Goal: Transaction & Acquisition: Purchase product/service

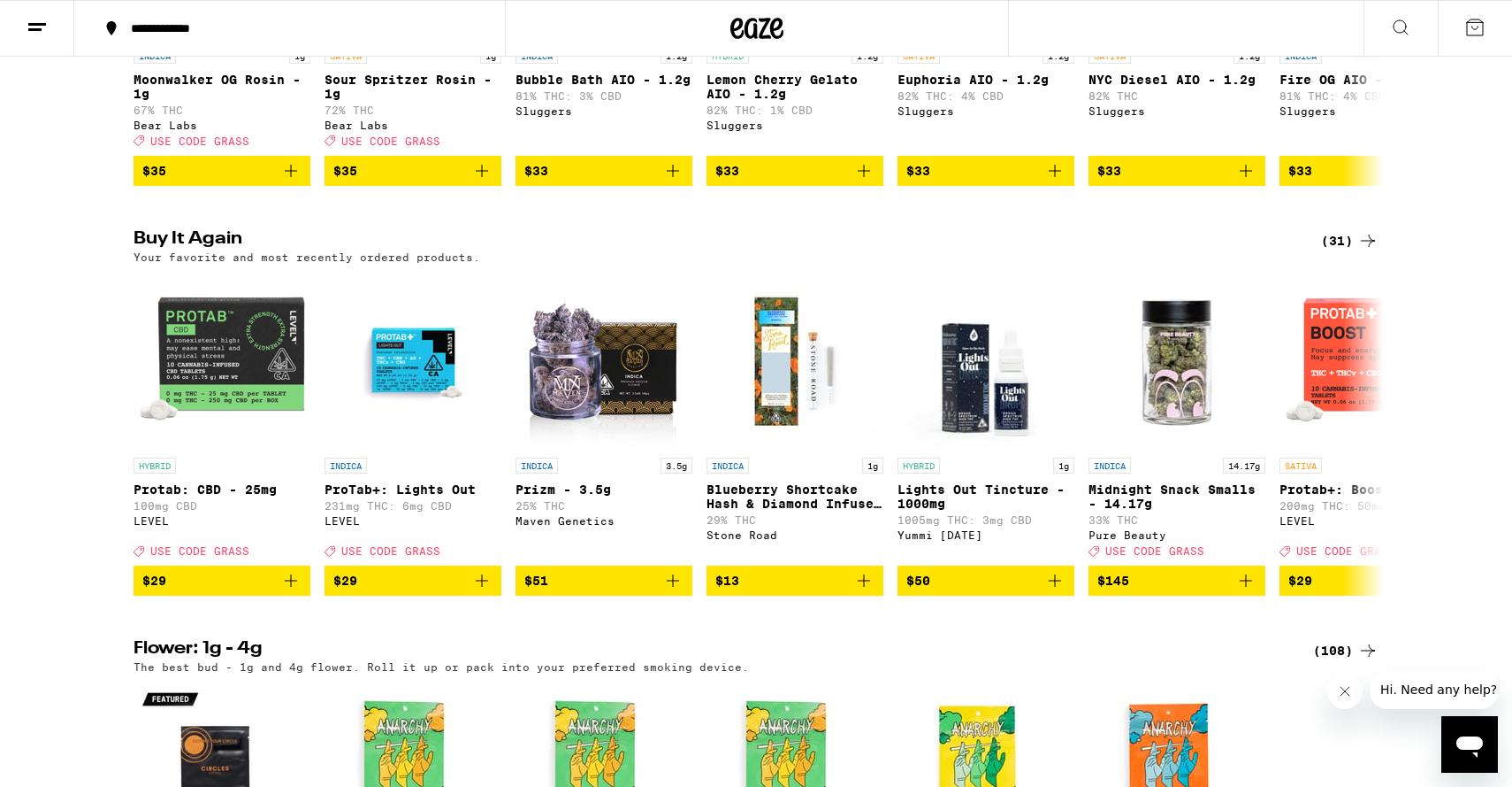
scroll to position [1677, 0]
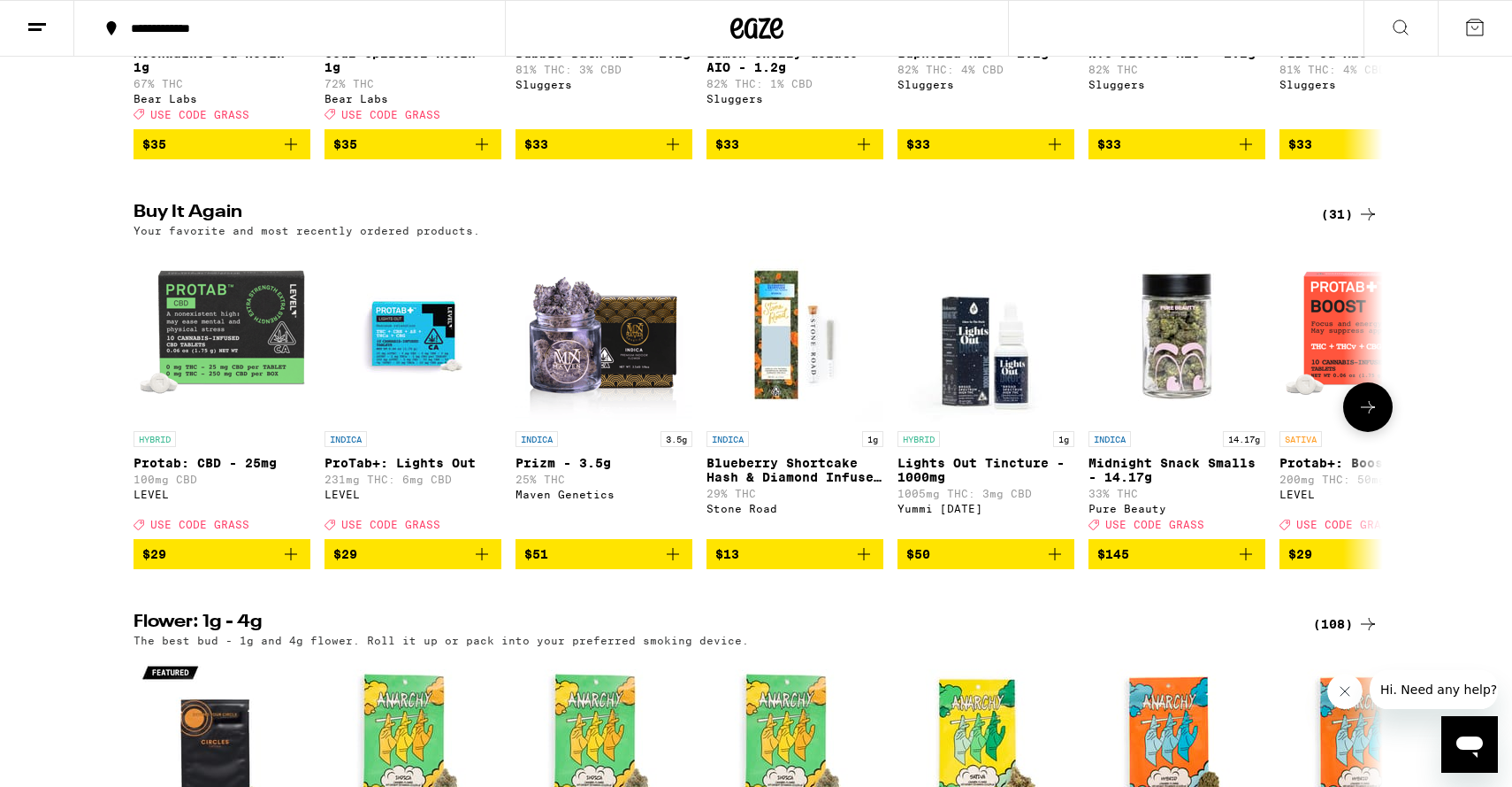
click at [399, 470] on p "ProTab+: Lights Out" at bounding box center [413, 463] width 177 height 14
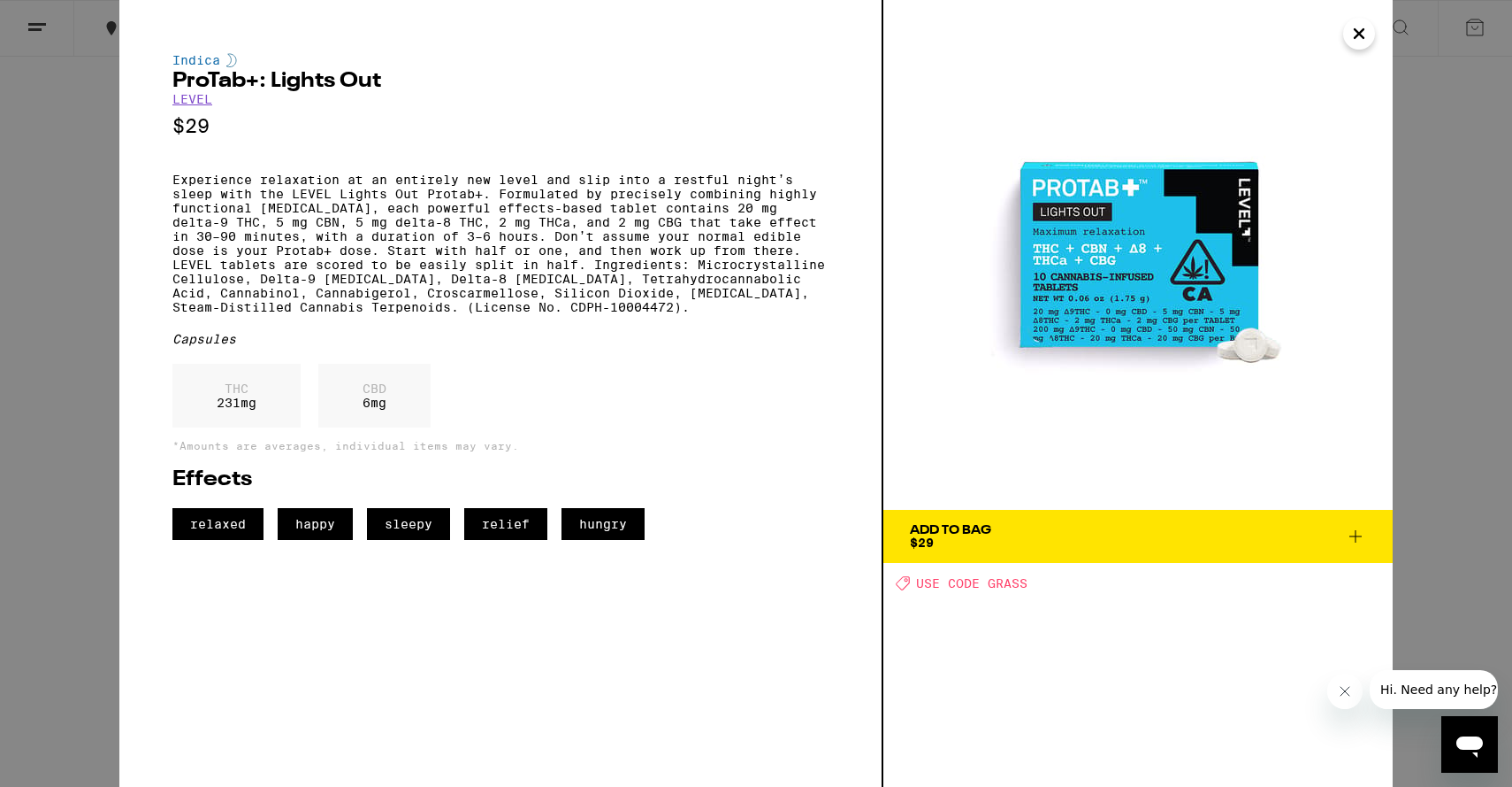
click at [1018, 522] on button "Add To Bag $29" at bounding box center [1138, 536] width 509 height 53
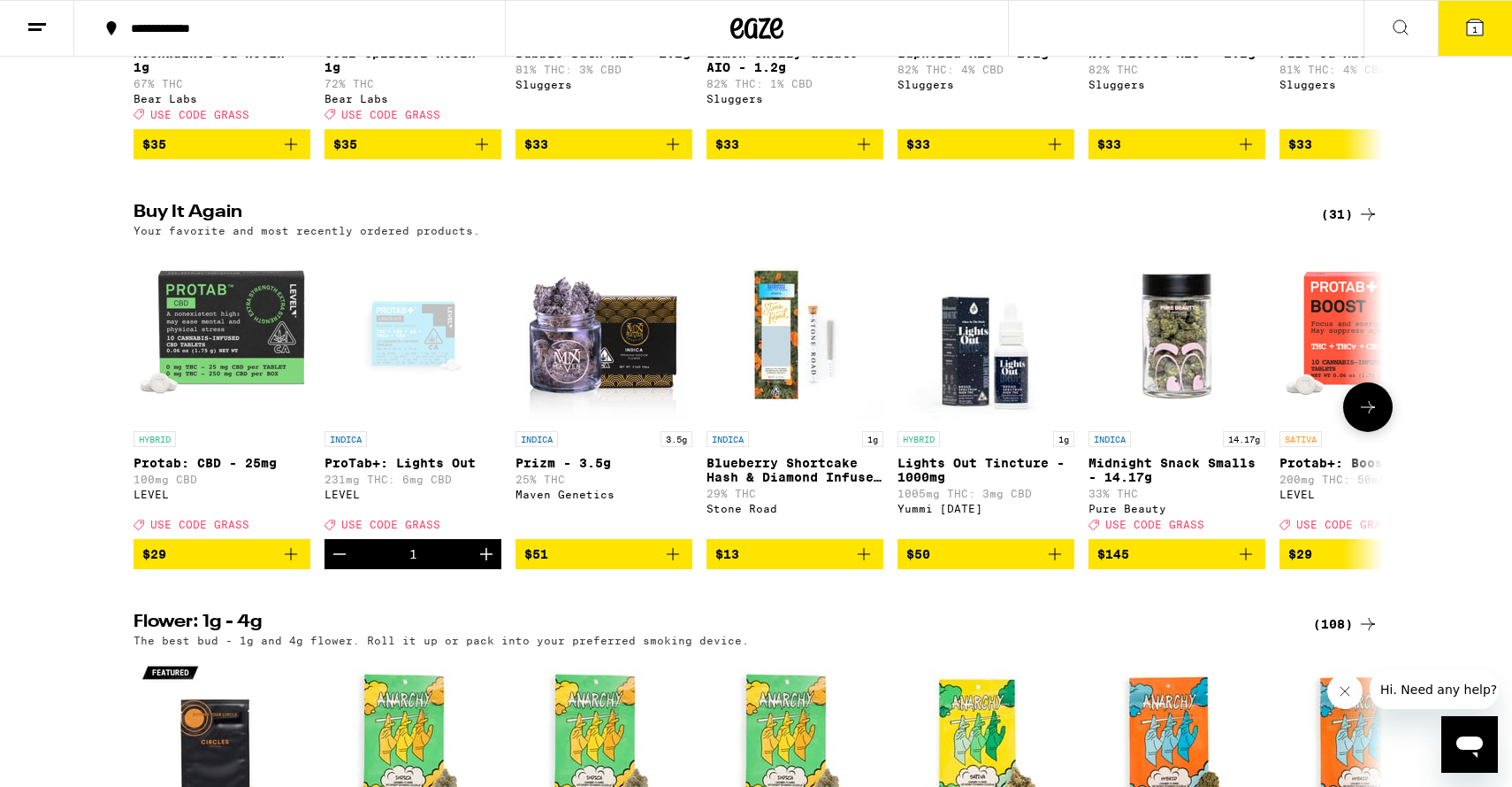
scroll to position [1733, 0]
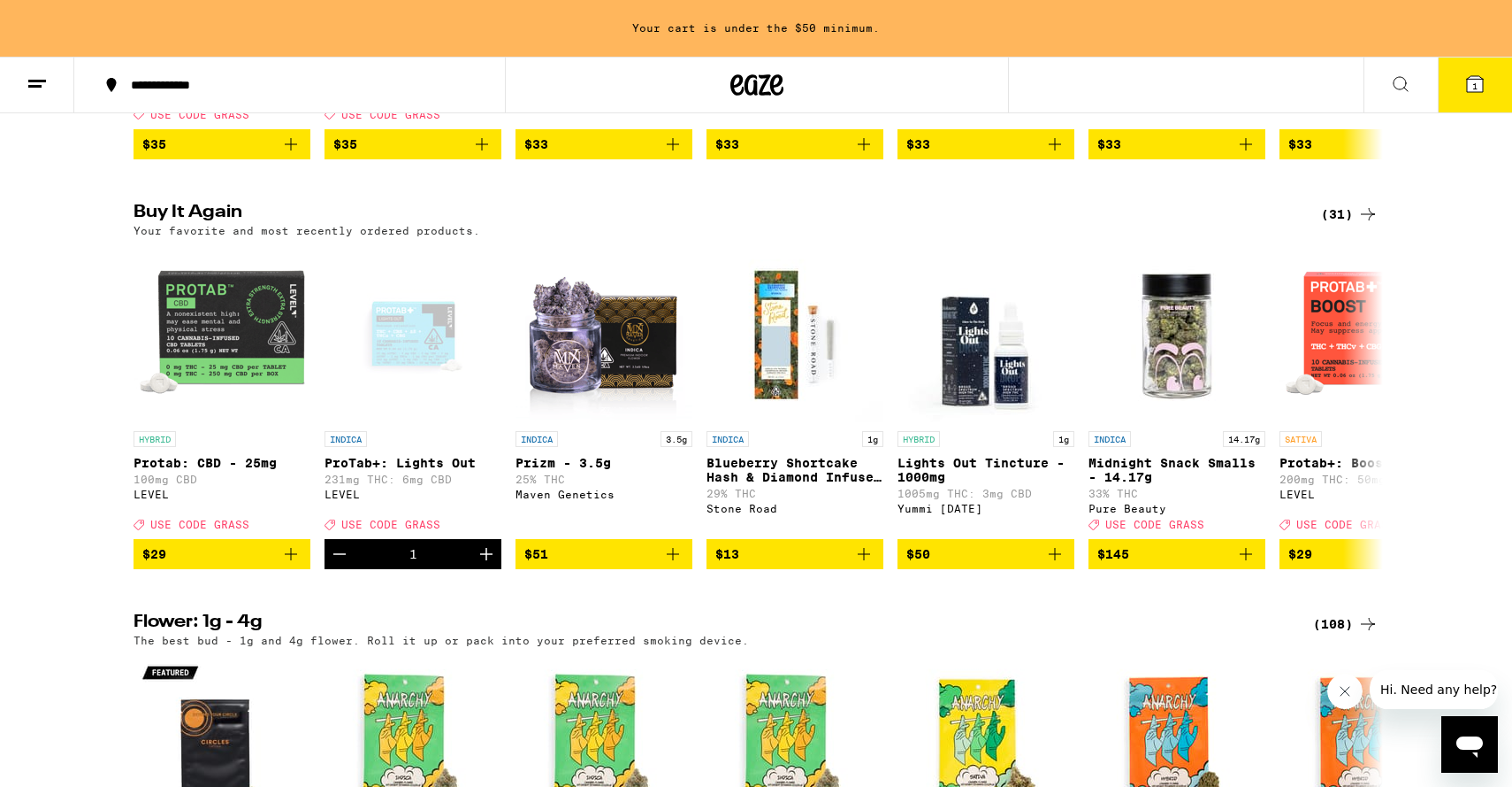
click at [1464, 76] on icon at bounding box center [1475, 84] width 21 height 21
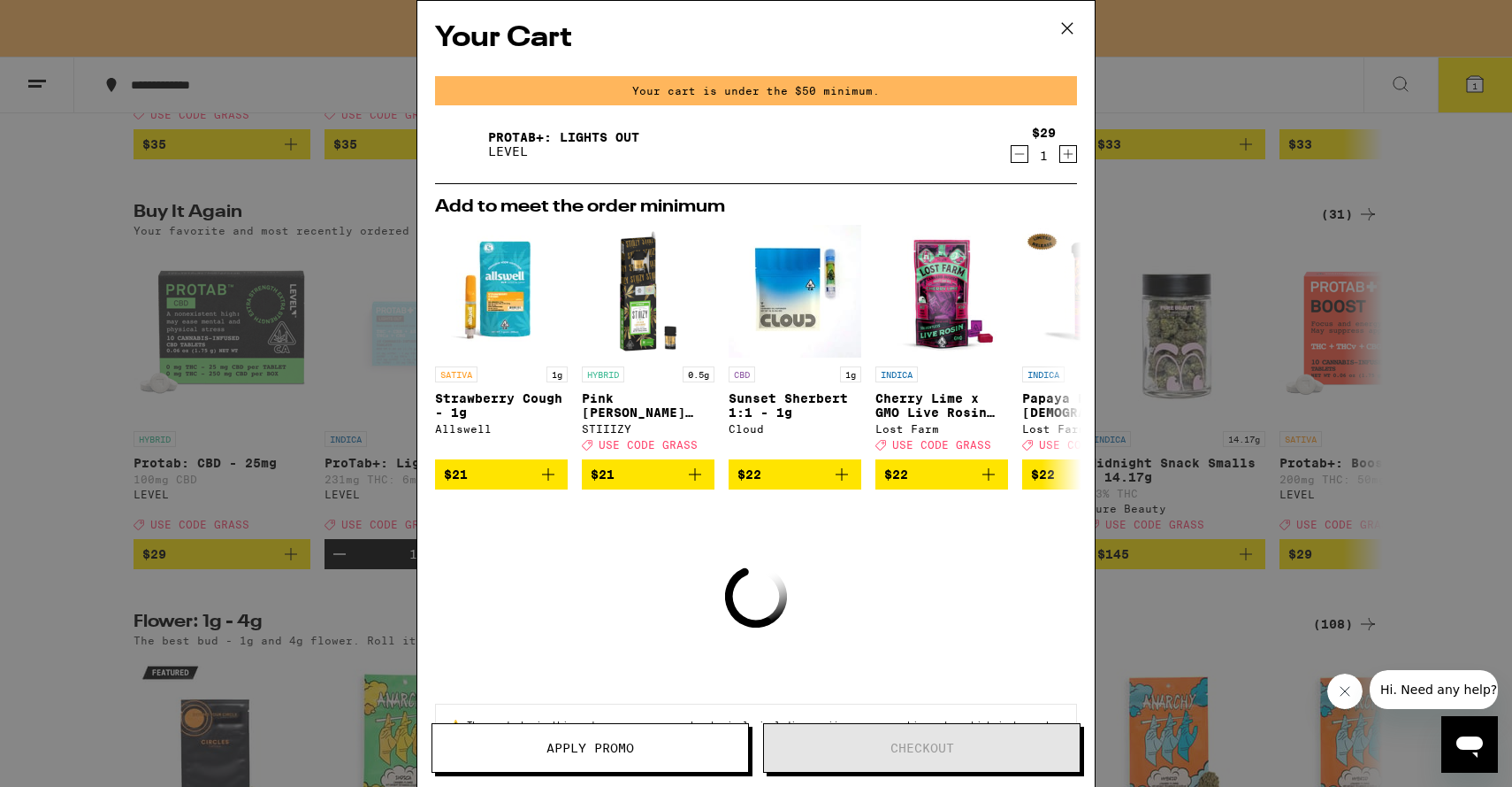
click at [1073, 25] on icon at bounding box center [1068, 29] width 27 height 27
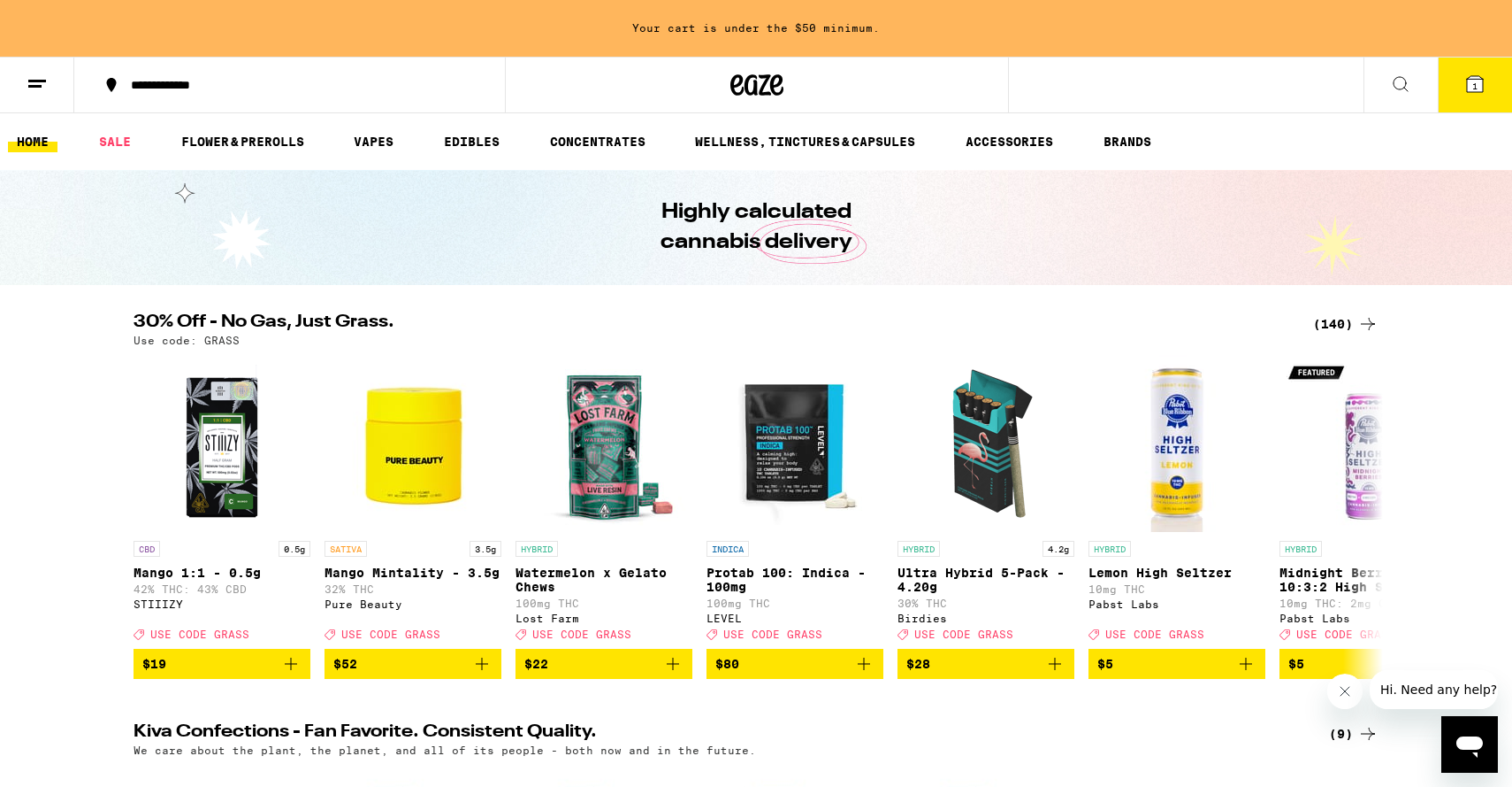
click at [1402, 89] on icon at bounding box center [1400, 84] width 21 height 21
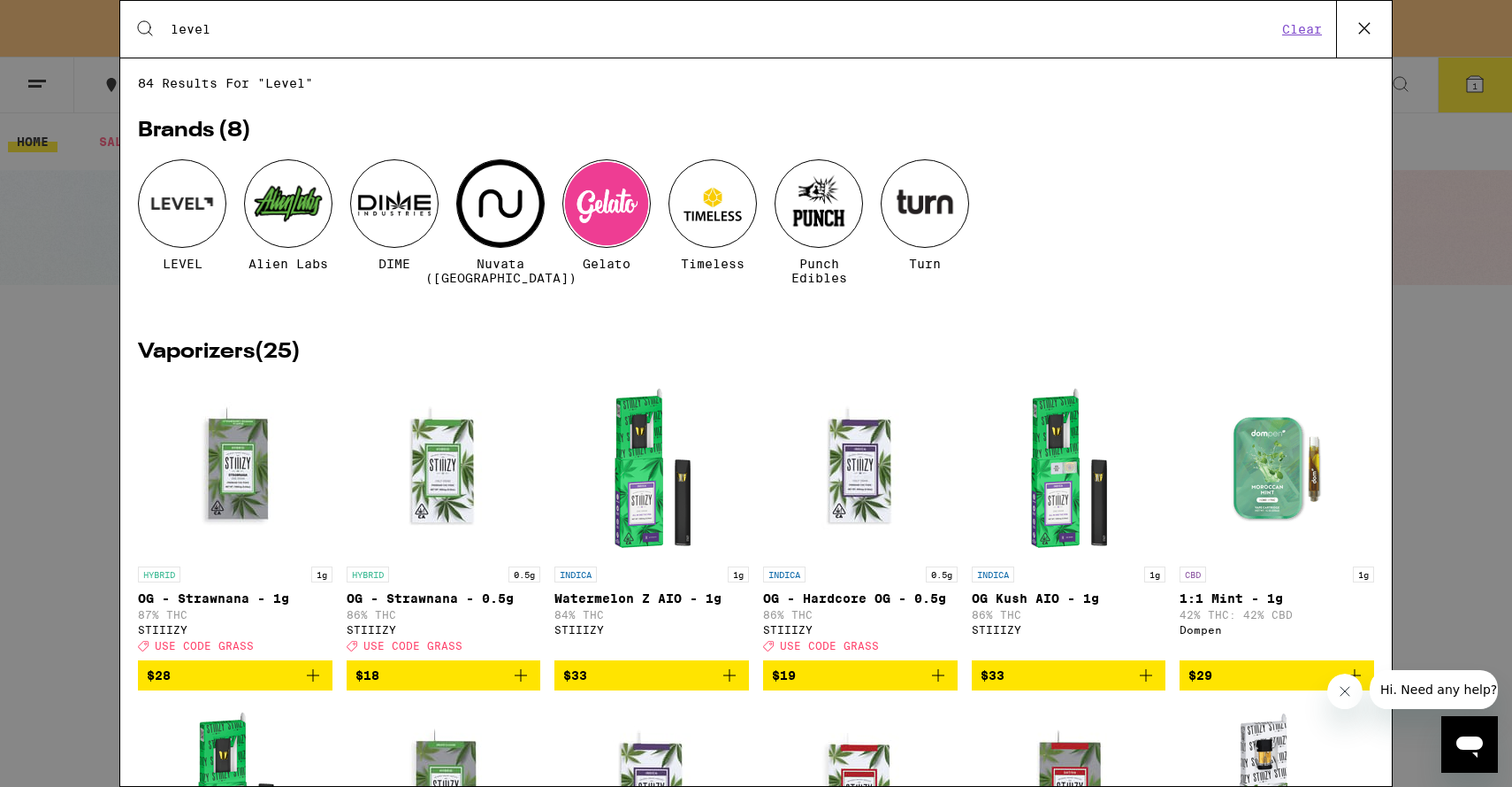
type input "level"
click at [180, 234] on div at bounding box center [182, 203] width 89 height 89
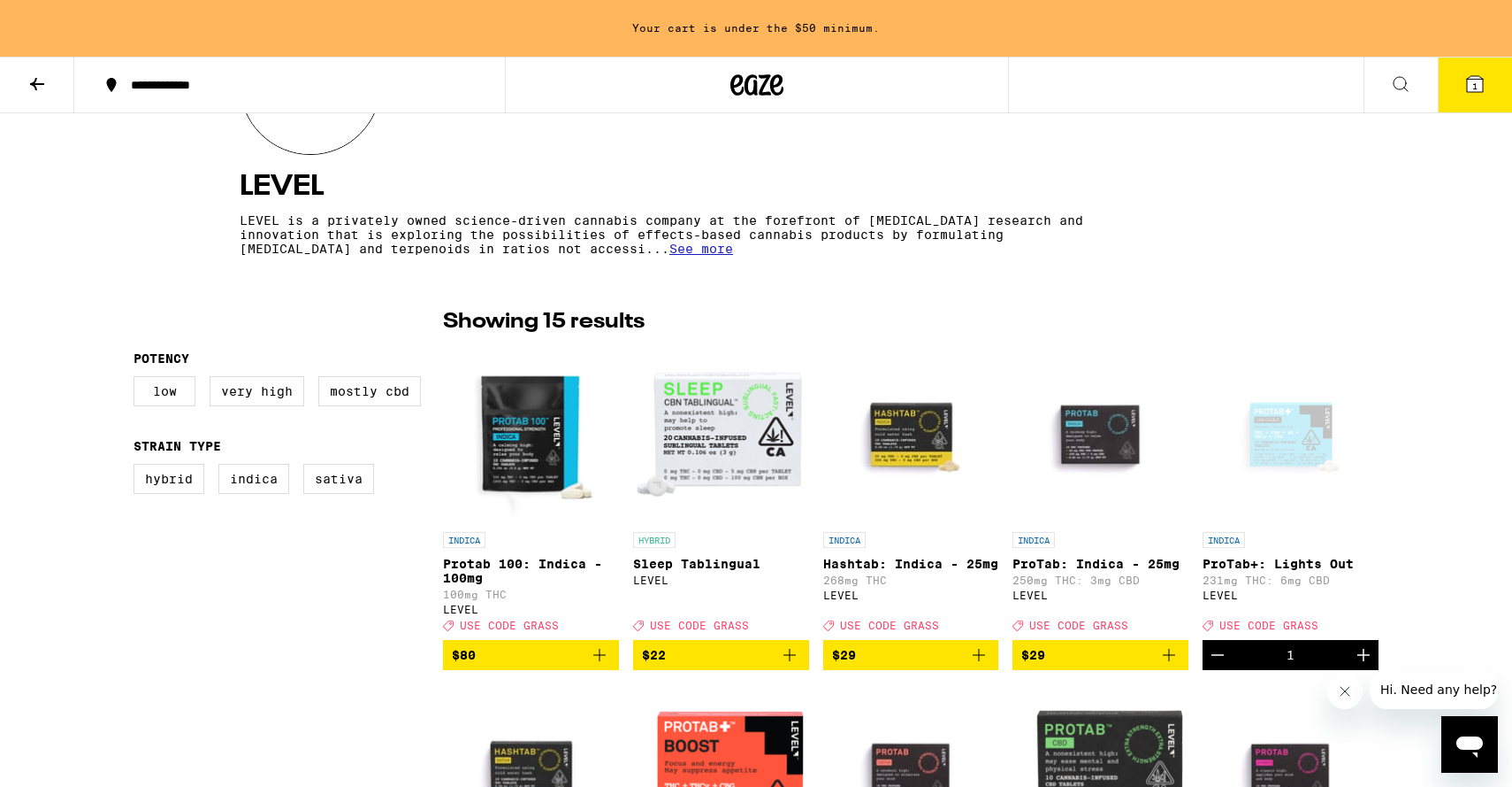
scroll to position [302, 0]
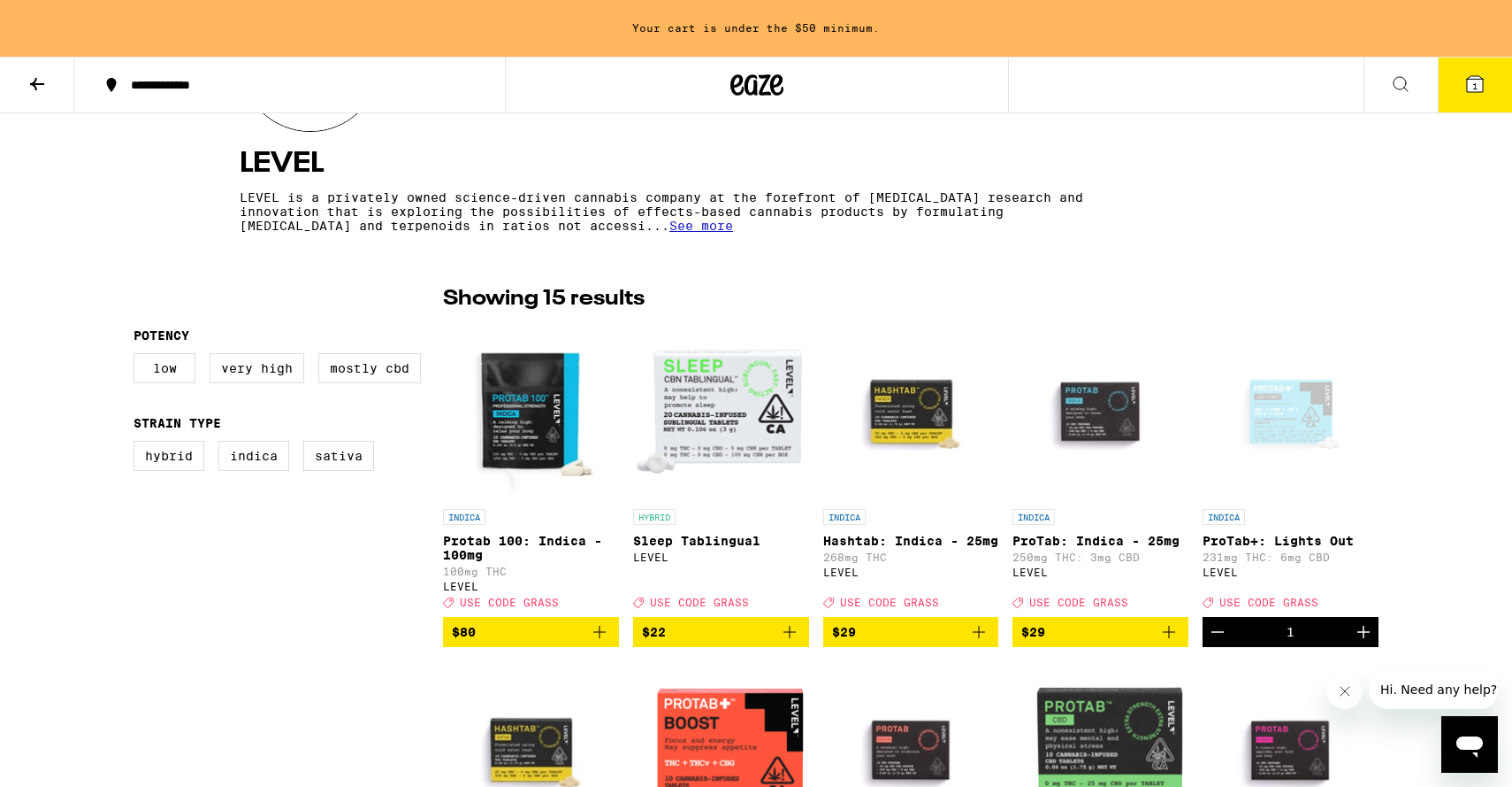
click at [785, 638] on icon "Add to bag" at bounding box center [789, 632] width 12 height 12
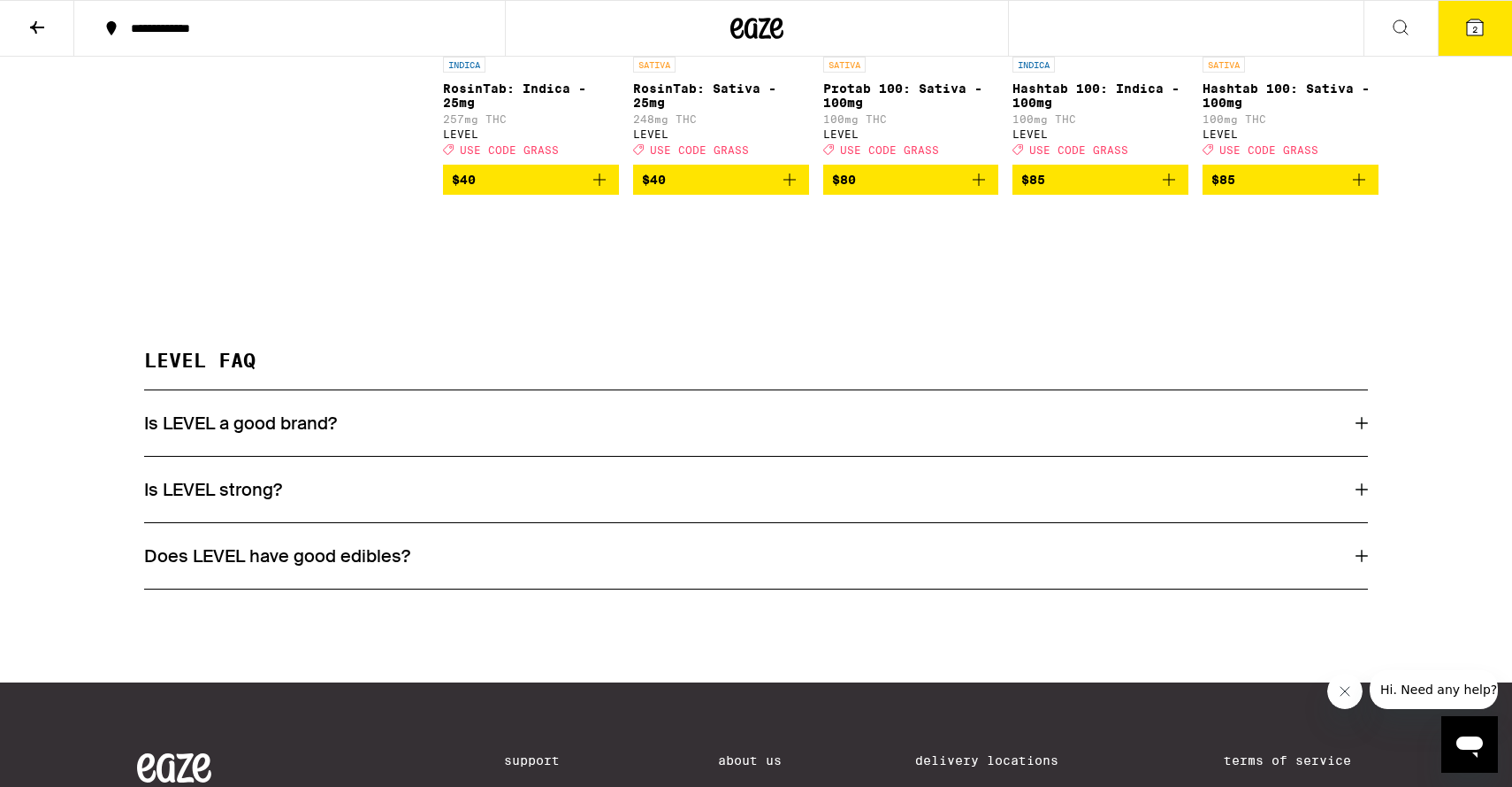
scroll to position [0, 0]
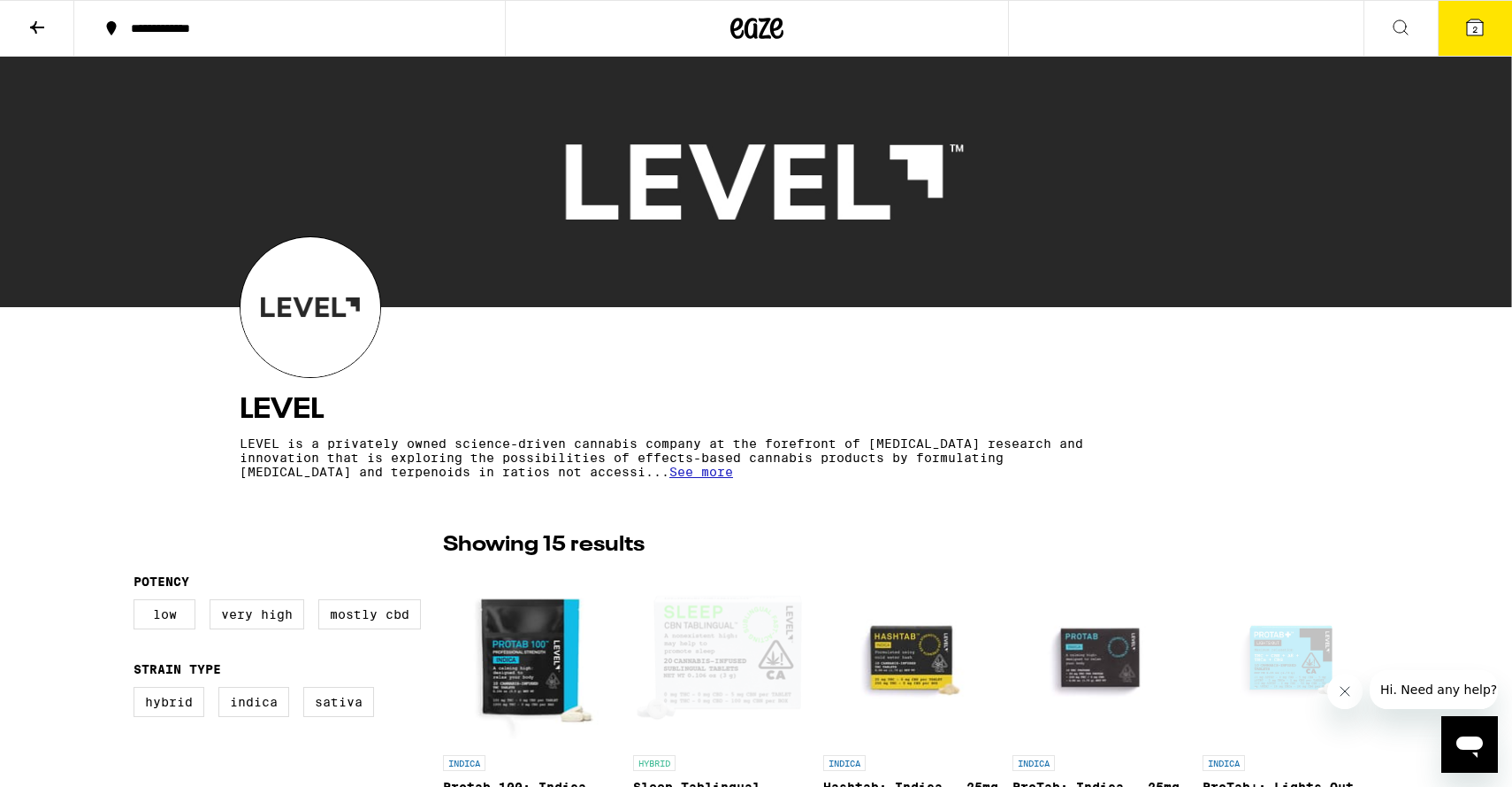
click at [53, 31] on button at bounding box center [37, 29] width 74 height 55
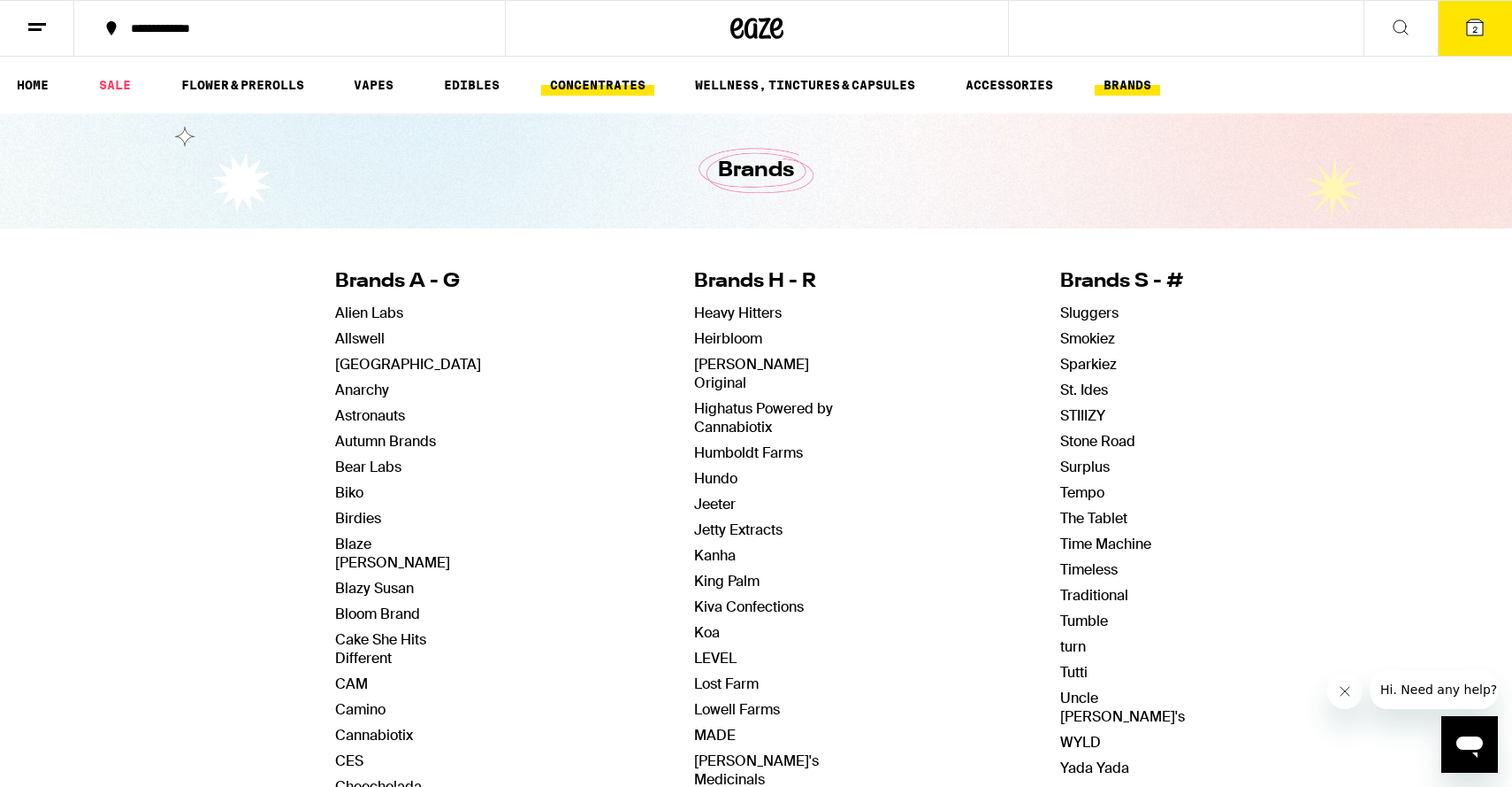
click at [601, 88] on link "CONCENTRATES" at bounding box center [598, 85] width 113 height 21
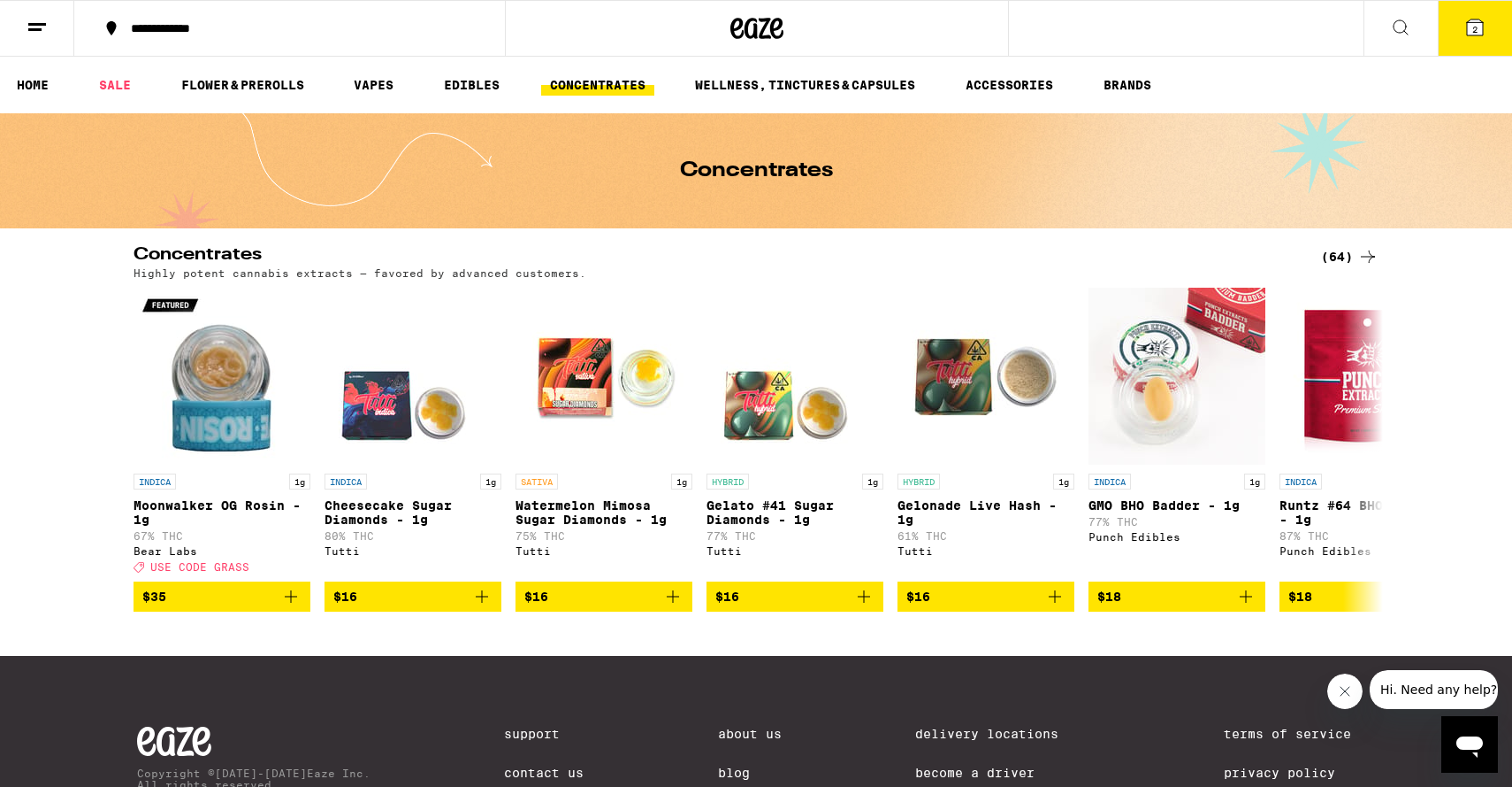
click at [1338, 260] on div "(64)" at bounding box center [1350, 257] width 57 height 21
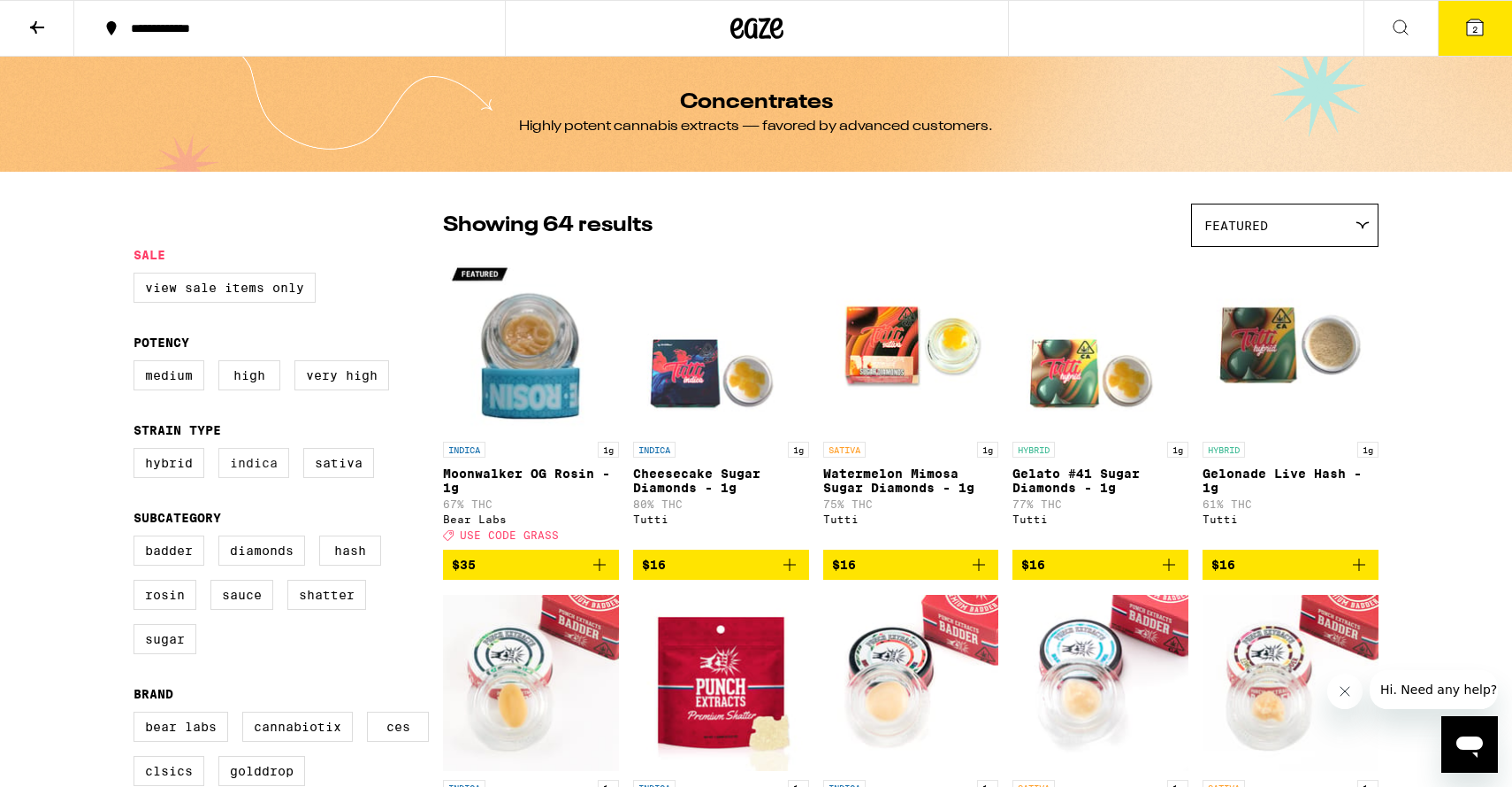
click at [256, 472] on label "Indica" at bounding box center [254, 463] width 71 height 31
click at [138, 451] on input "Indica" at bounding box center [137, 450] width 1 height 1
checkbox input "true"
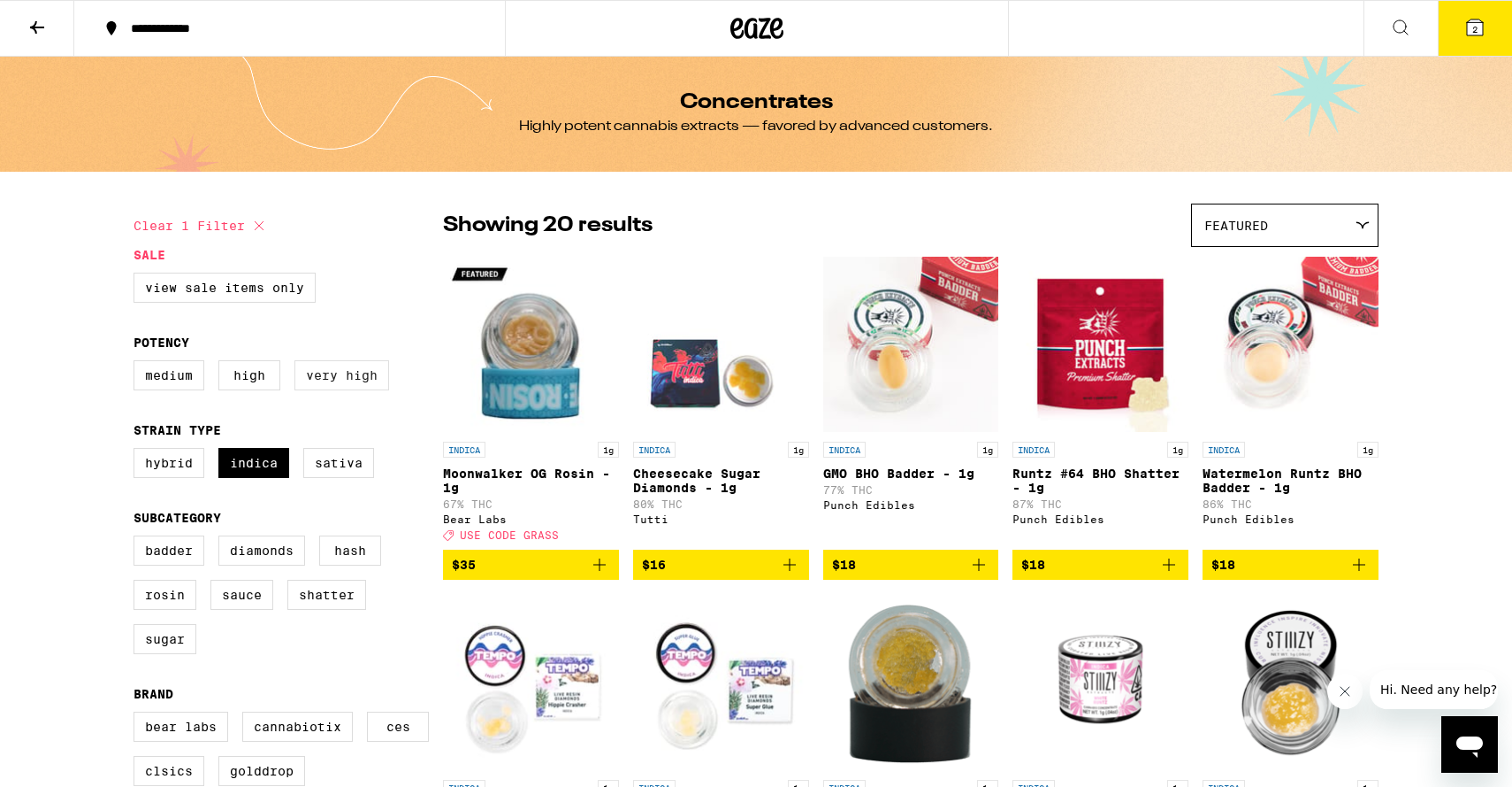
click at [335, 383] on label "Very High" at bounding box center [341, 376] width 94 height 31
click at [138, 363] on input "Very High" at bounding box center [137, 362] width 1 height 1
checkbox input "true"
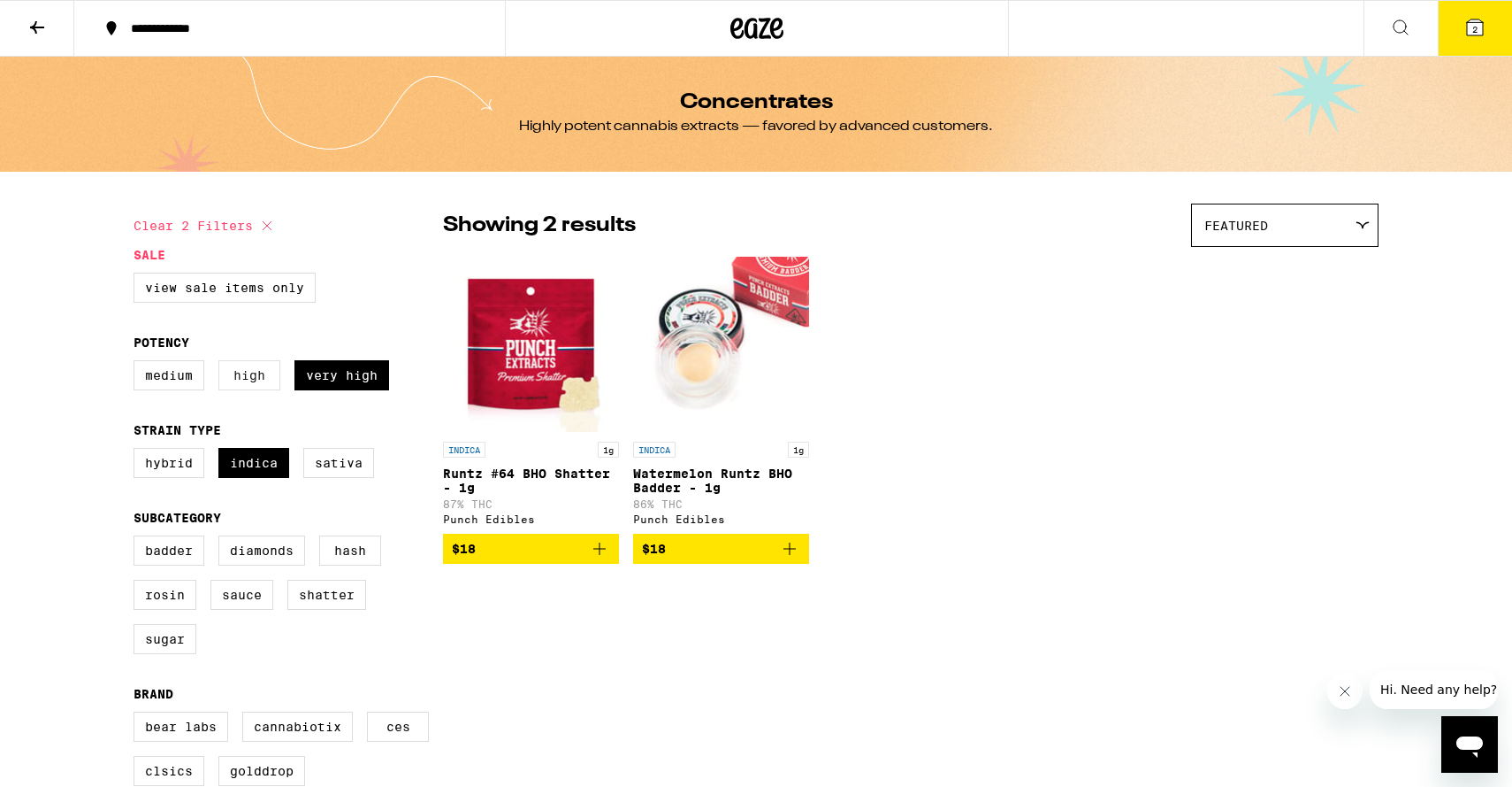
click at [256, 386] on label "High" at bounding box center [249, 376] width 62 height 31
click at [138, 363] on input "High" at bounding box center [137, 362] width 1 height 1
checkbox input "true"
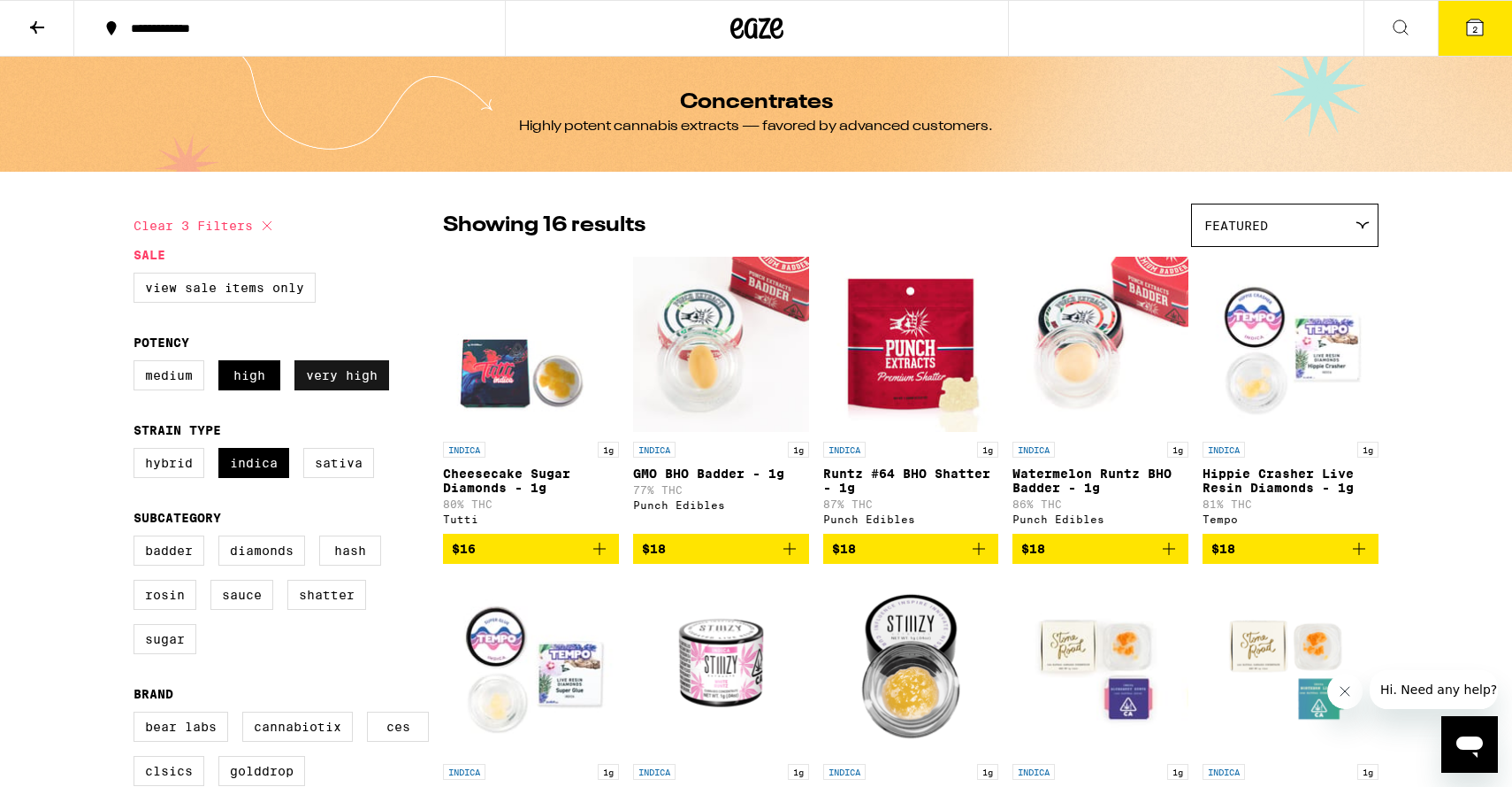
click at [322, 385] on label "Very High" at bounding box center [341, 376] width 94 height 31
click at [138, 363] on input "Very High" at bounding box center [137, 362] width 1 height 1
checkbox input "false"
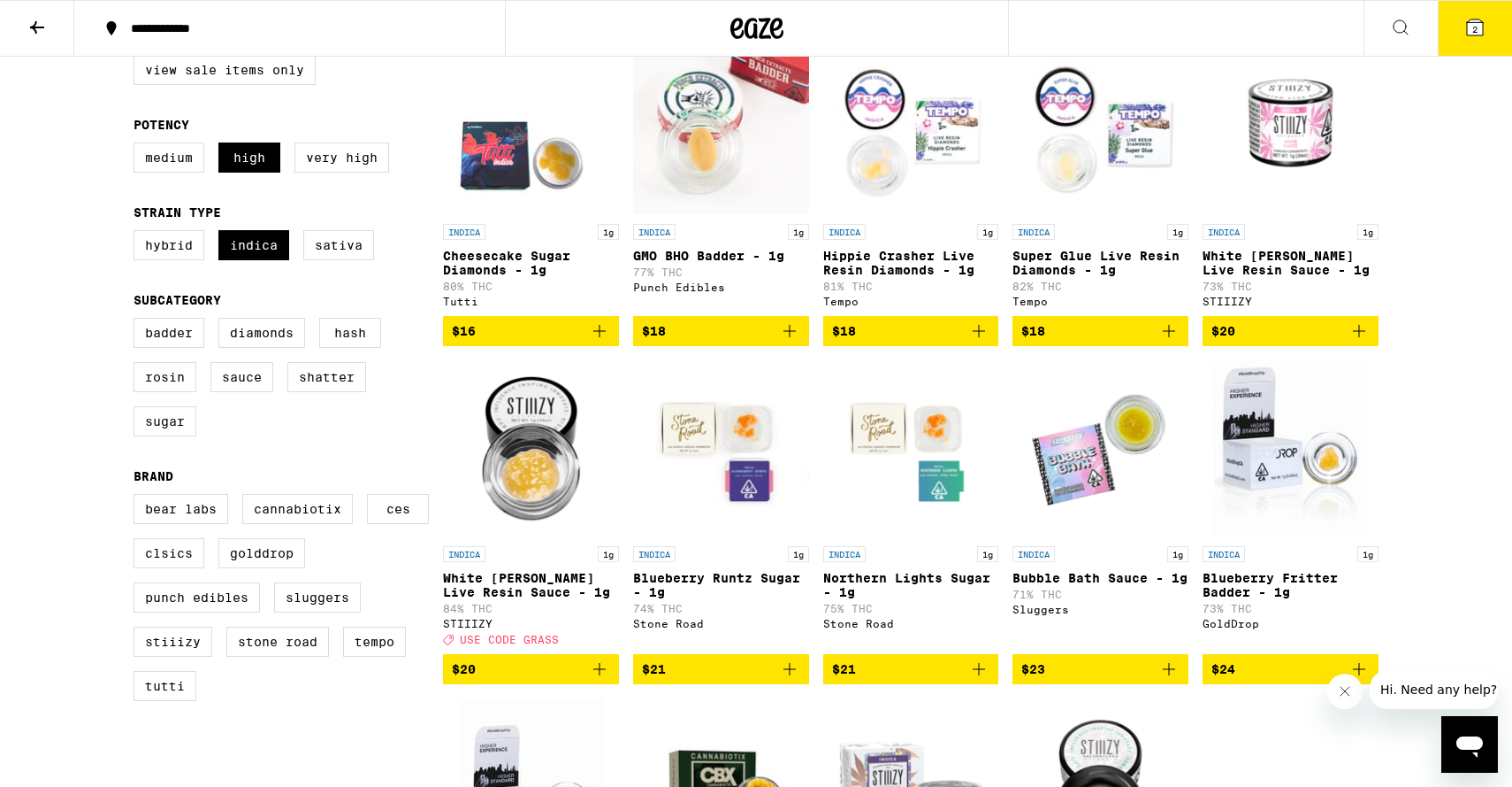
scroll to position [238, 0]
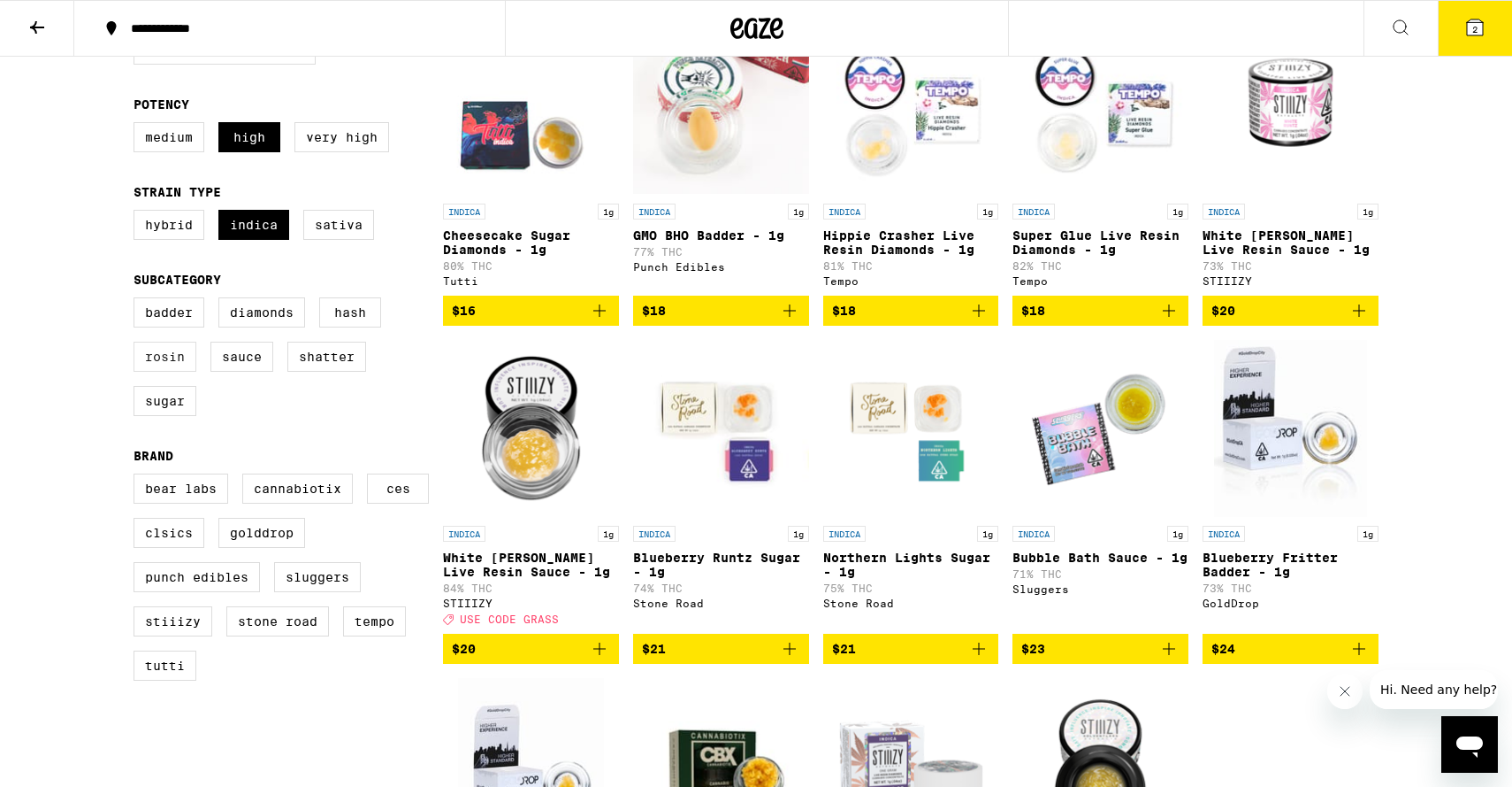
click at [167, 372] on label "Rosin" at bounding box center [165, 357] width 63 height 31
click at [138, 300] on input "Rosin" at bounding box center [137, 300] width 1 height 1
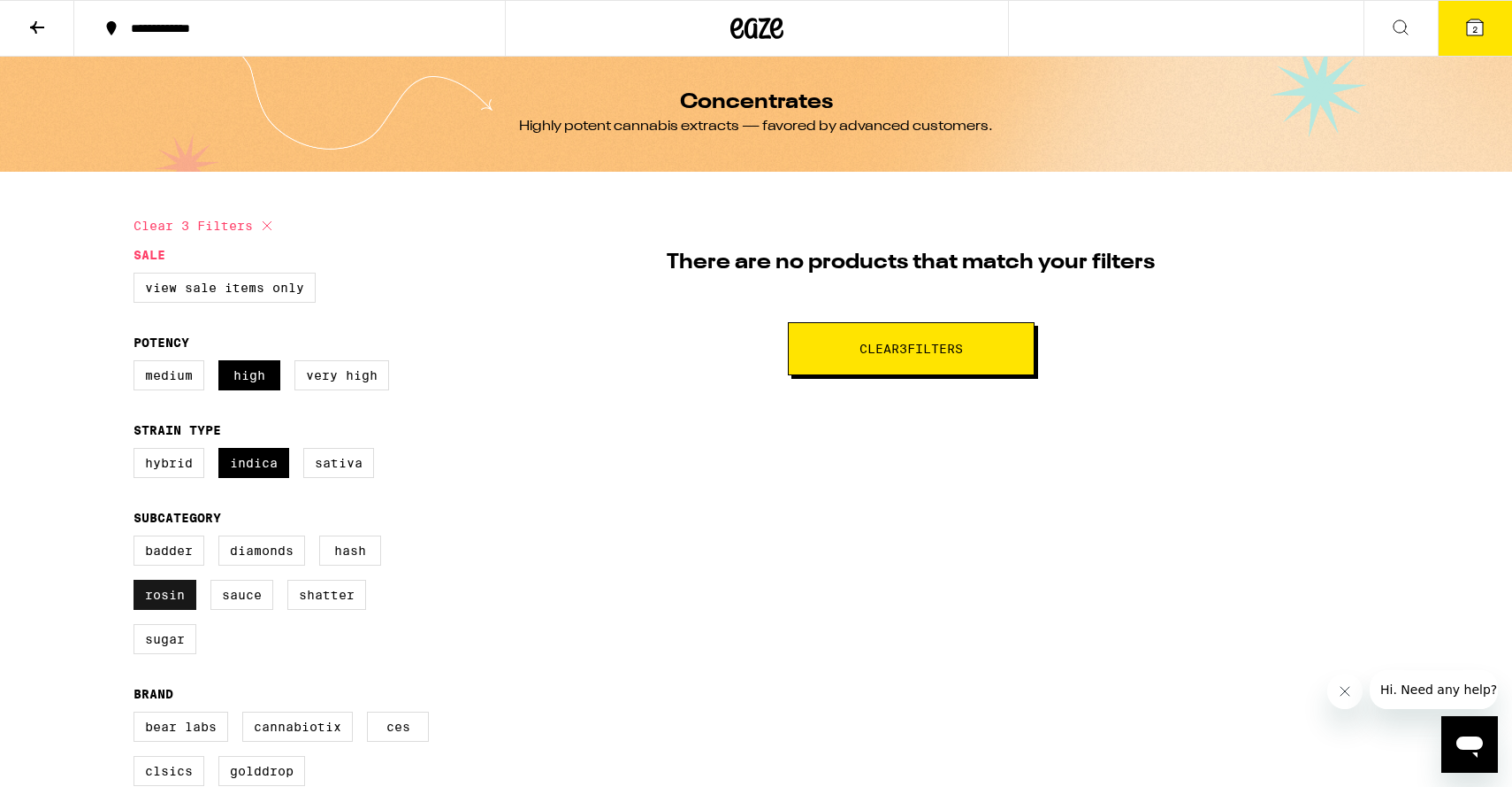
click at [156, 606] on label "Rosin" at bounding box center [165, 595] width 63 height 31
click at [138, 539] on input "Rosin" at bounding box center [137, 538] width 1 height 1
checkbox input "false"
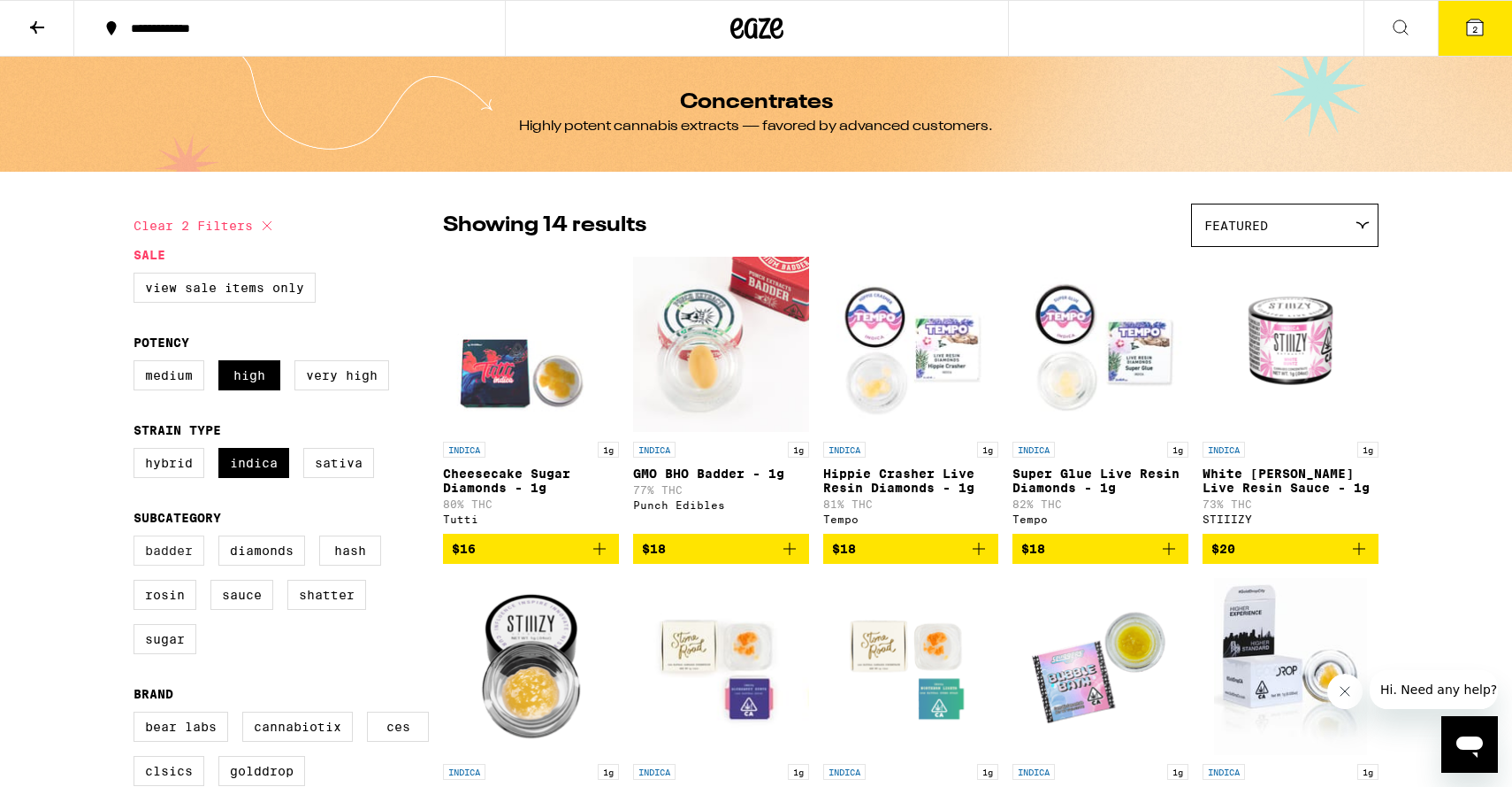
click at [165, 566] on label "Badder" at bounding box center [169, 550] width 71 height 31
click at [138, 539] on input "Badder" at bounding box center [137, 538] width 1 height 1
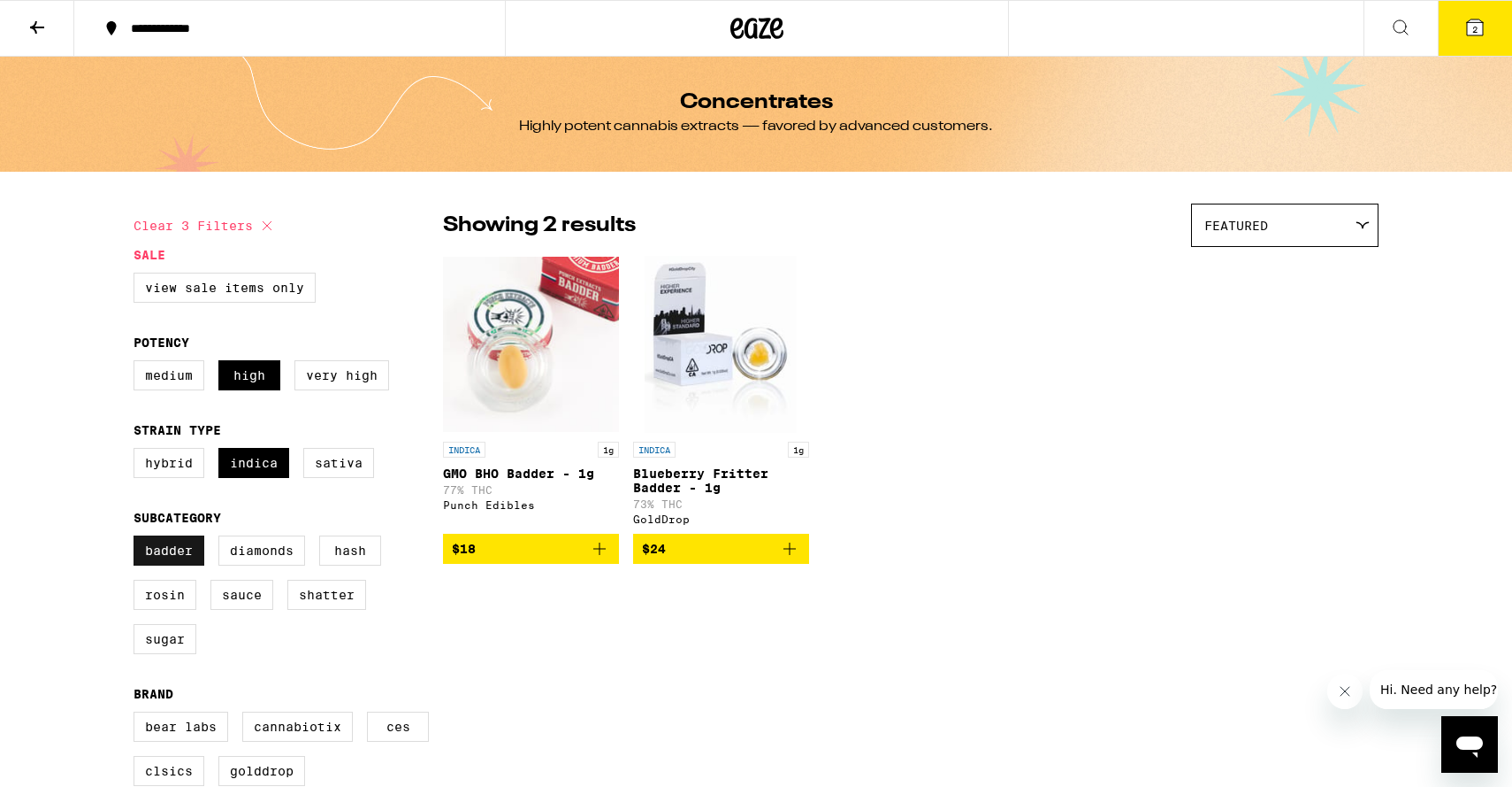
click at [165, 566] on label "Badder" at bounding box center [169, 550] width 71 height 31
click at [138, 539] on input "Badder" at bounding box center [137, 538] width 1 height 1
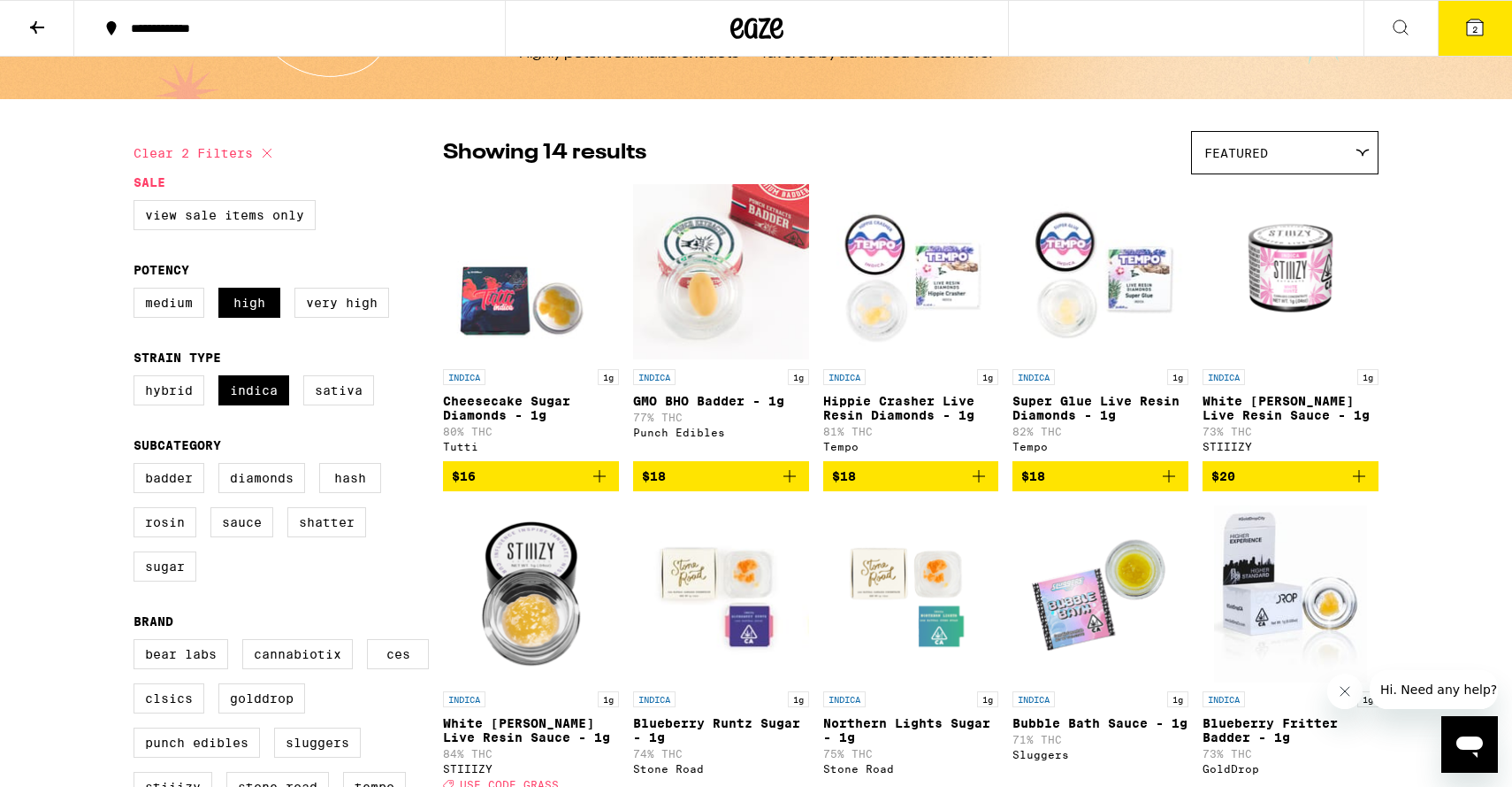
scroll to position [68, 0]
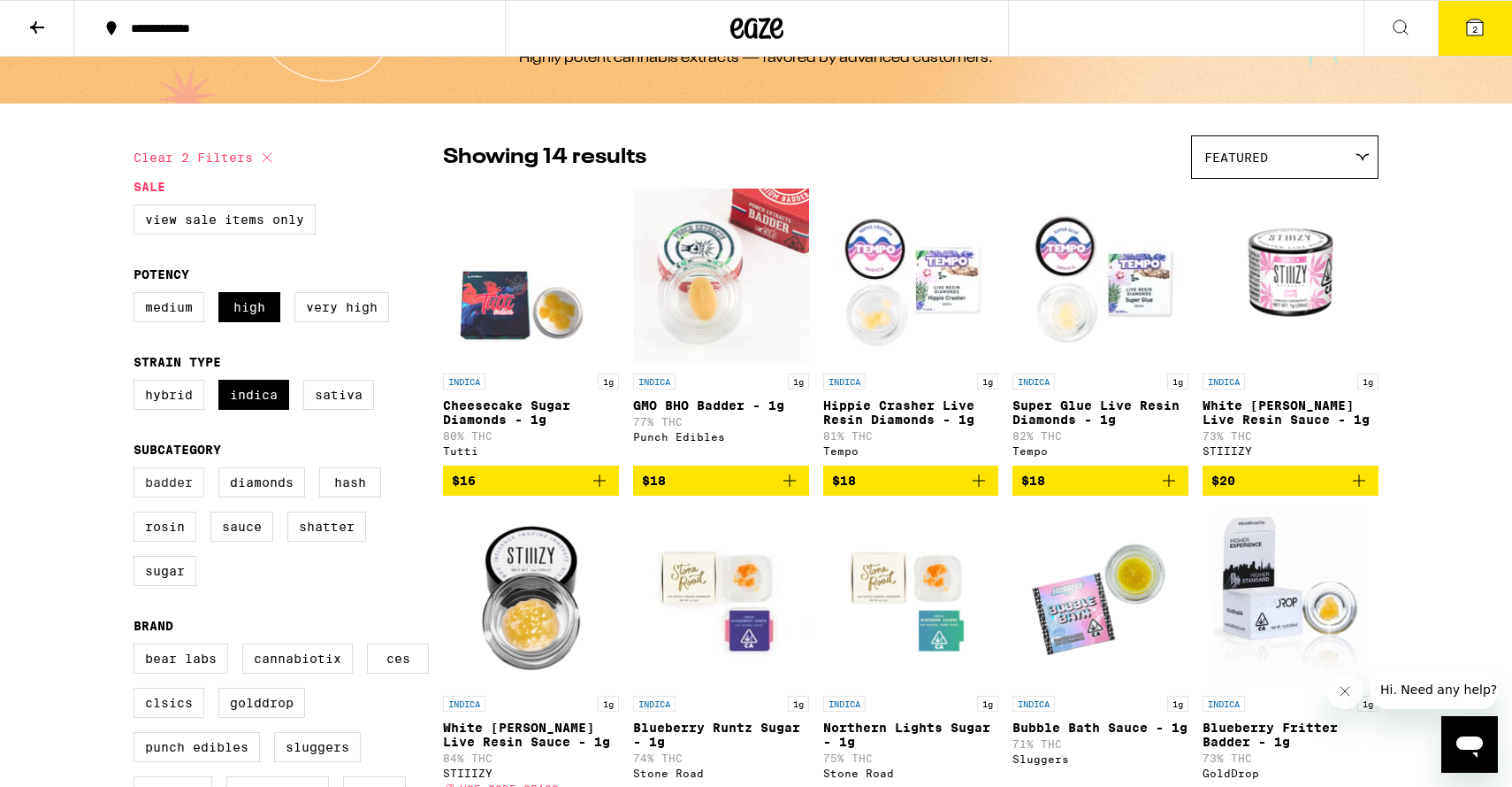
click at [177, 497] on label "Badder" at bounding box center [169, 483] width 71 height 31
click at [138, 471] on input "Badder" at bounding box center [137, 470] width 1 height 1
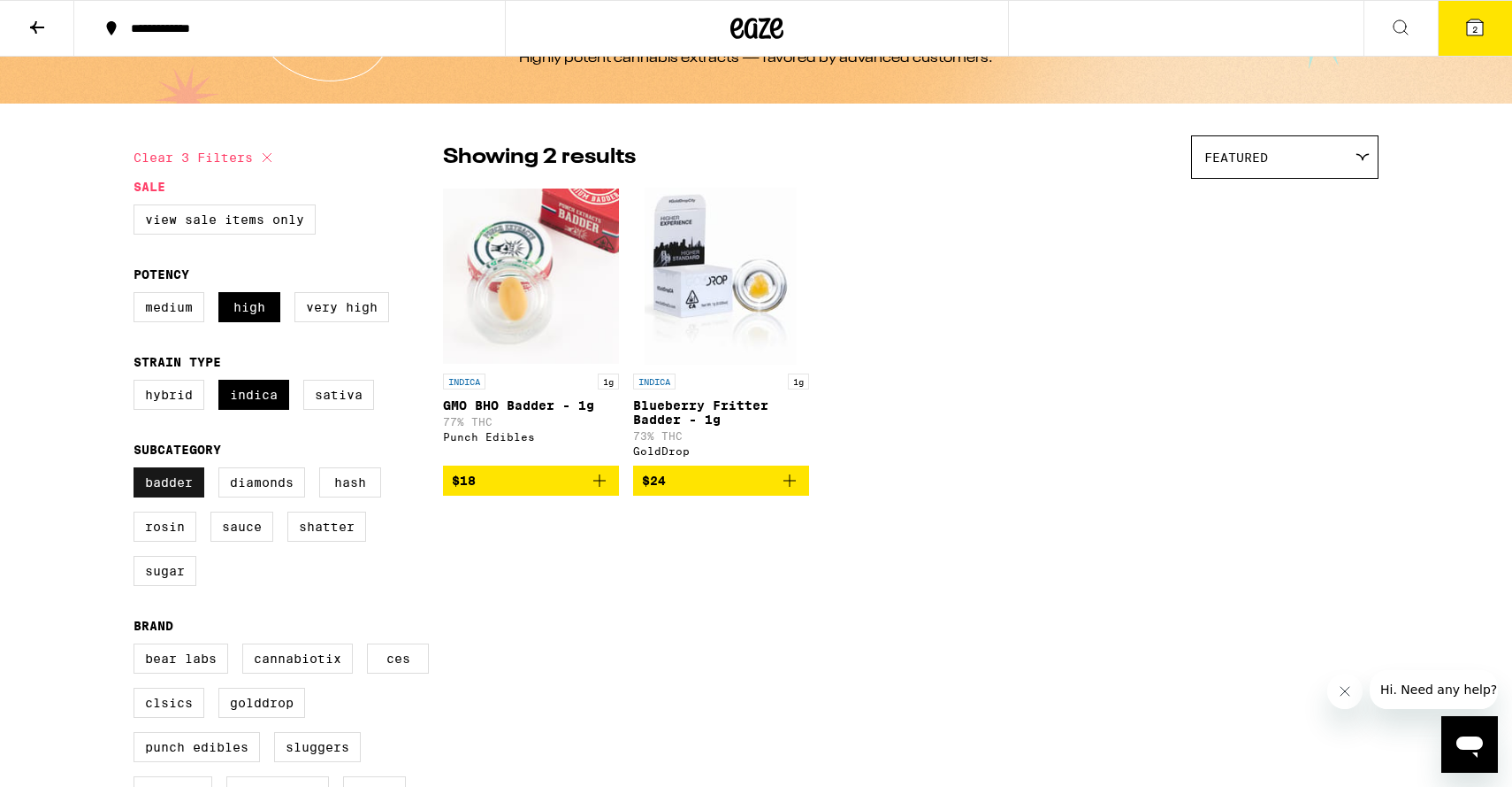
click at [177, 497] on label "Badder" at bounding box center [169, 483] width 71 height 31
click at [138, 471] on input "Badder" at bounding box center [137, 470] width 1 height 1
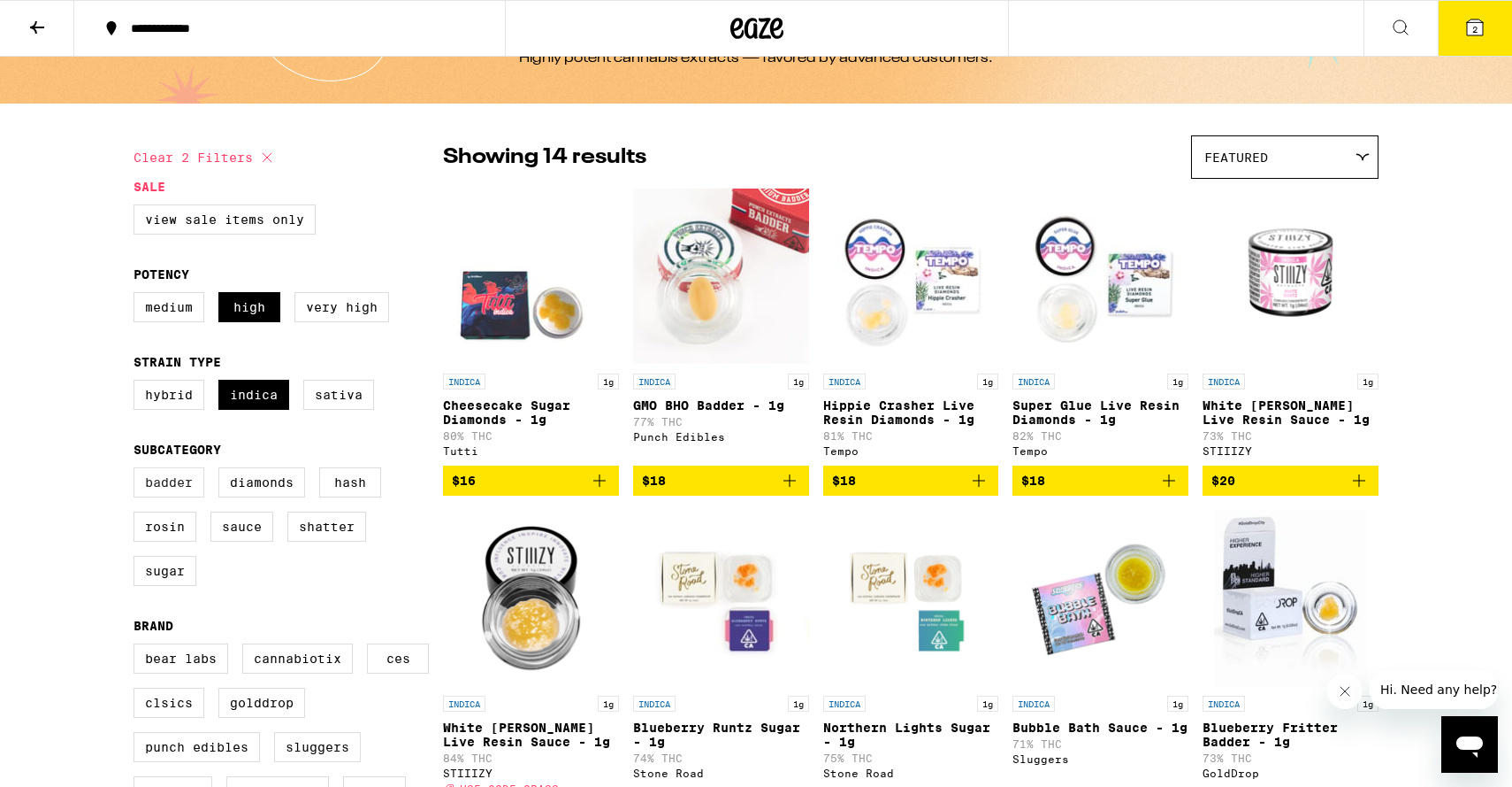
click at [177, 497] on label "Badder" at bounding box center [169, 483] width 71 height 31
click at [138, 471] on input "Badder" at bounding box center [137, 470] width 1 height 1
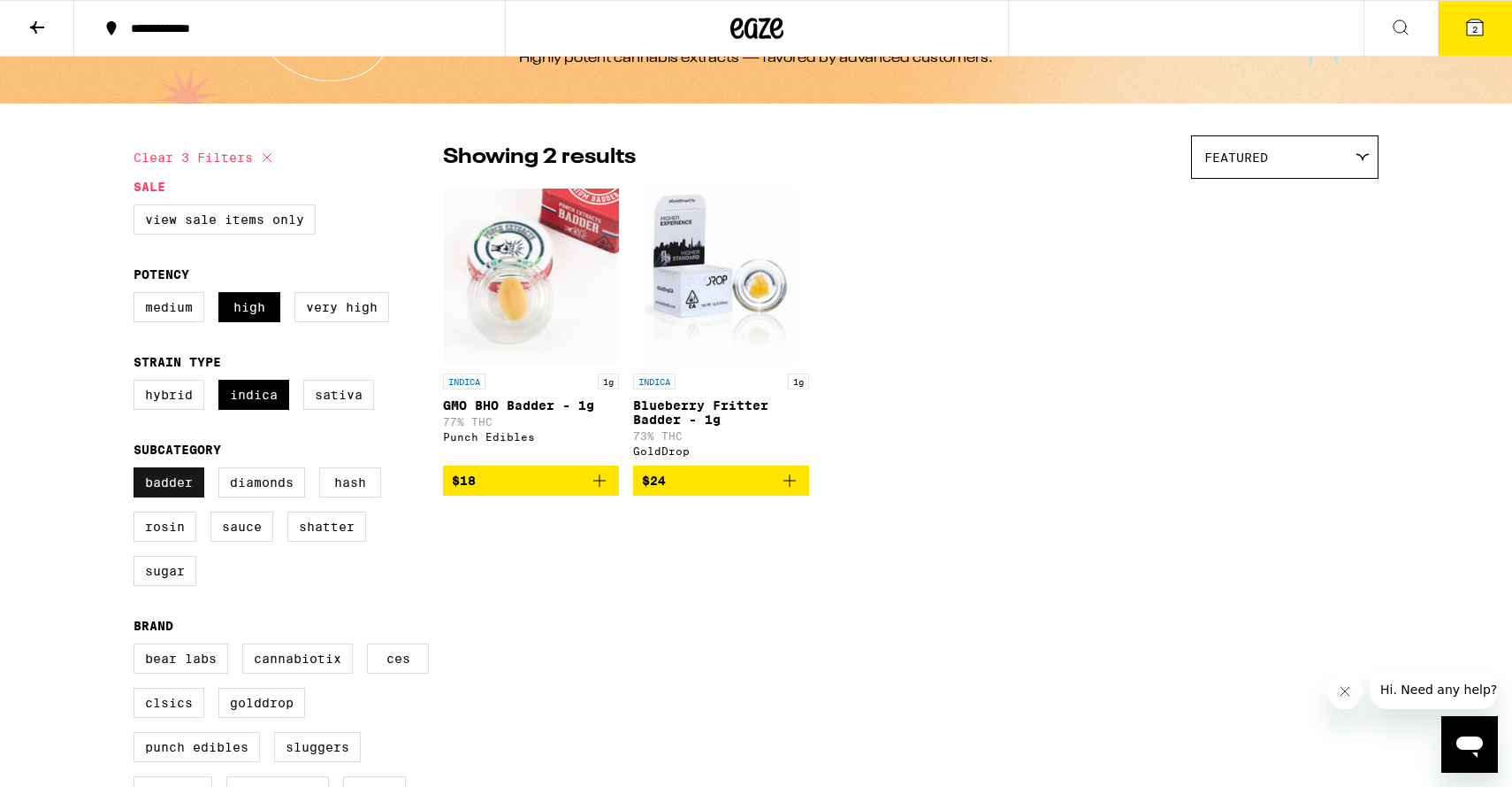
click at [177, 497] on label "Badder" at bounding box center [169, 483] width 71 height 31
click at [138, 471] on input "Badder" at bounding box center [137, 470] width 1 height 1
checkbox input "false"
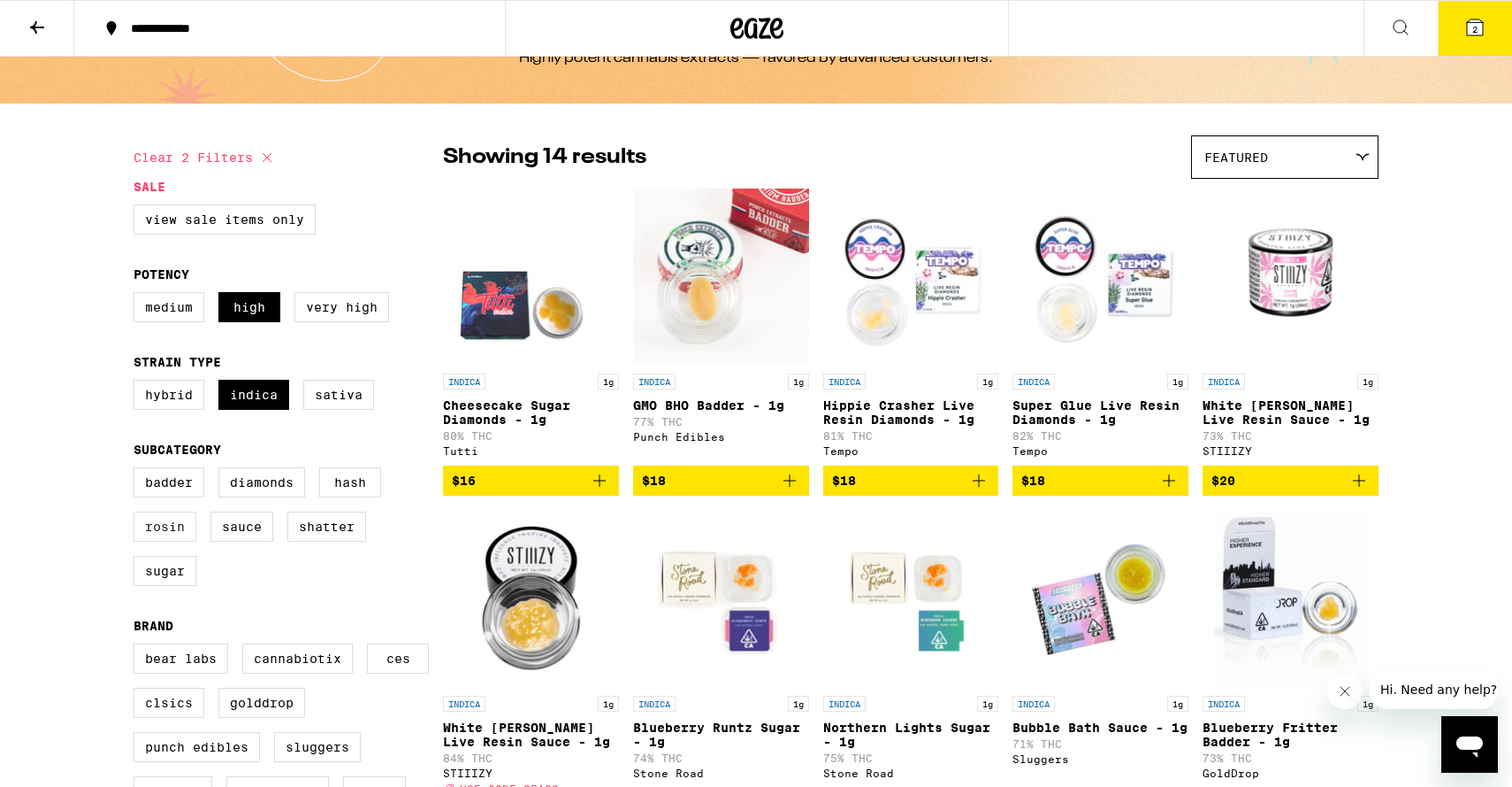
click at [164, 539] on label "Rosin" at bounding box center [165, 527] width 63 height 31
click at [138, 471] on input "Rosin" at bounding box center [137, 470] width 1 height 1
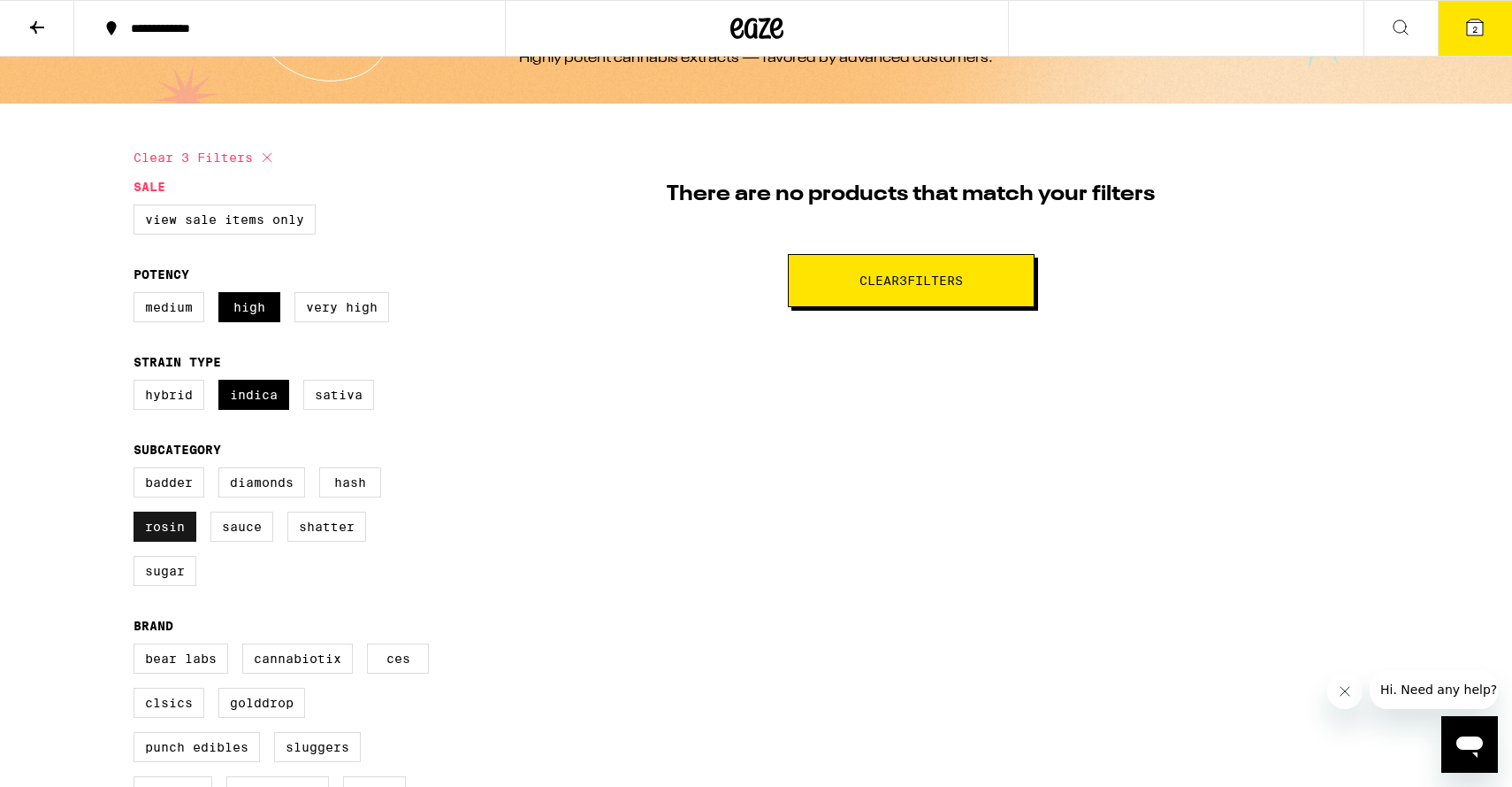
click at [164, 539] on label "Rosin" at bounding box center [165, 527] width 63 height 31
click at [138, 471] on input "Rosin" at bounding box center [137, 470] width 1 height 1
checkbox input "false"
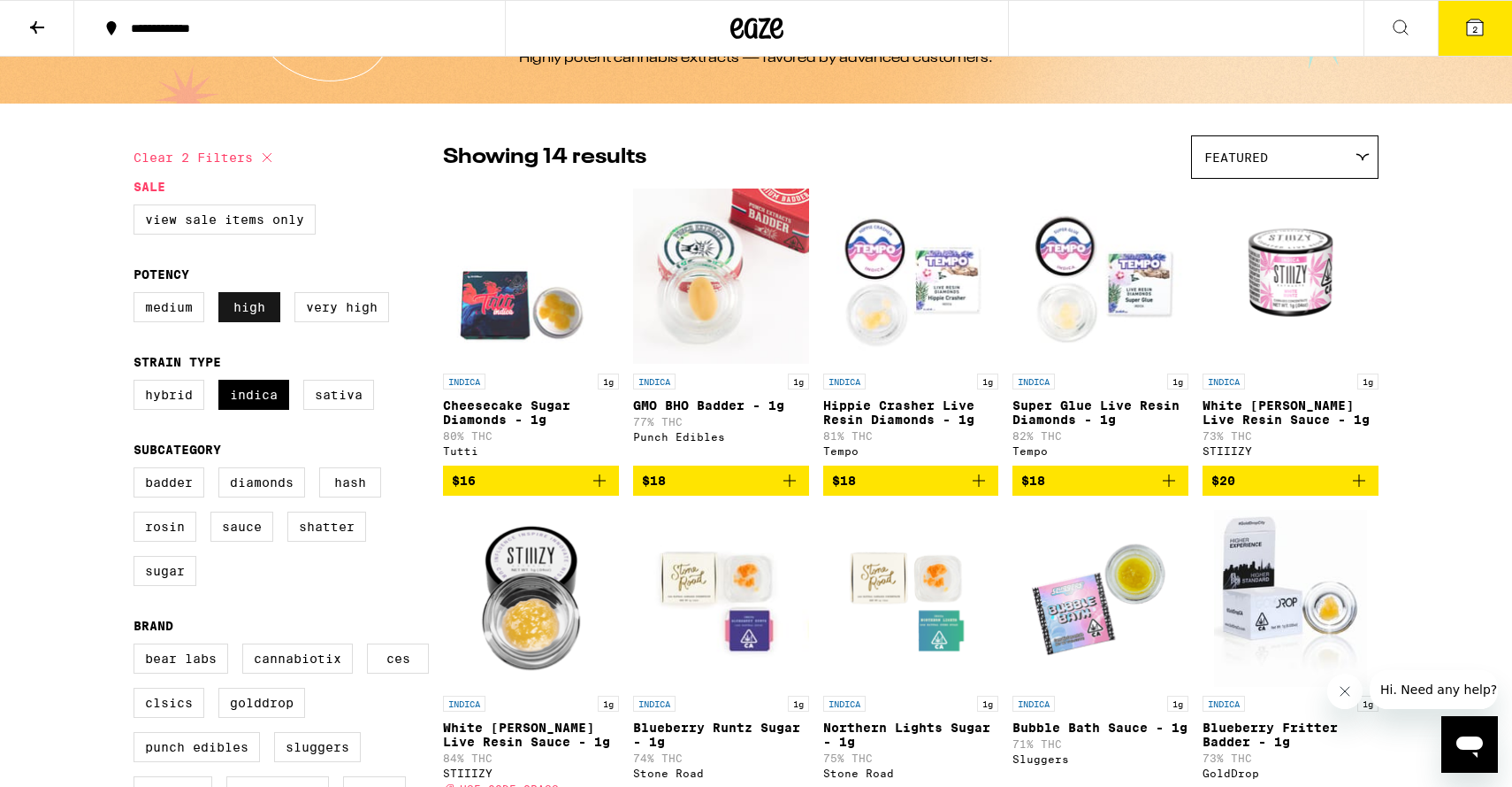
click at [252, 315] on label "High" at bounding box center [249, 307] width 62 height 31
click at [138, 296] on input "High" at bounding box center [137, 295] width 1 height 1
checkbox input "false"
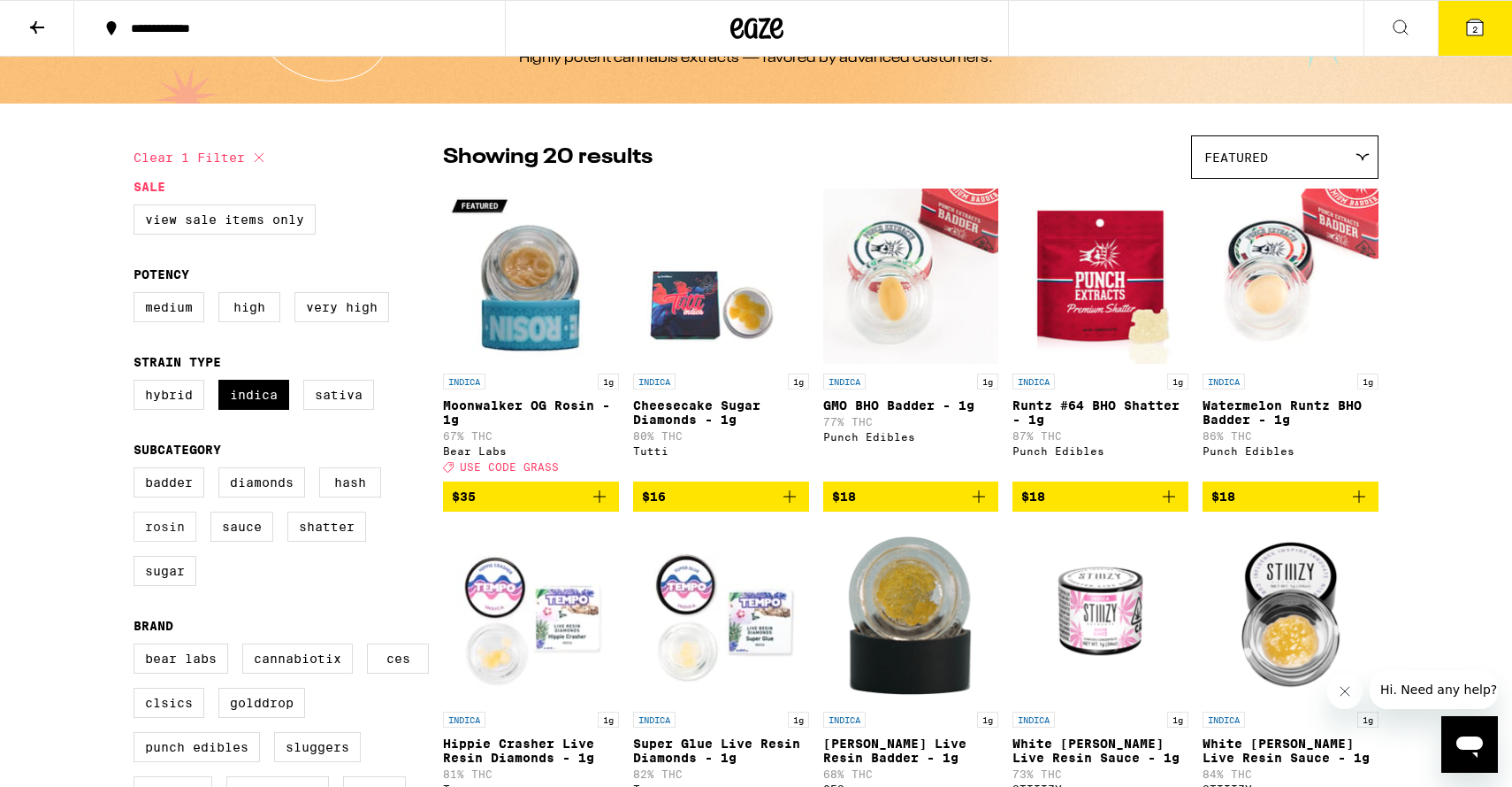
click at [174, 542] on label "Rosin" at bounding box center [165, 527] width 63 height 31
click at [138, 471] on input "Rosin" at bounding box center [137, 470] width 1 height 1
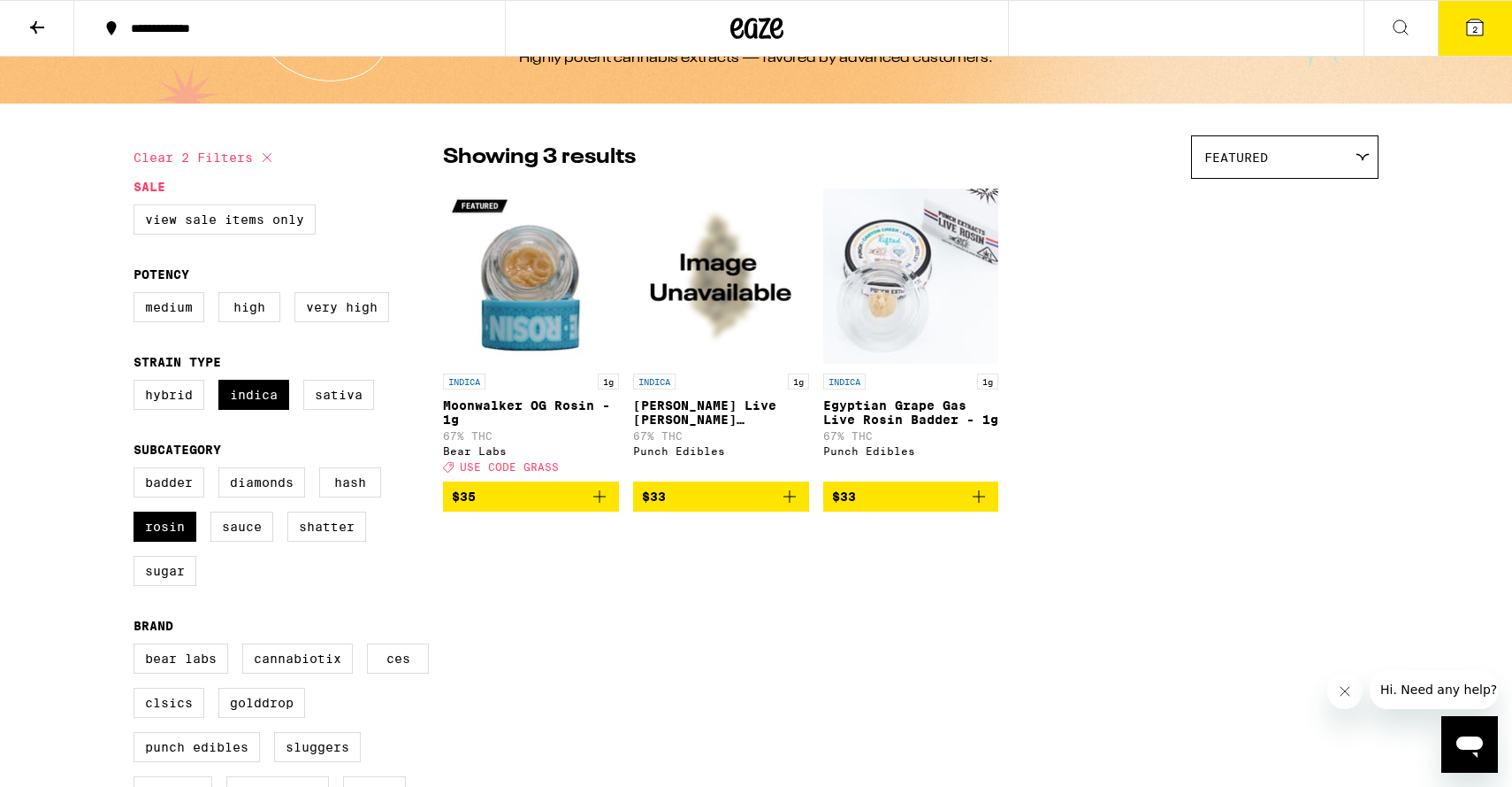
click at [600, 507] on icon "Add to bag" at bounding box center [600, 496] width 21 height 21
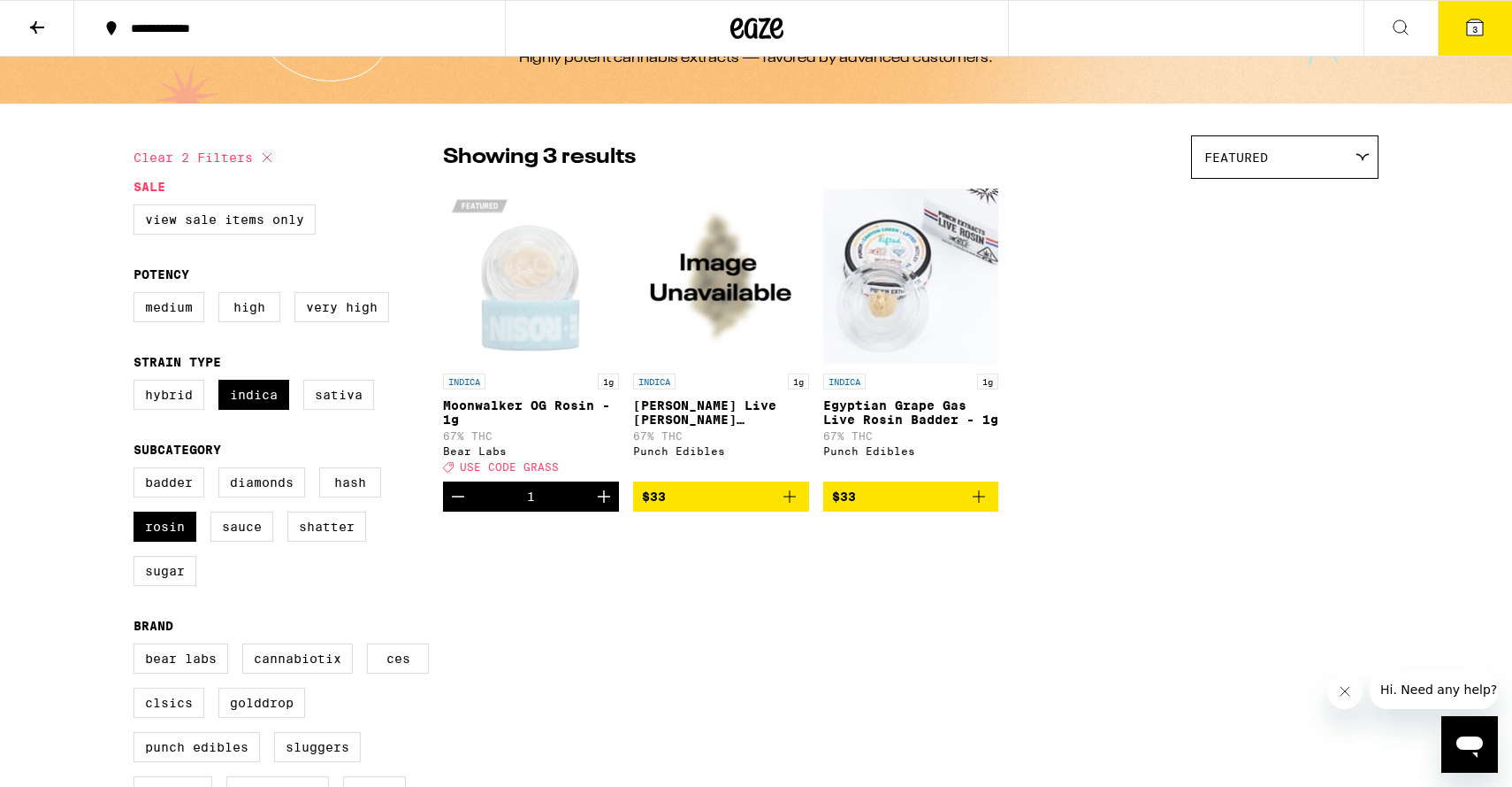
click at [977, 507] on icon "Add to bag" at bounding box center [979, 496] width 21 height 21
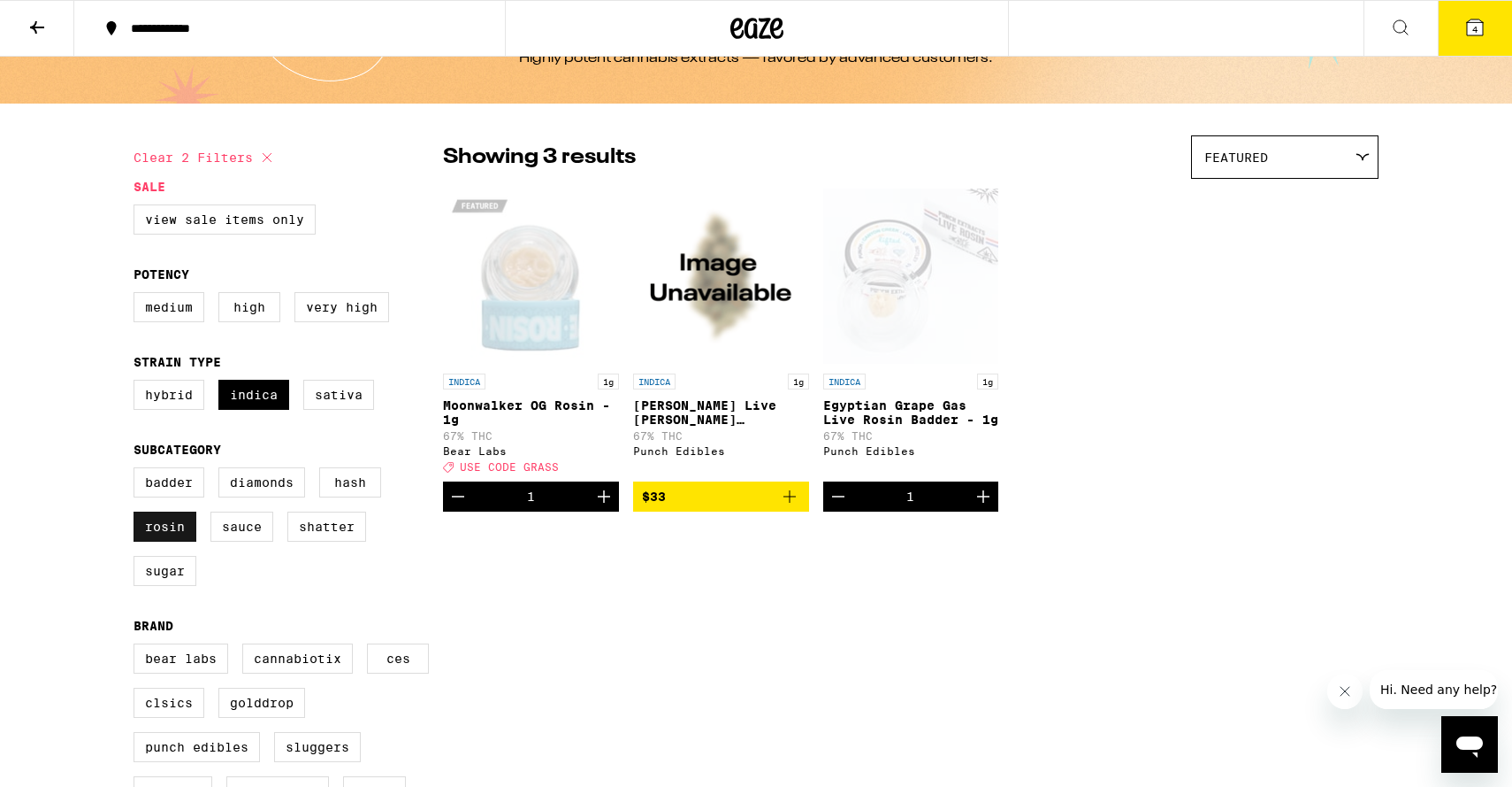
click at [169, 535] on label "Rosin" at bounding box center [165, 527] width 63 height 31
click at [138, 471] on input "Rosin" at bounding box center [137, 470] width 1 height 1
checkbox input "false"
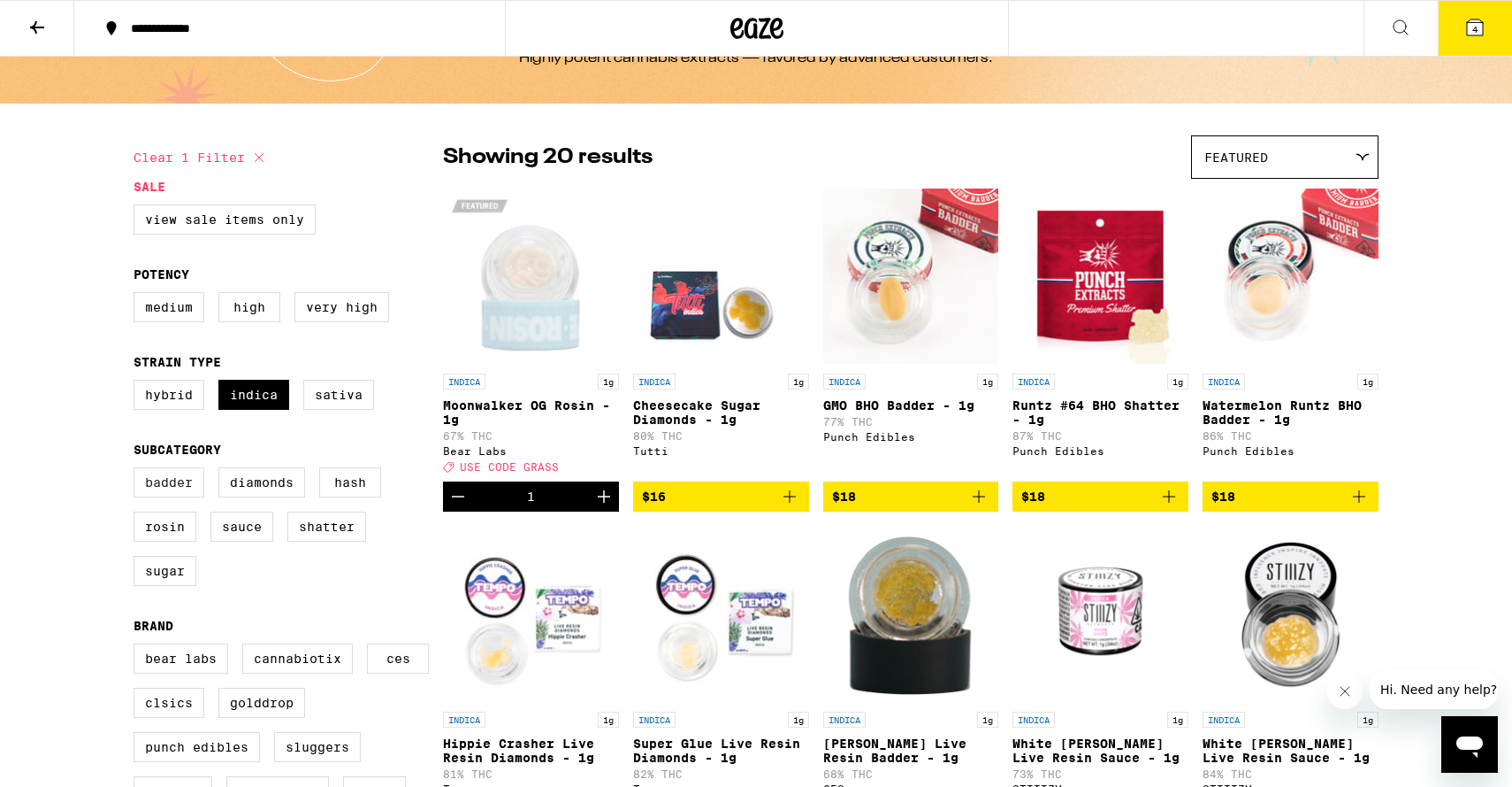
click at [174, 497] on label "Badder" at bounding box center [169, 483] width 71 height 31
click at [138, 471] on input "Badder" at bounding box center [137, 470] width 1 height 1
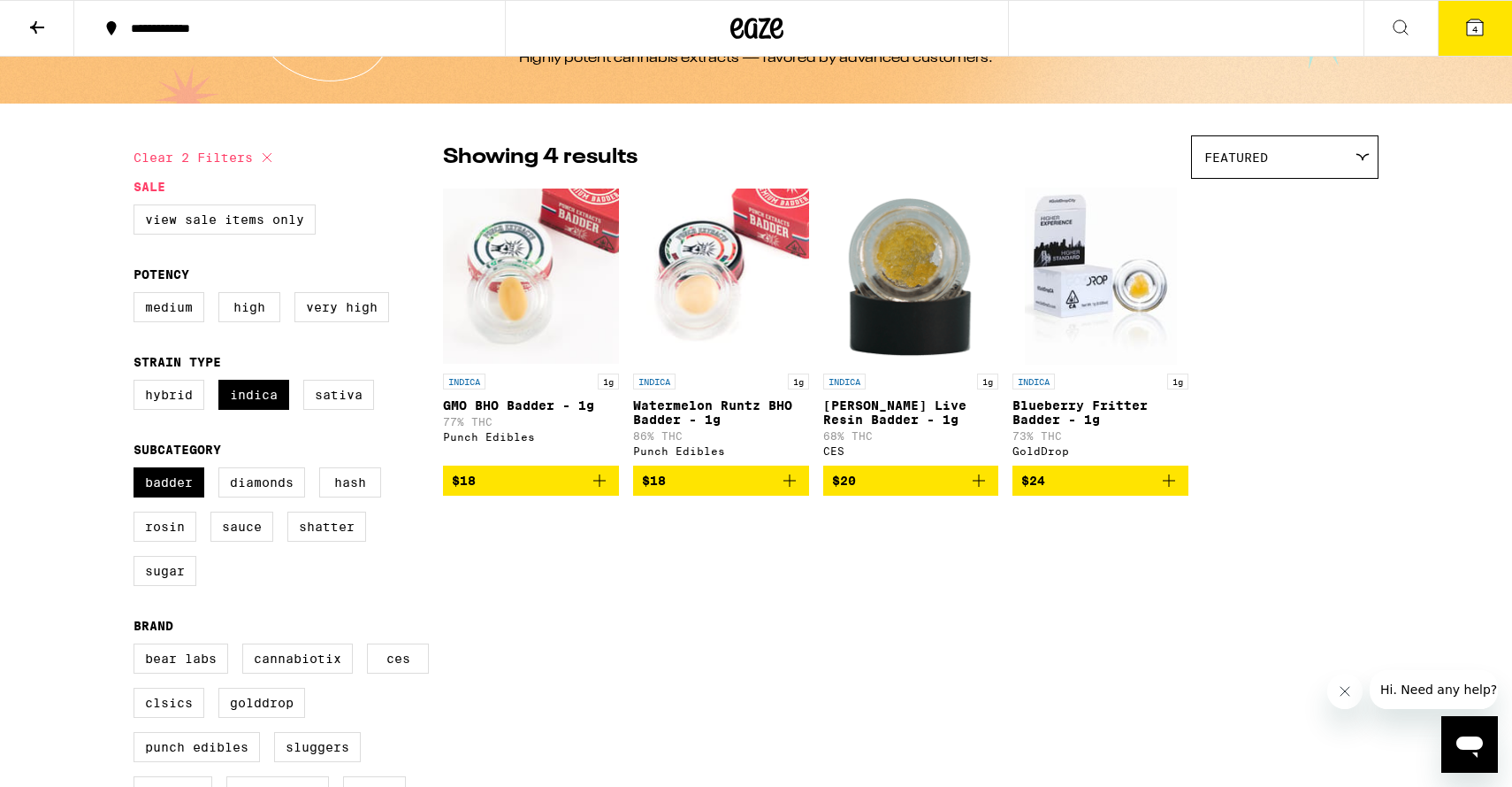
click at [788, 488] on icon "Add to bag" at bounding box center [789, 481] width 21 height 21
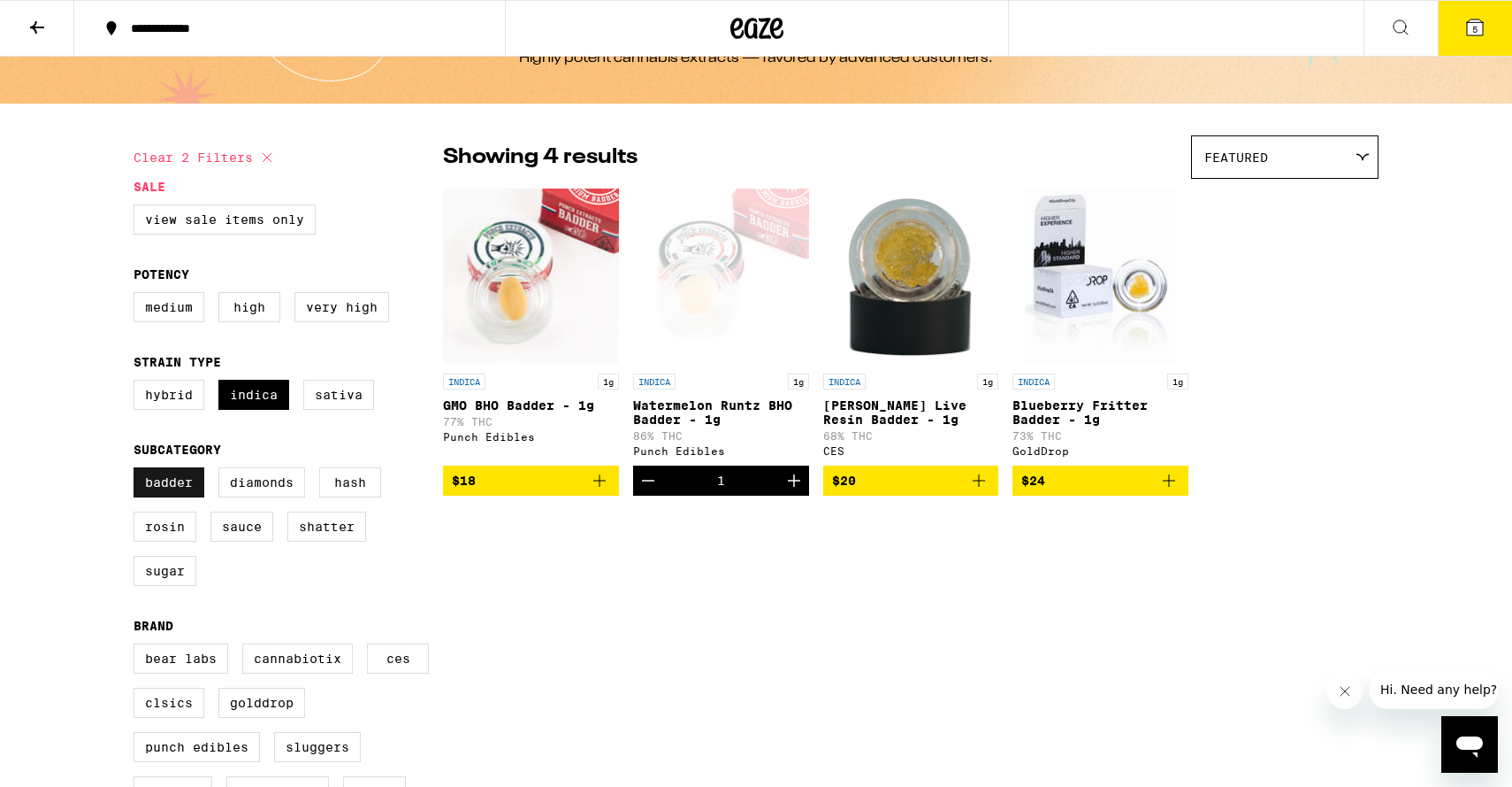
click at [172, 497] on label "Badder" at bounding box center [169, 483] width 71 height 31
click at [138, 471] on input "Badder" at bounding box center [137, 470] width 1 height 1
checkbox input "false"
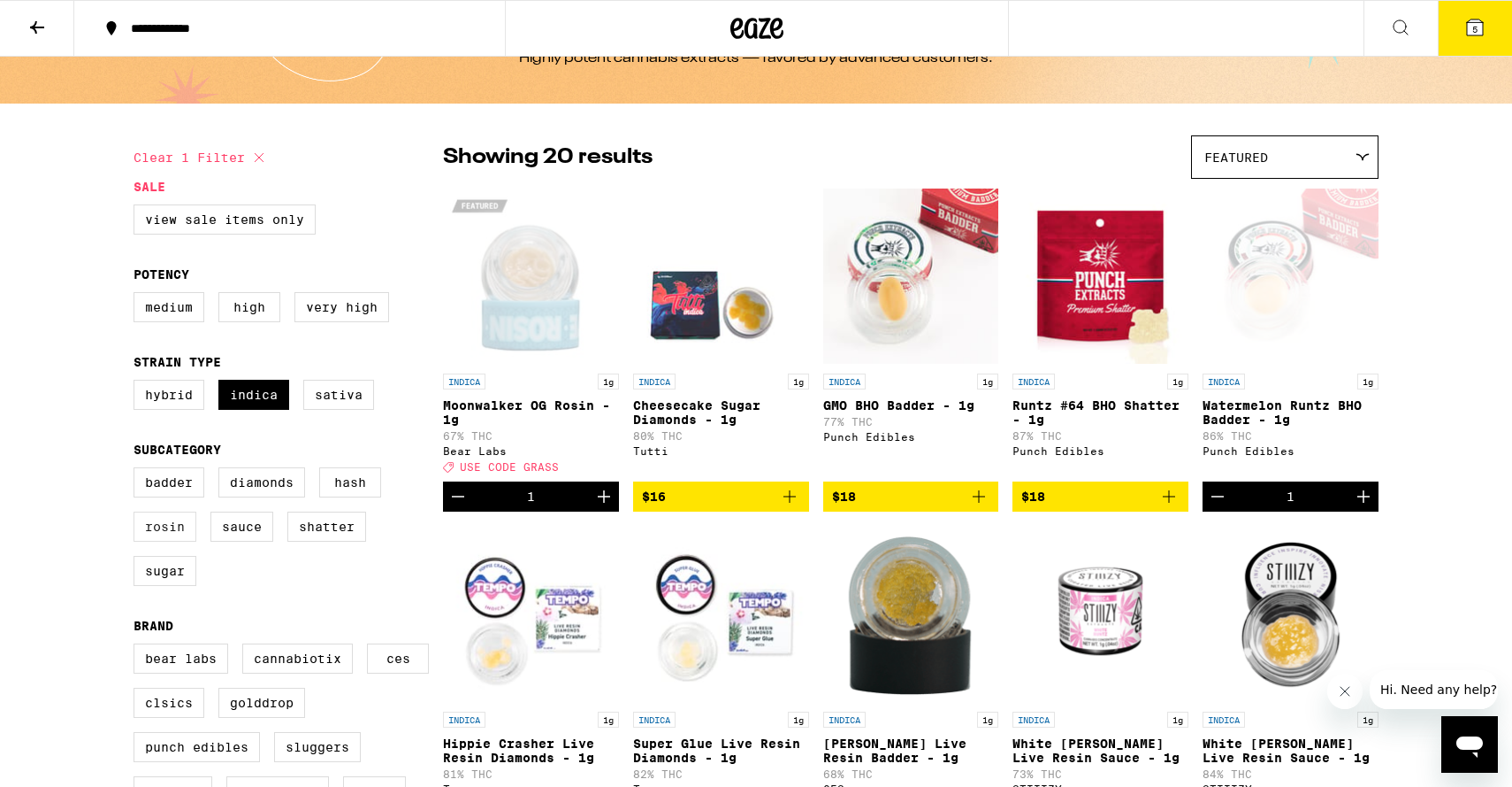
click at [153, 542] on label "Rosin" at bounding box center [165, 527] width 63 height 31
click at [138, 471] on input "Rosin" at bounding box center [137, 470] width 1 height 1
checkbox input "true"
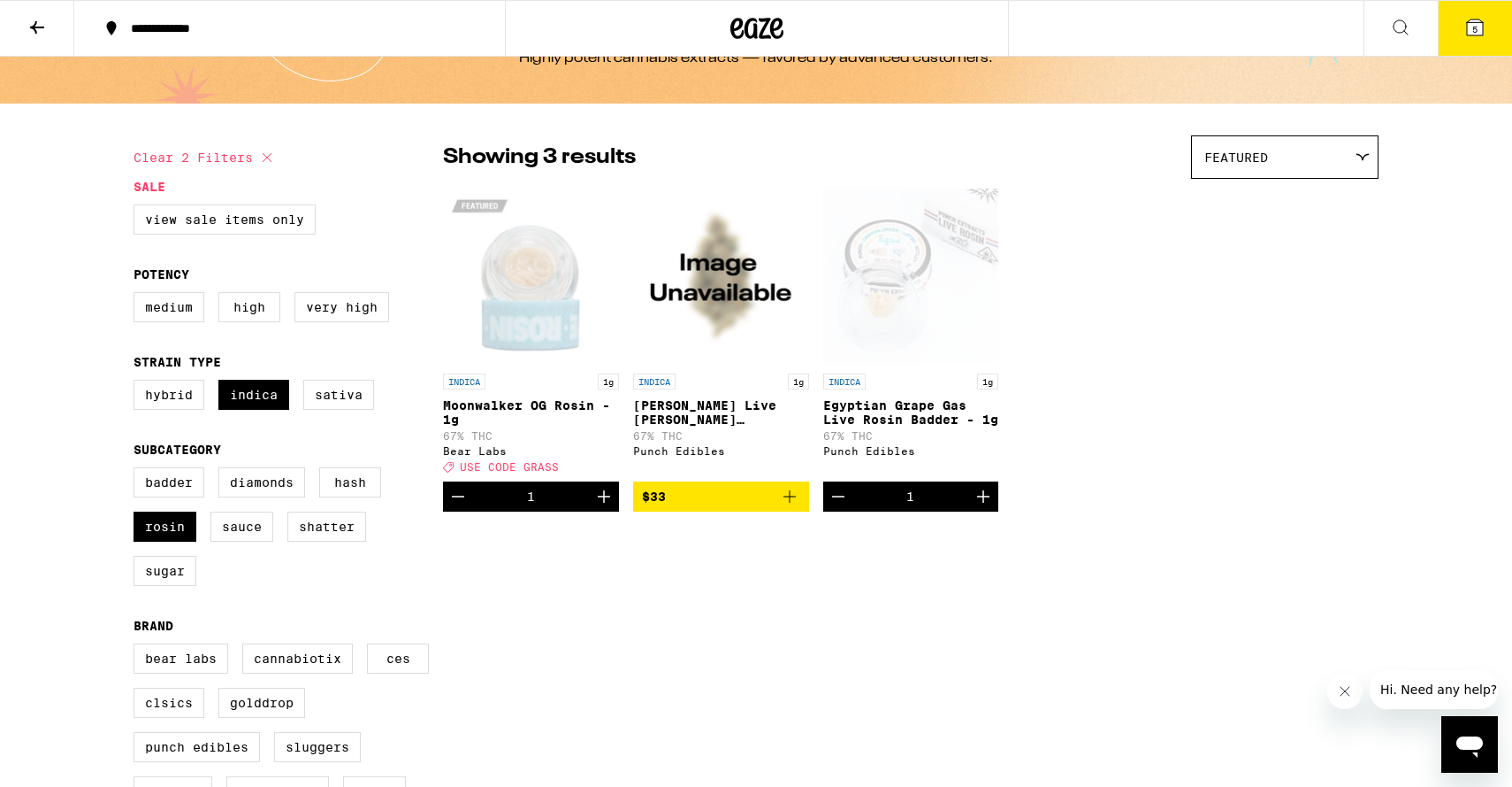
click at [794, 507] on icon "Add to bag" at bounding box center [789, 496] width 21 height 21
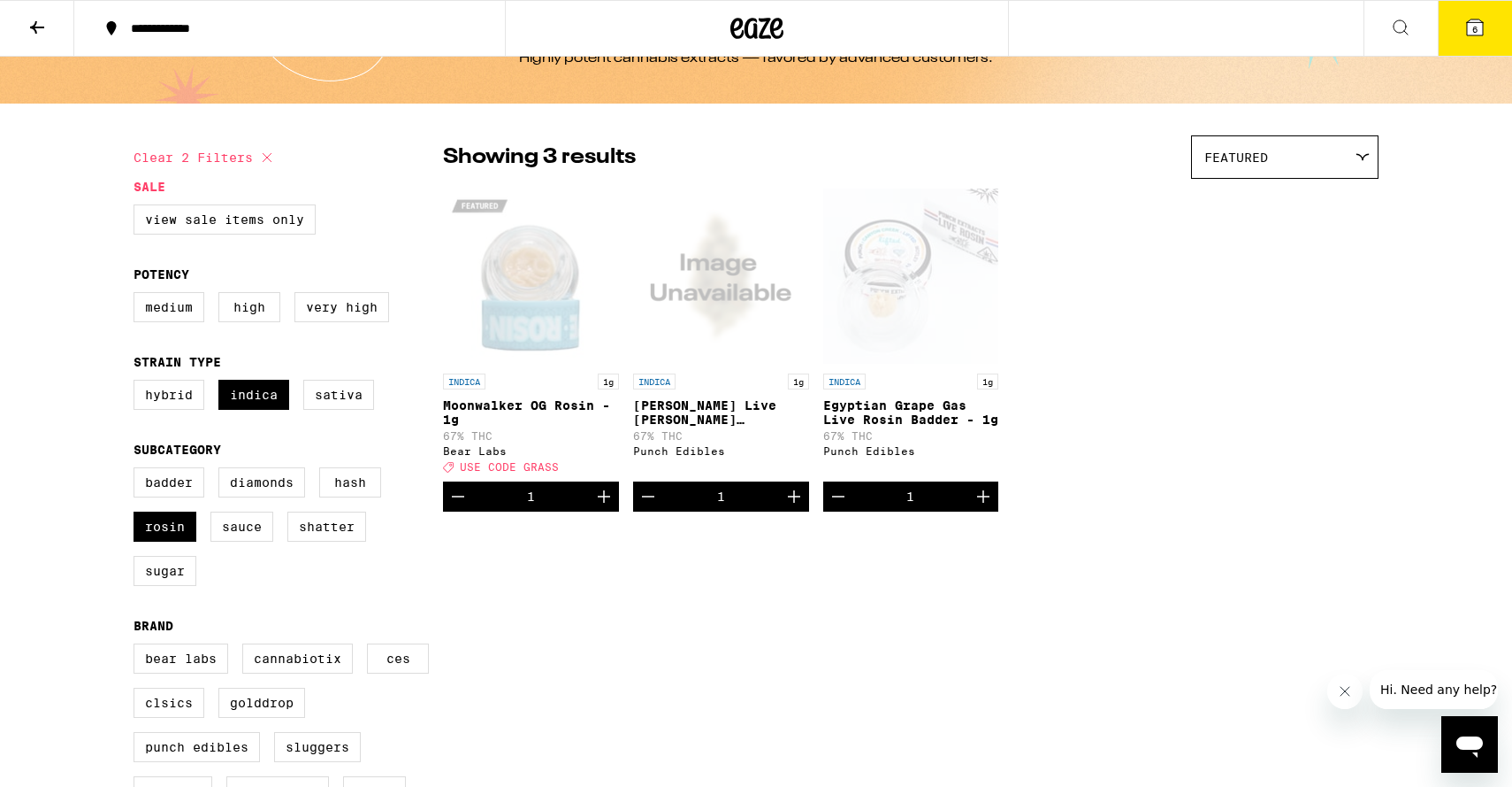
click at [1459, 52] on button "6" at bounding box center [1475, 29] width 74 height 55
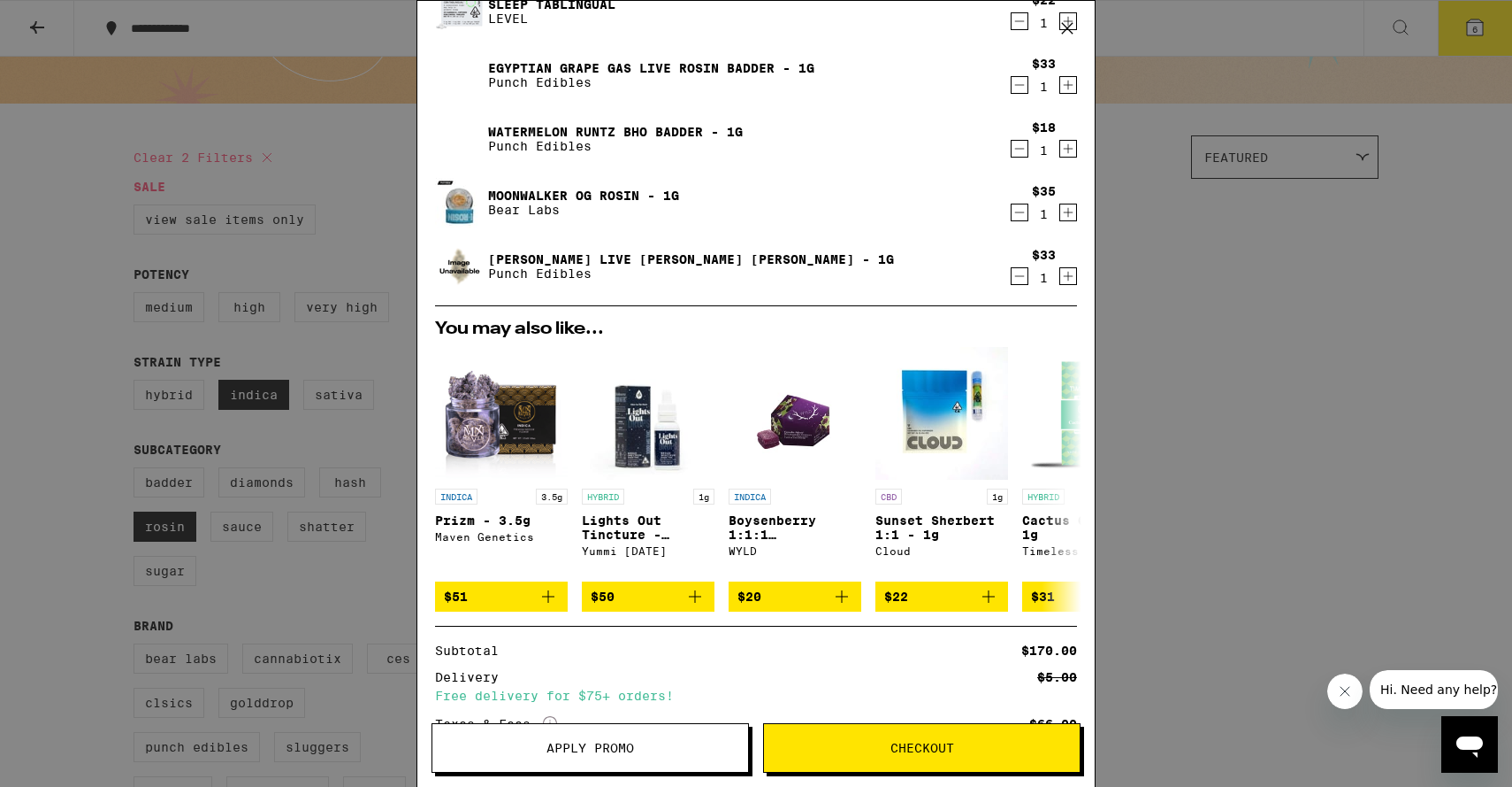
scroll to position [284, 0]
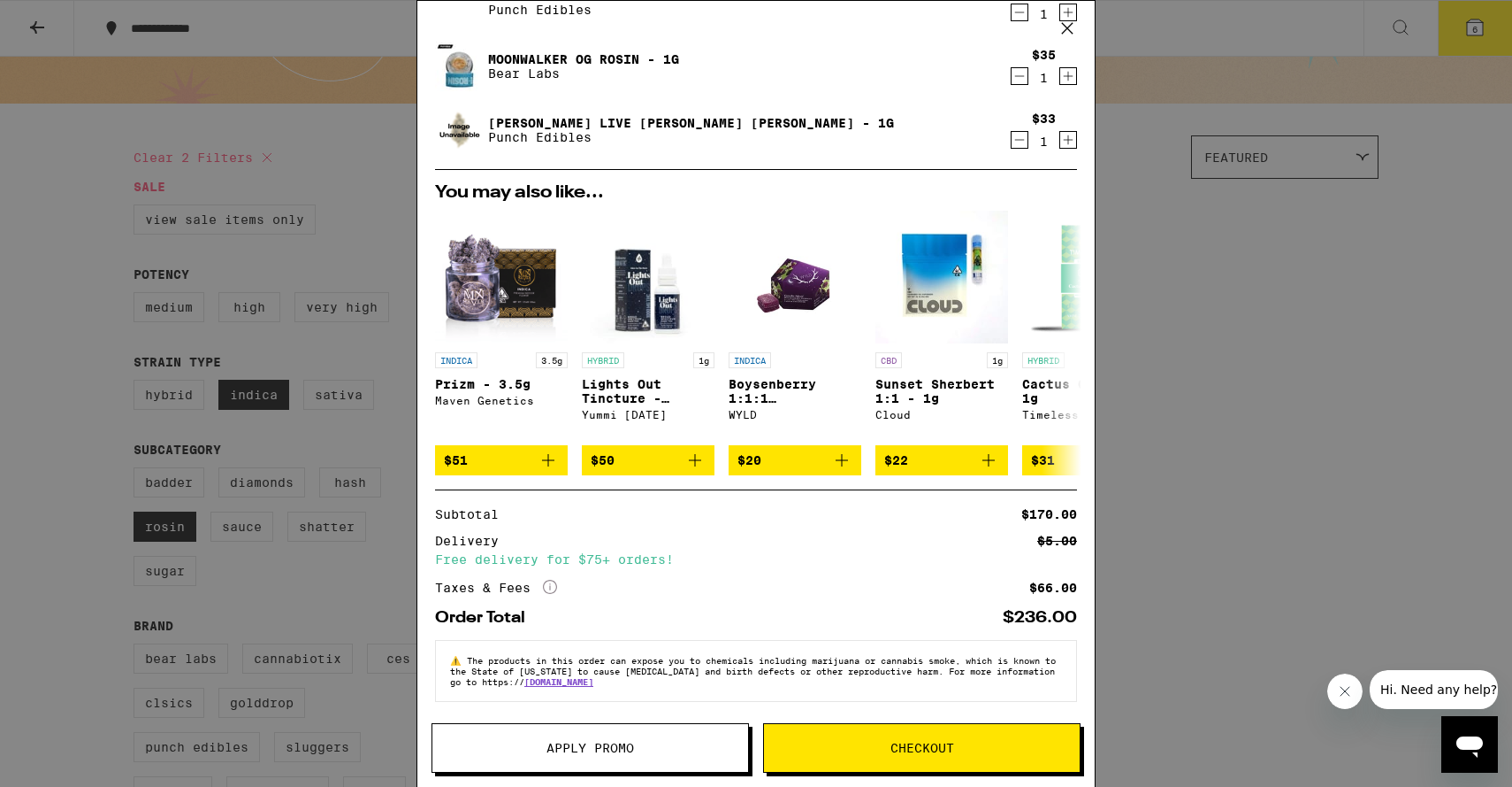
click at [561, 746] on span "Apply Promo" at bounding box center [590, 747] width 88 height 12
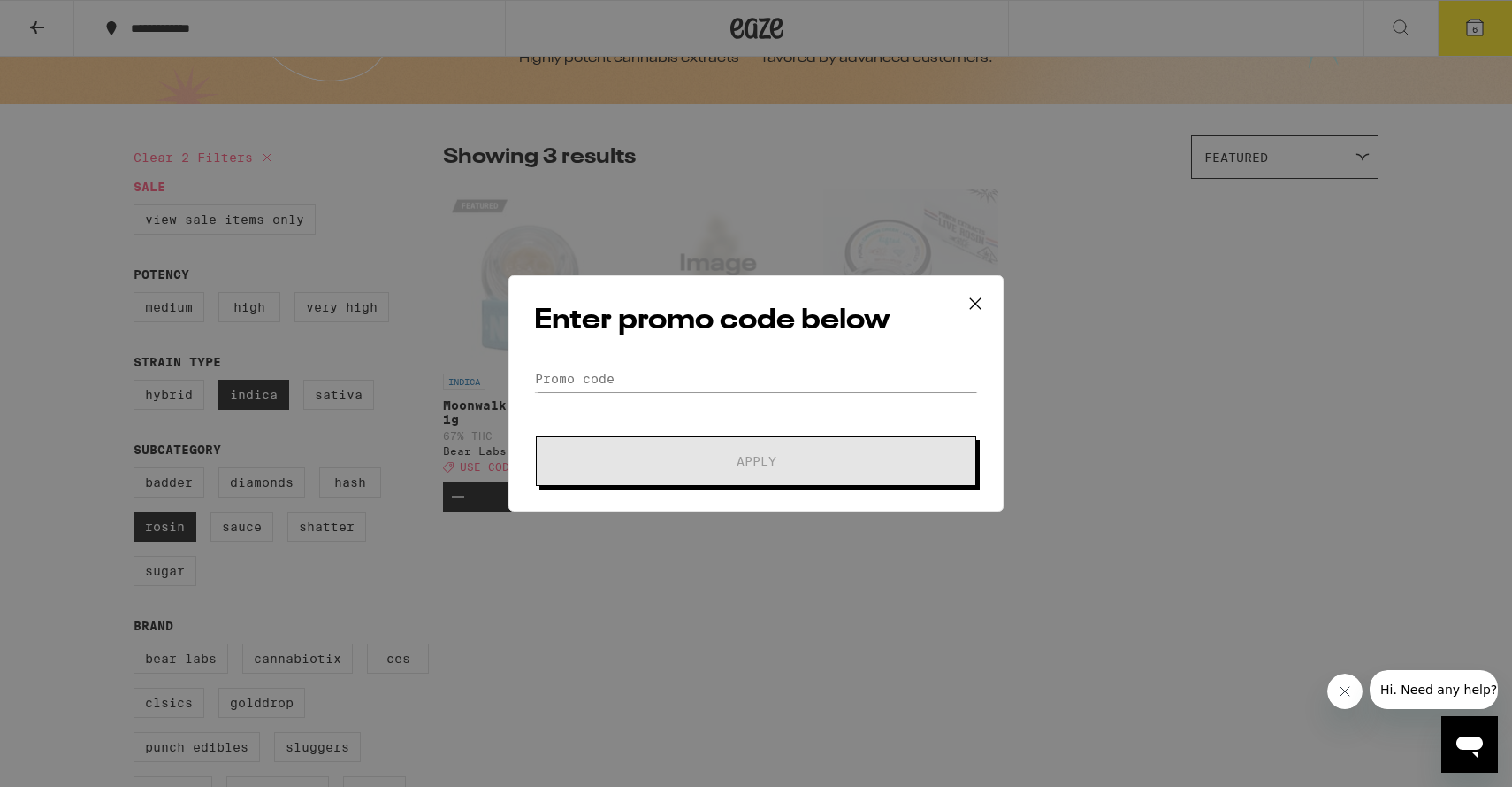
click at [564, 749] on div "Enter promo code below Promo Code Apply" at bounding box center [756, 393] width 1512 height 787
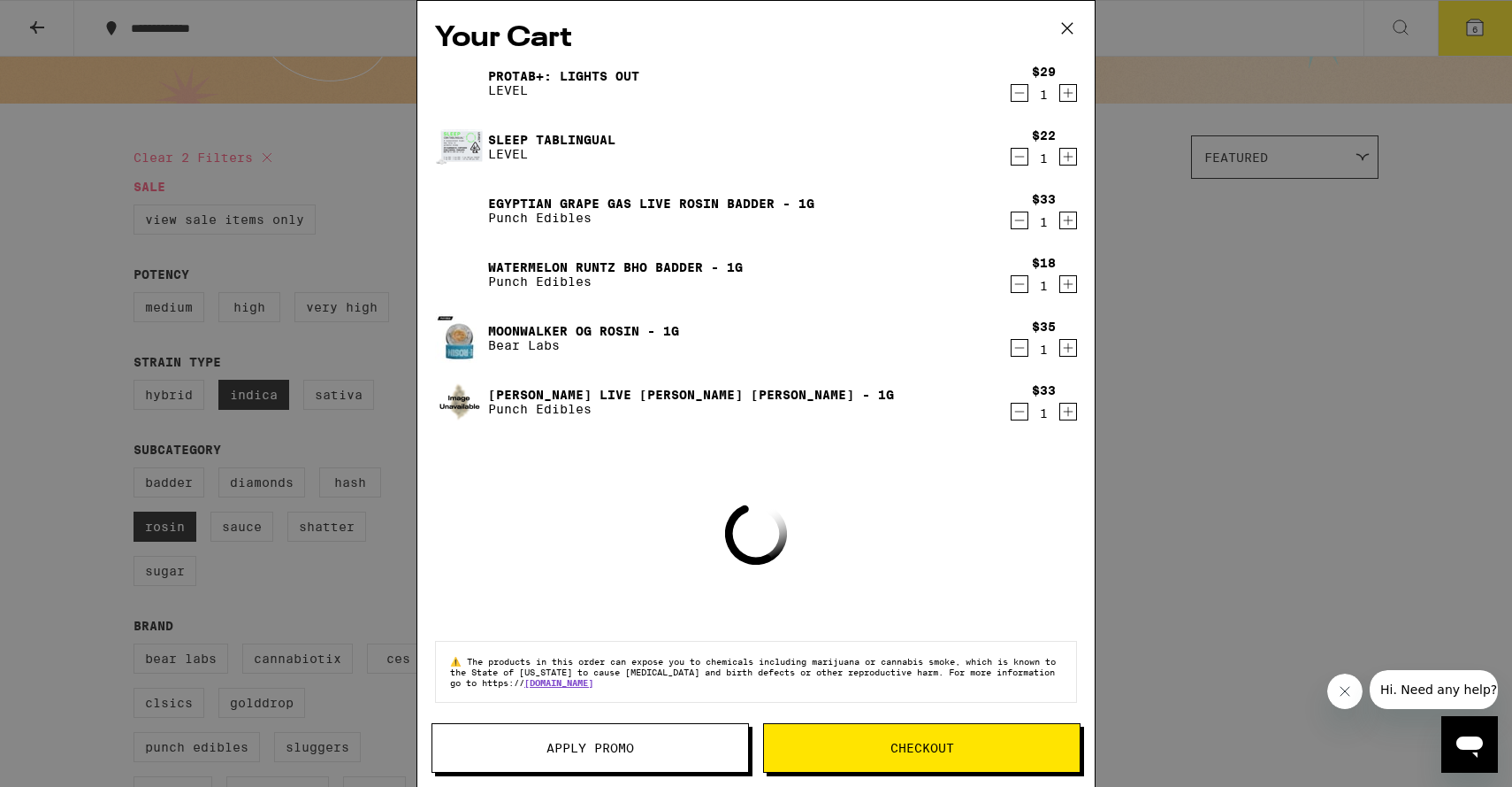
click at [552, 749] on span "Apply Promo" at bounding box center [590, 747] width 88 height 12
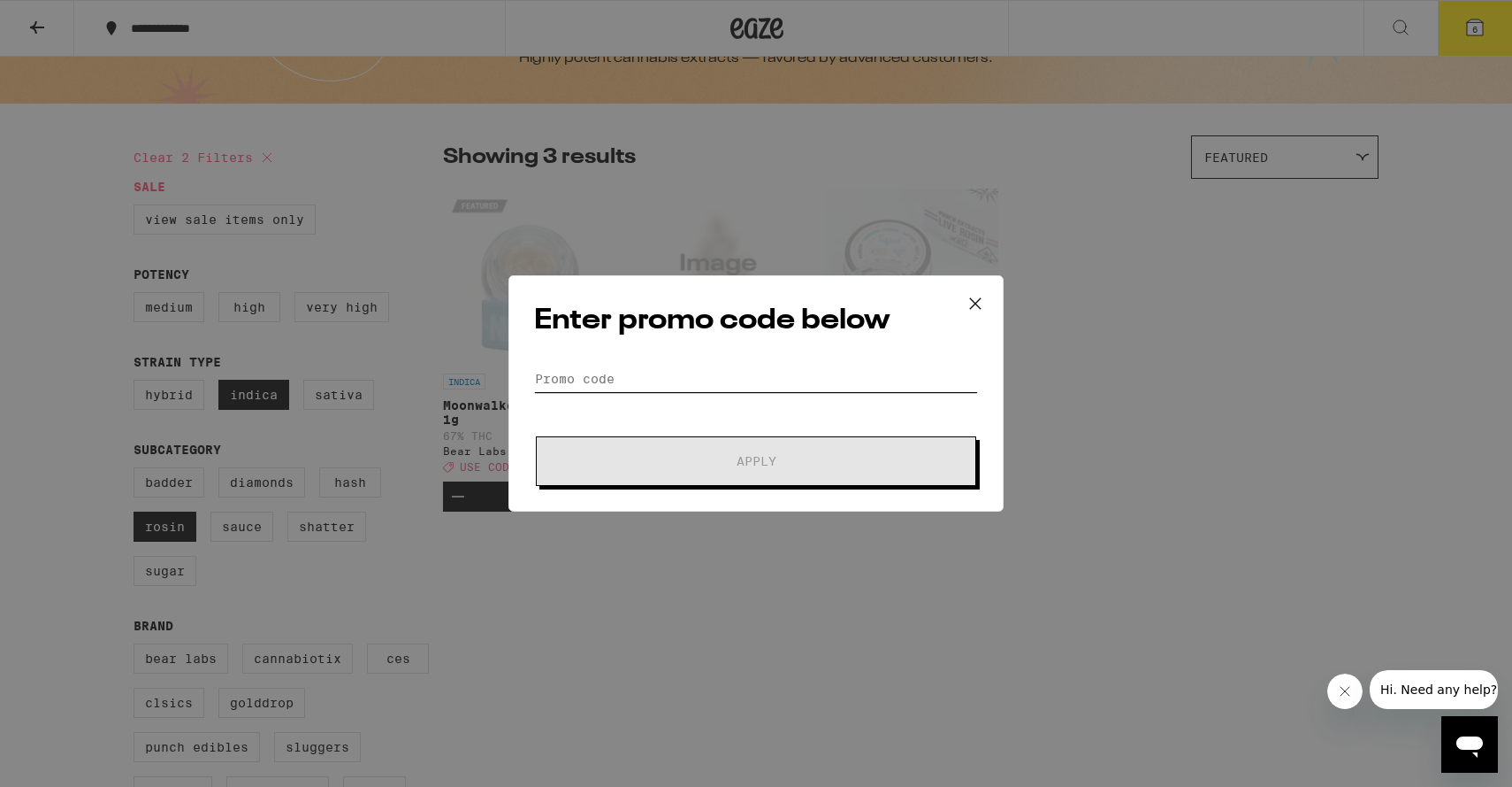
click at [593, 375] on input "Promo Code" at bounding box center [756, 379] width 444 height 27
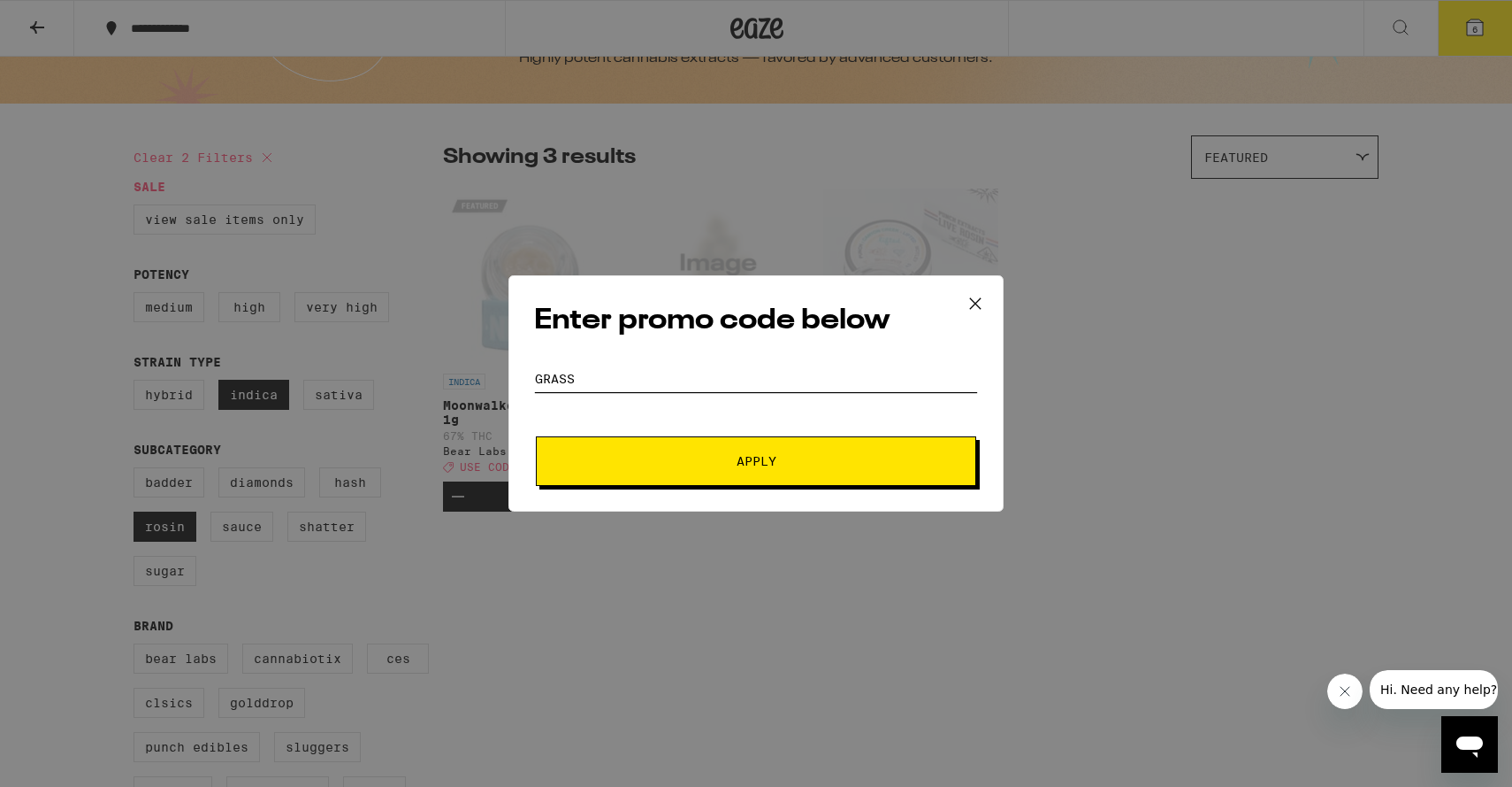
type input "grass"
click at [701, 461] on span "Apply" at bounding box center [756, 461] width 318 height 12
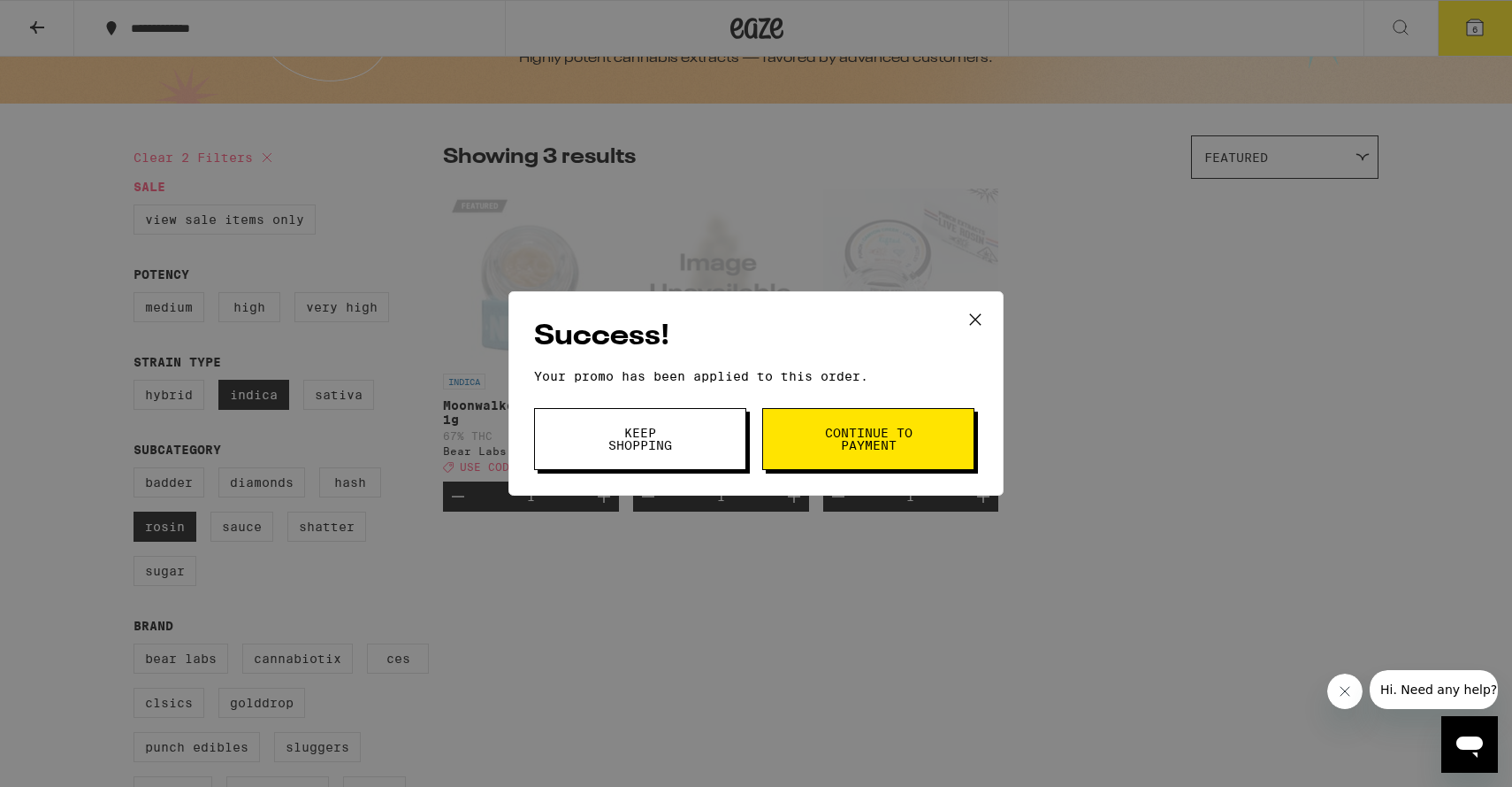
click at [866, 451] on span "Continue to payment" at bounding box center [868, 439] width 91 height 25
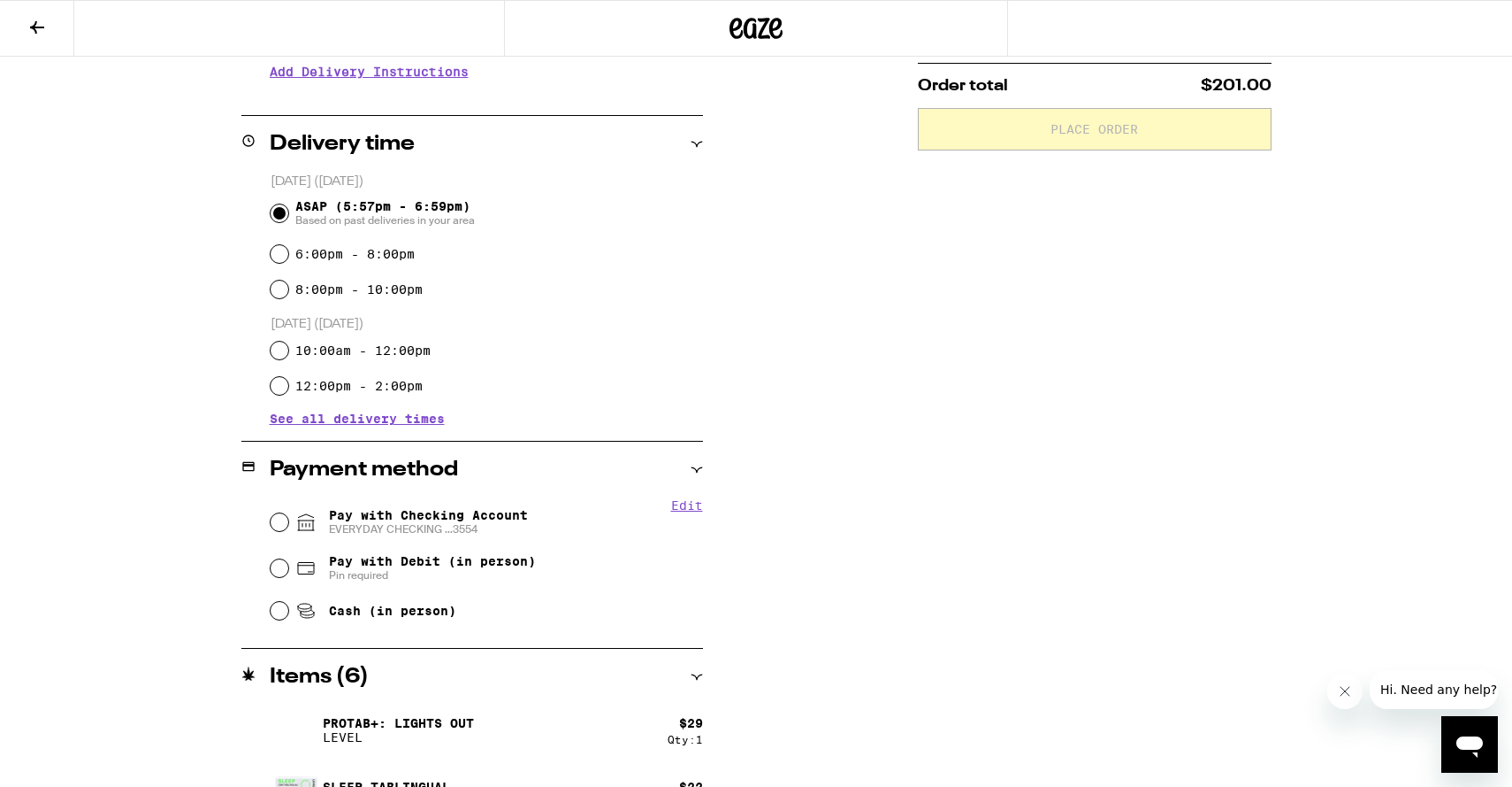
scroll to position [455, 0]
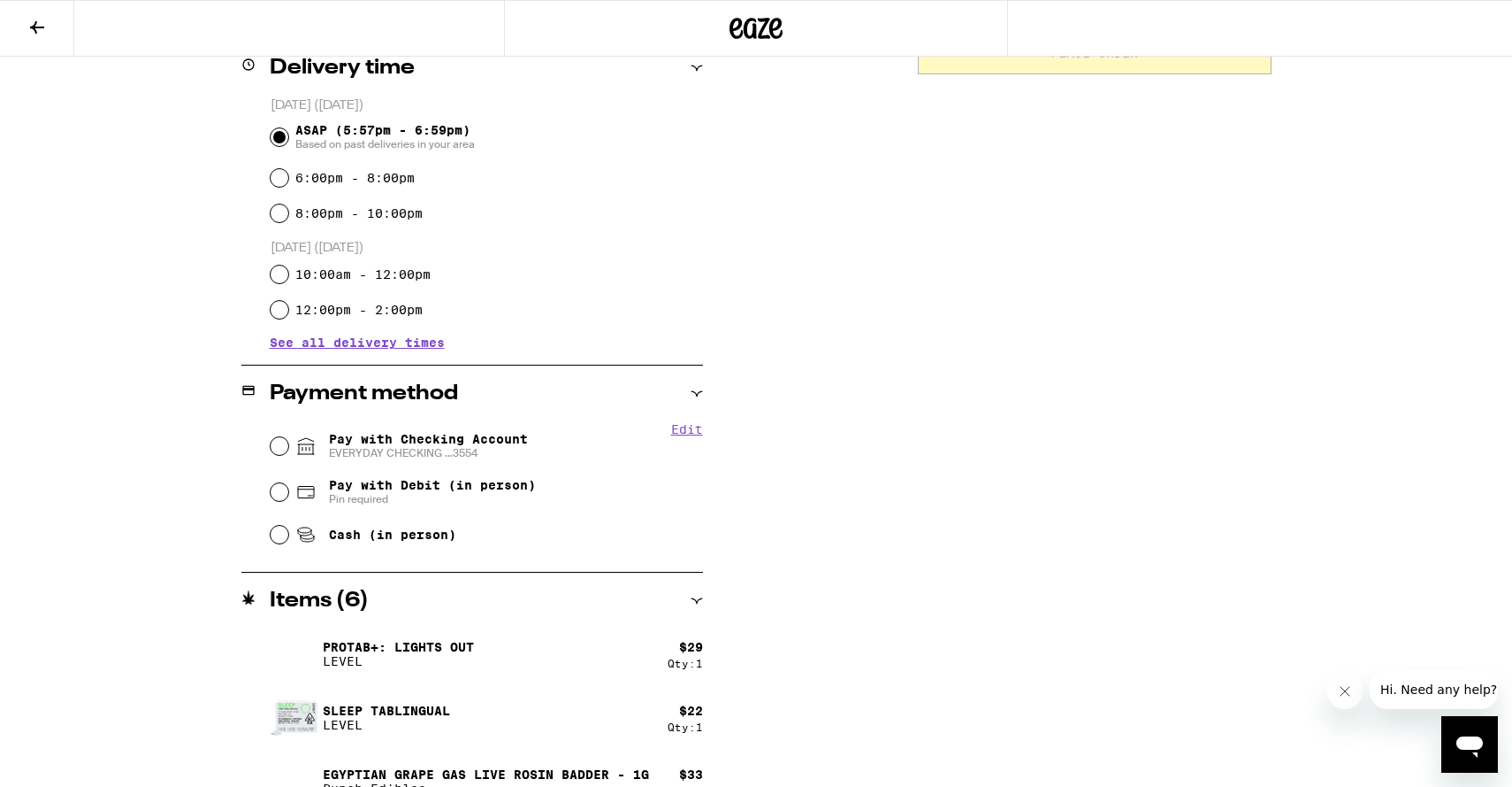
click at [331, 450] on span "EVERYDAY CHECKING ...3554" at bounding box center [428, 453] width 199 height 14
click at [288, 450] on input "Pay with Checking Account EVERYDAY CHECKING ...3554" at bounding box center [279, 445] width 18 height 18
radio input "true"
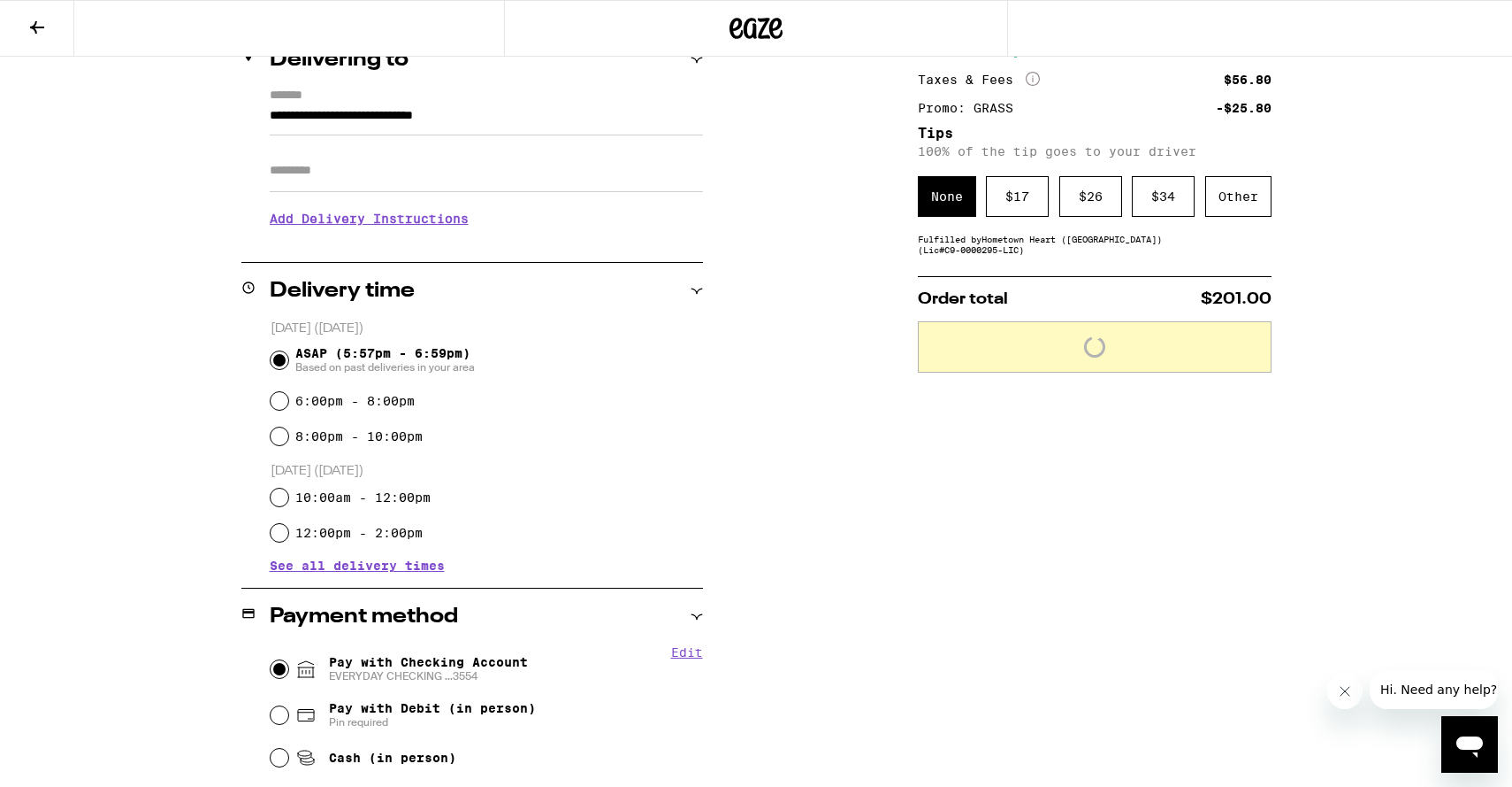
scroll to position [141, 0]
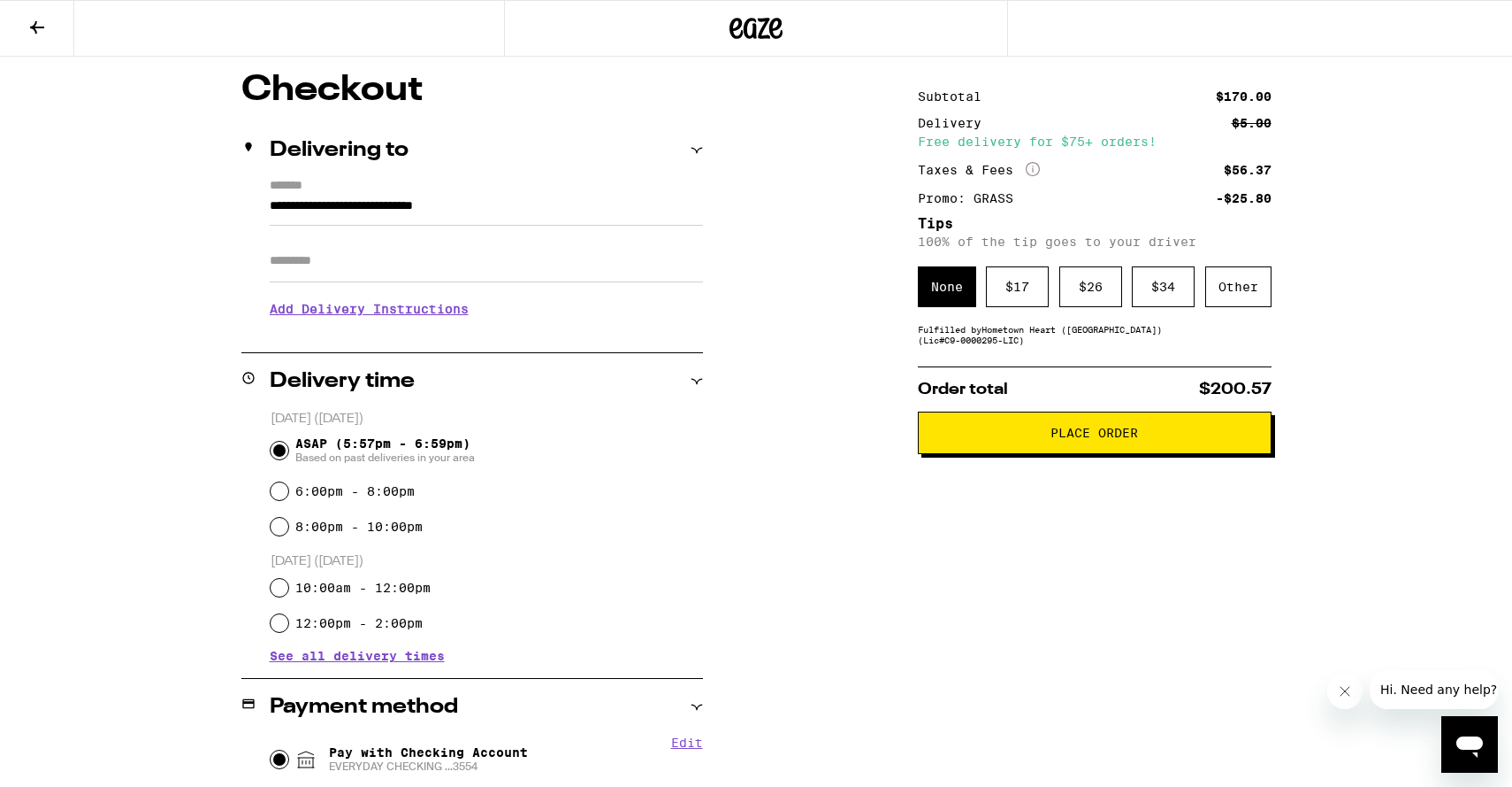
click at [422, 324] on h3 "Add Delivery Instructions" at bounding box center [486, 308] width 434 height 41
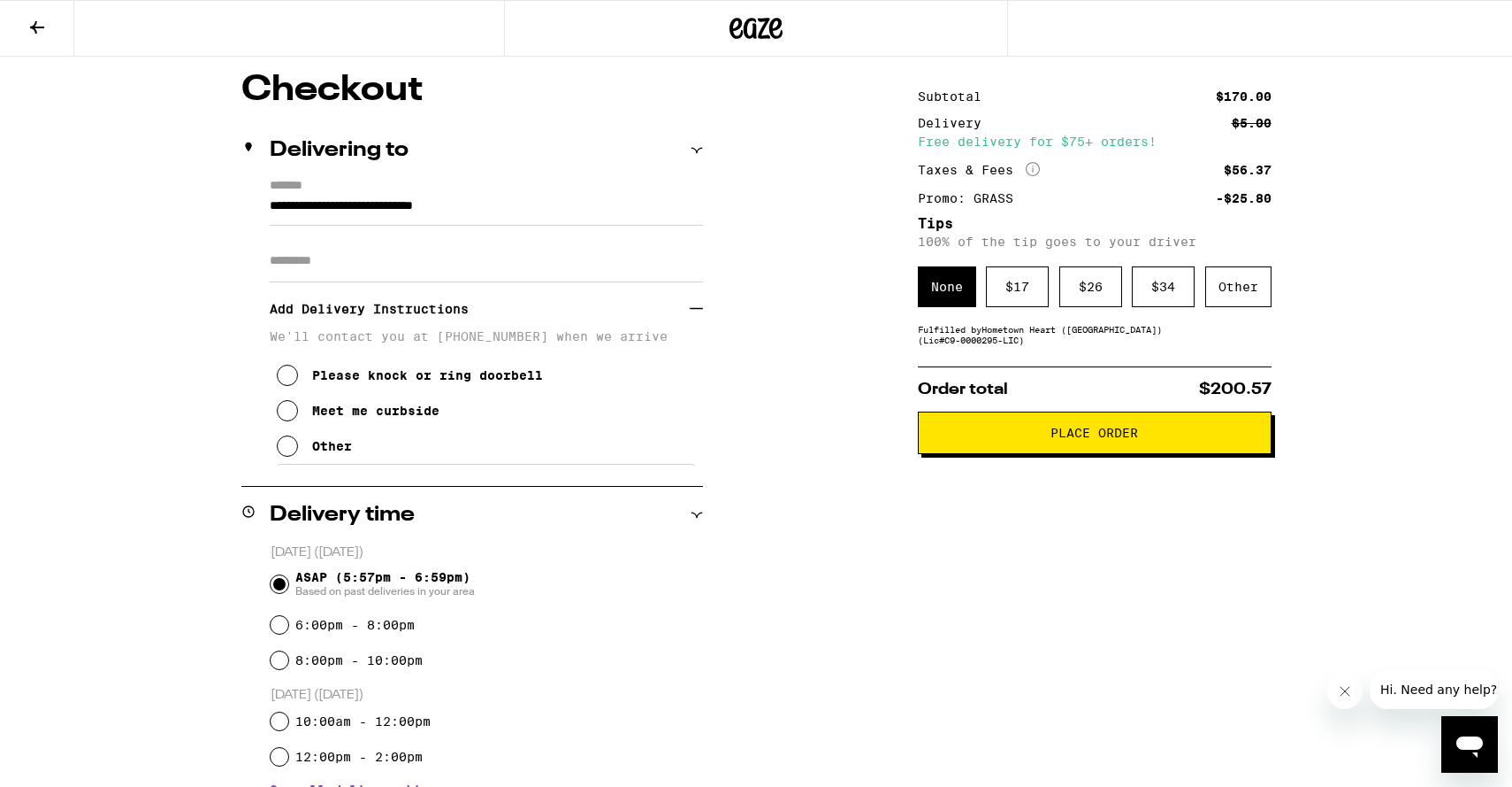
click at [377, 416] on div "Meet me curbside" at bounding box center [376, 410] width 128 height 14
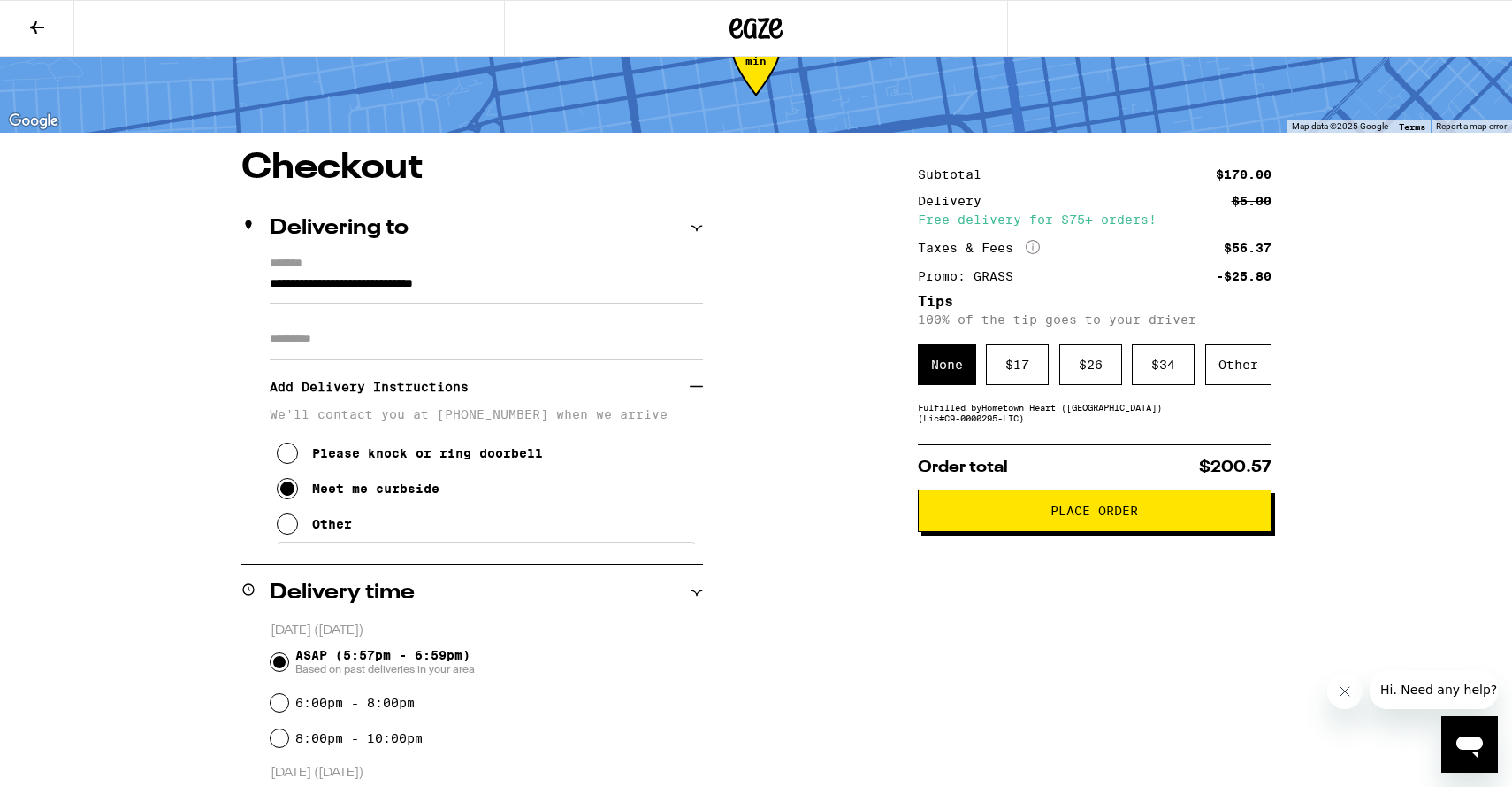
scroll to position [0, 0]
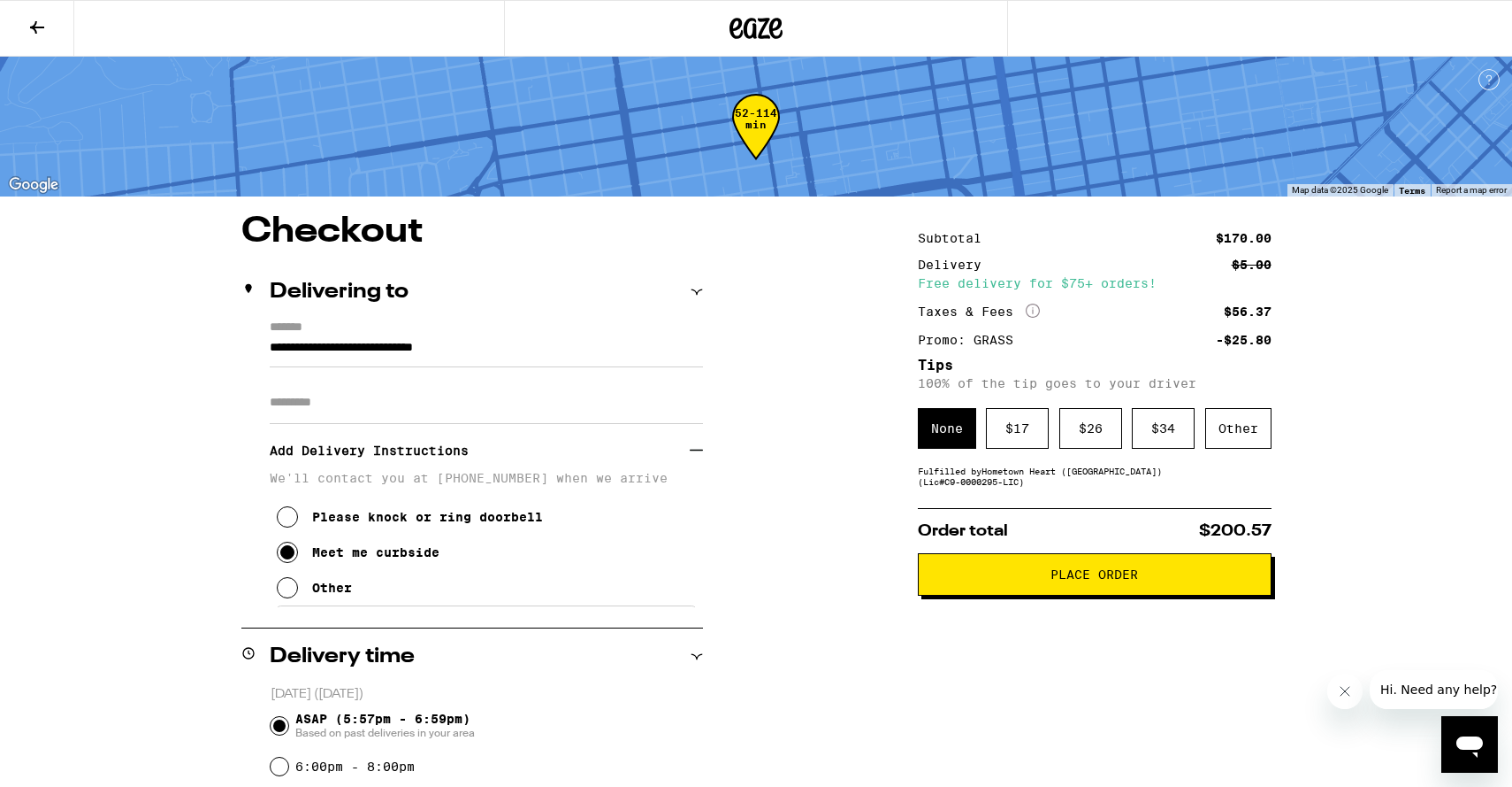
click at [33, 23] on icon at bounding box center [37, 28] width 21 height 21
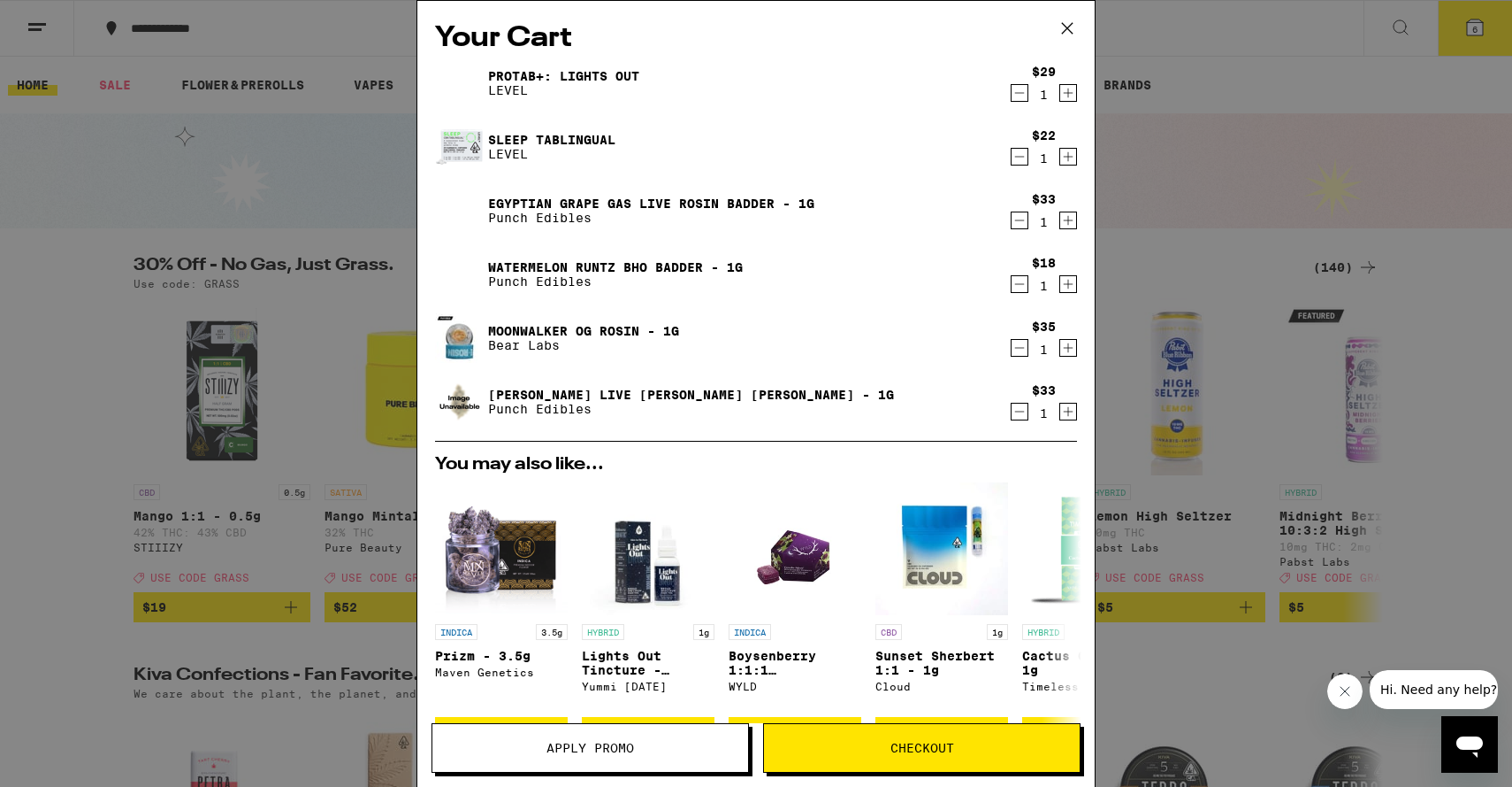
click at [578, 203] on link "Egyptian Grape Gas Live Rosin Badder - 1g" at bounding box center [651, 203] width 326 height 14
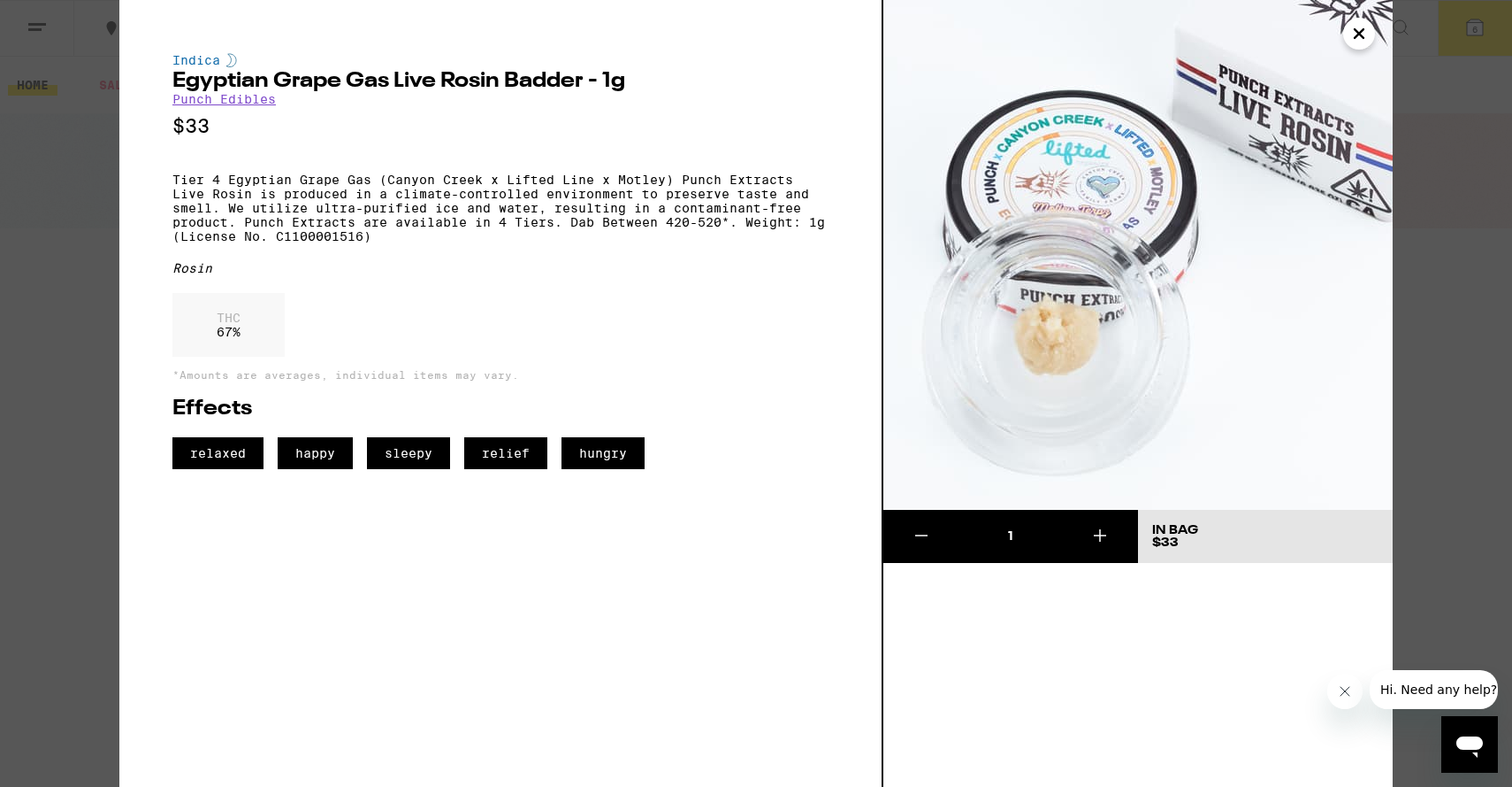
click at [1355, 32] on icon "Close" at bounding box center [1359, 33] width 21 height 27
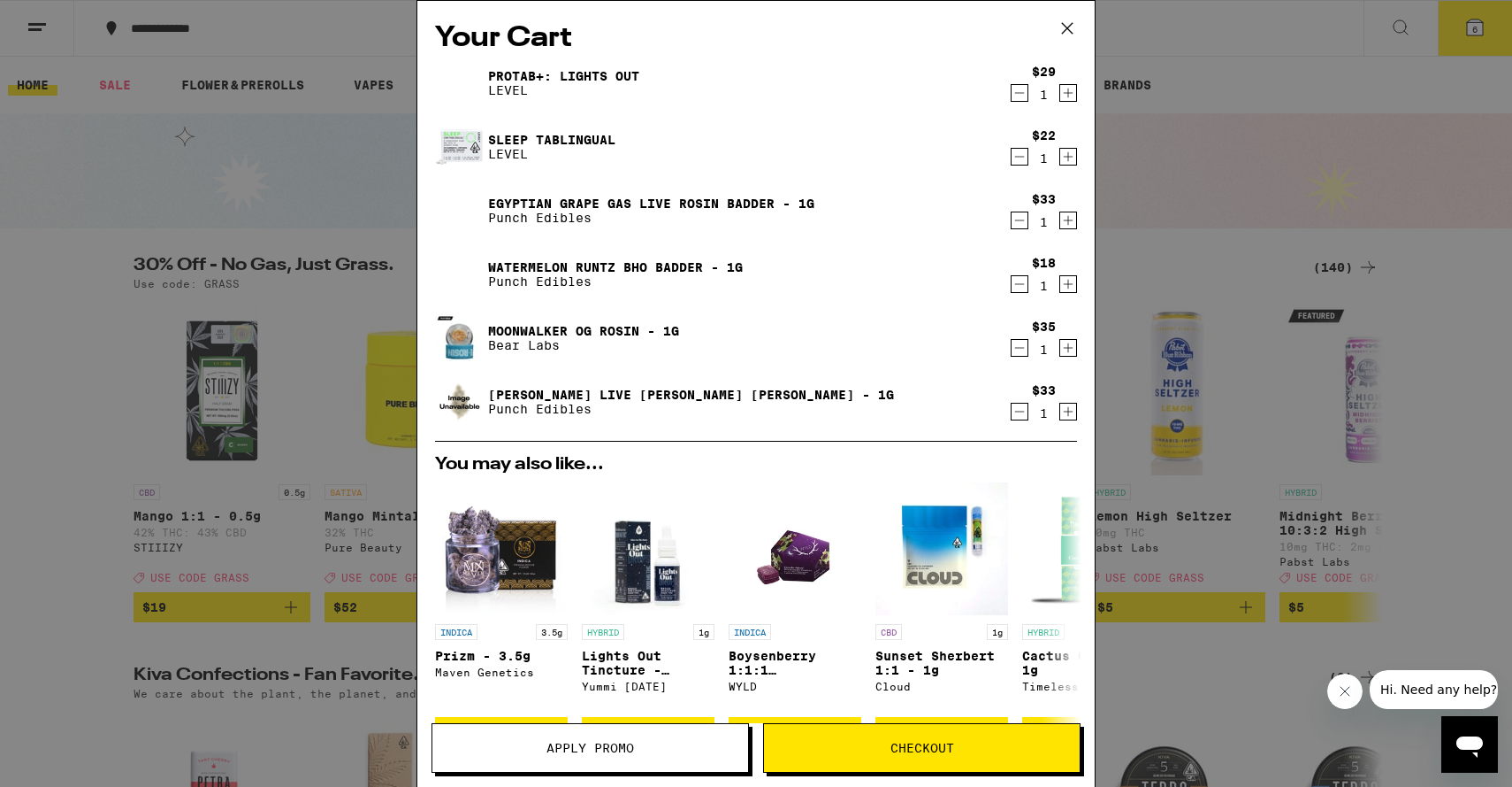
click at [623, 263] on link "Watermelon Runtz BHO Badder - 1g" at bounding box center [615, 267] width 255 height 14
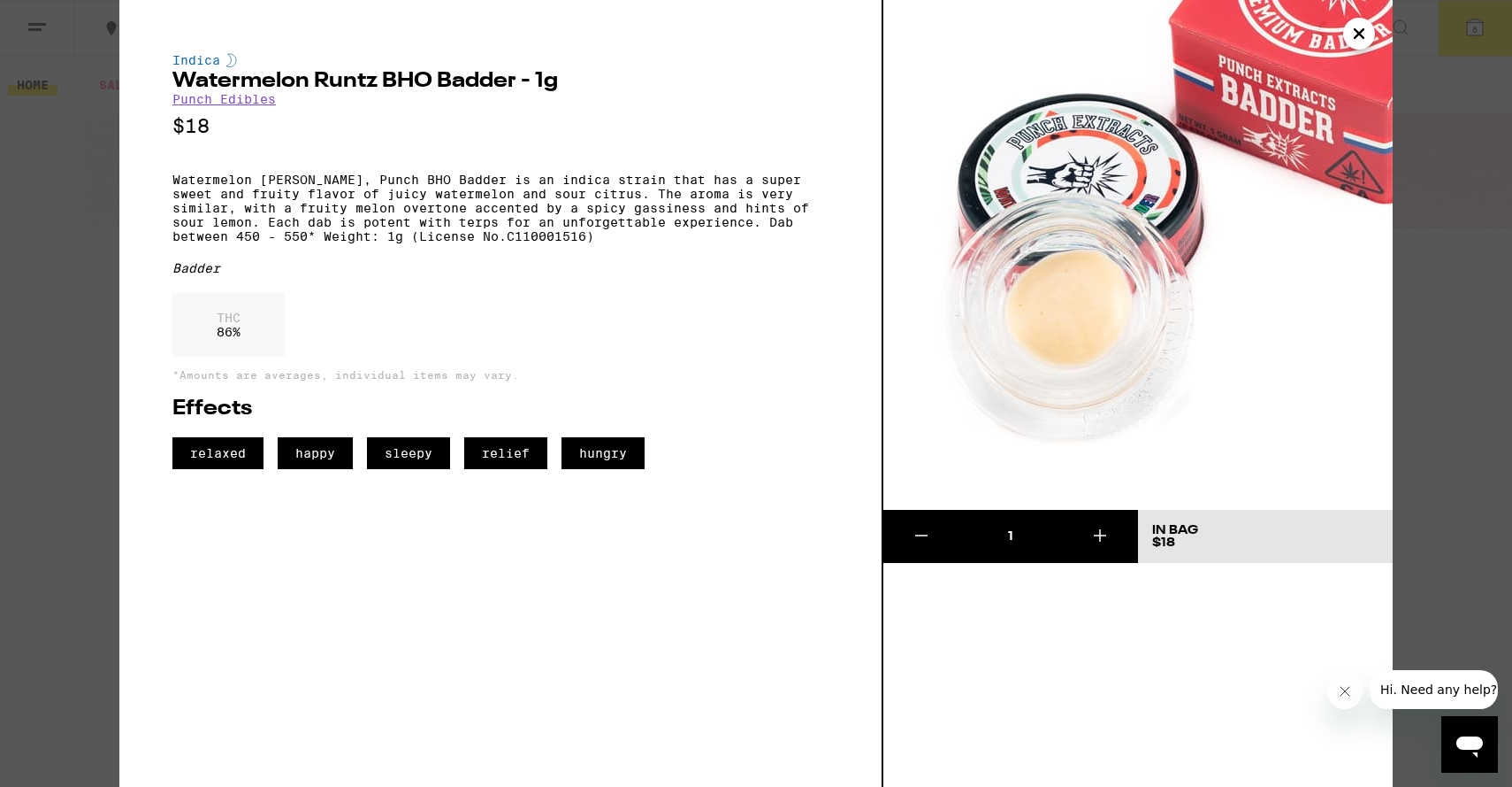
click at [1343, 32] on button "Close" at bounding box center [1359, 33] width 31 height 31
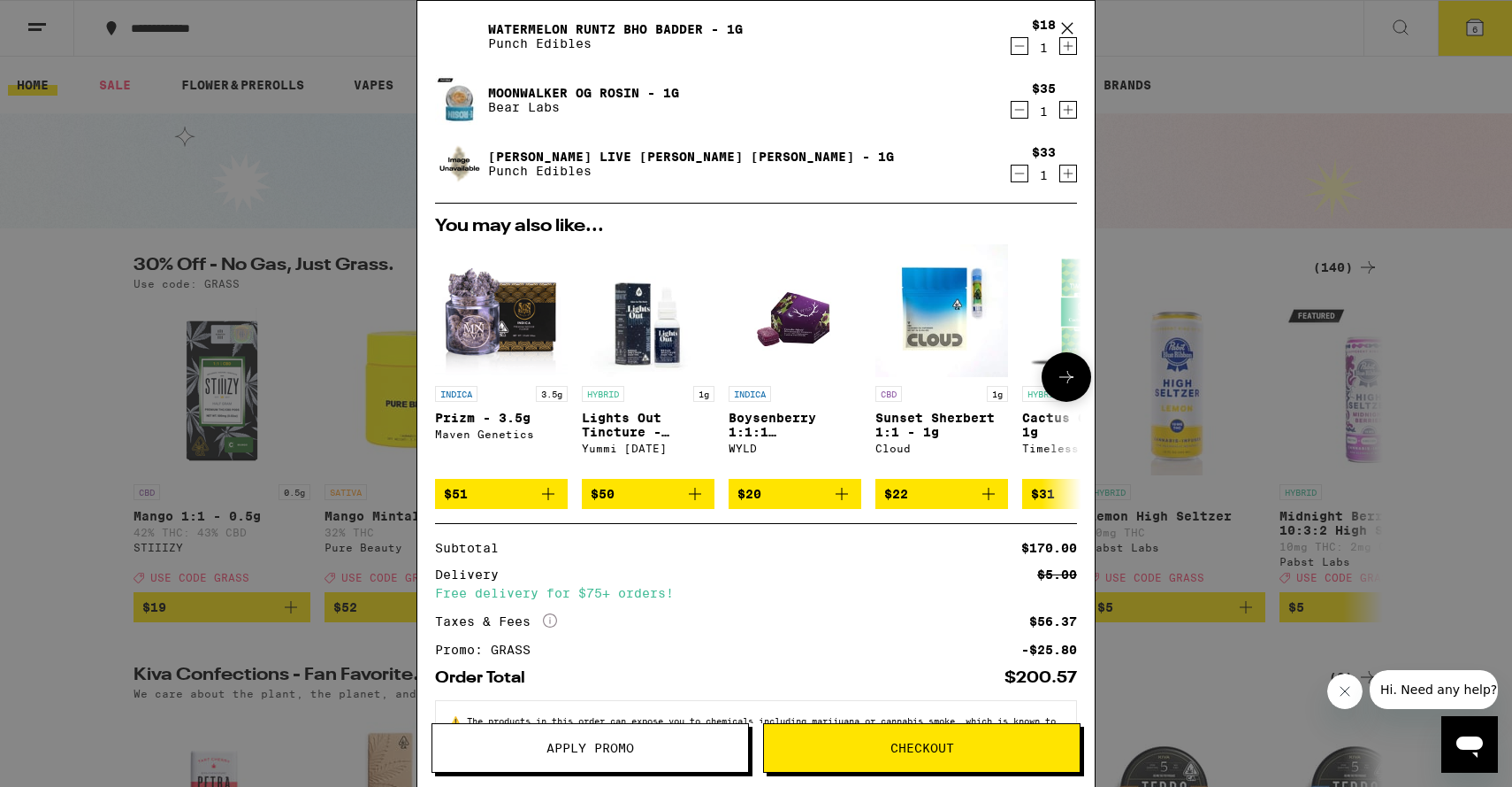
scroll to position [311, 0]
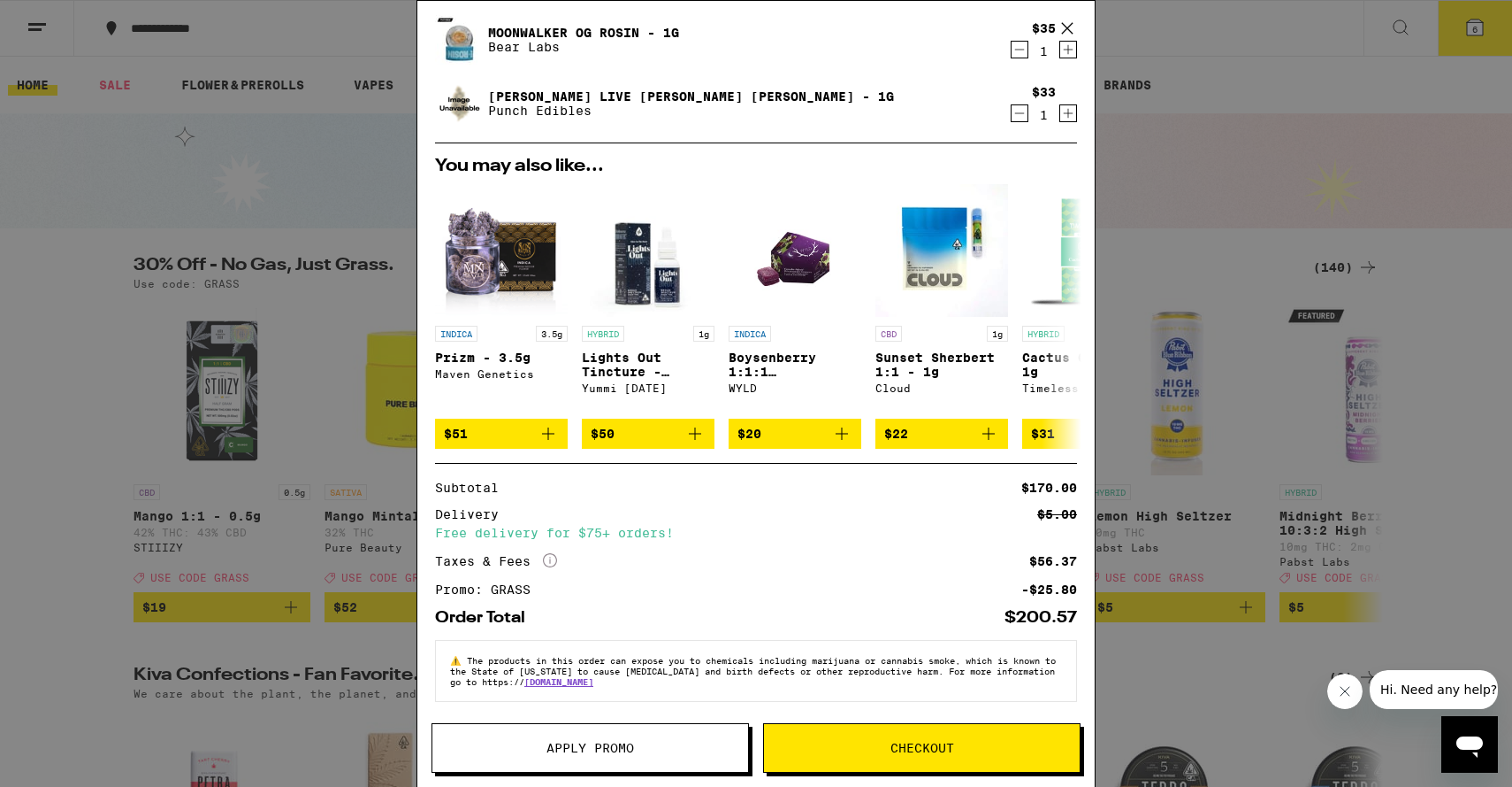
click at [910, 741] on span "Checkout" at bounding box center [922, 747] width 64 height 12
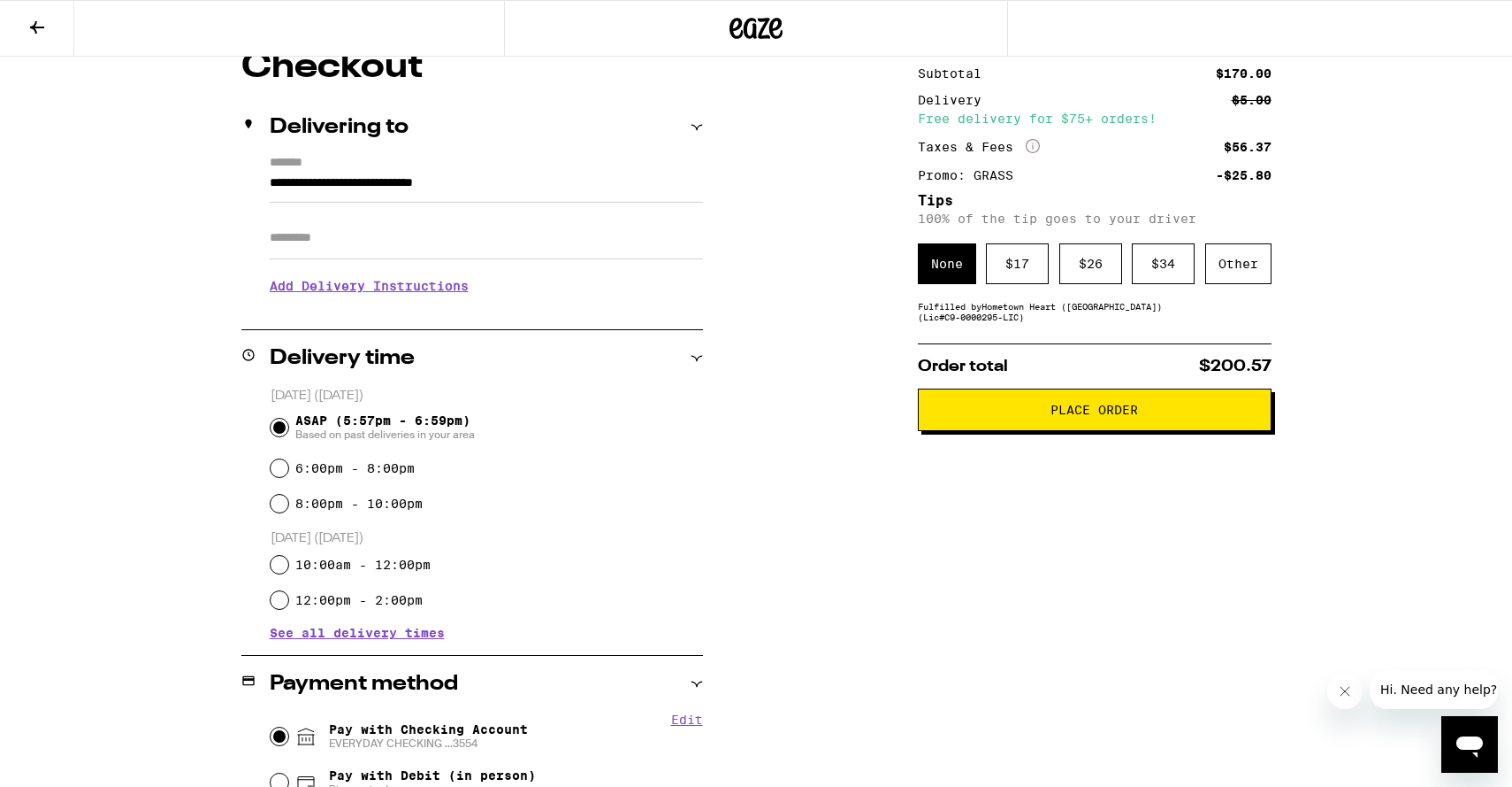
scroll to position [223, 0]
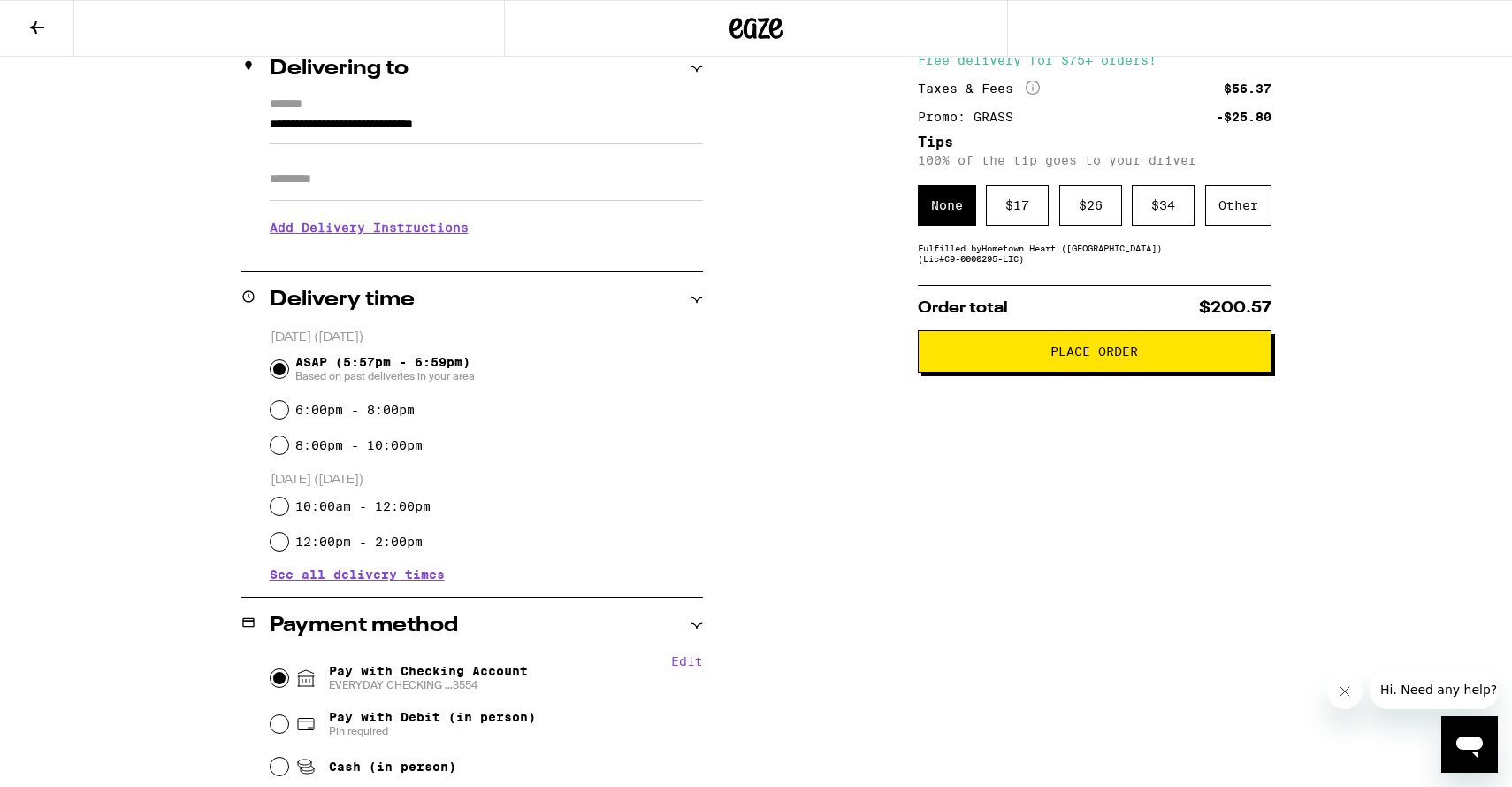
click at [385, 236] on h3 "Add Delivery Instructions" at bounding box center [486, 227] width 434 height 41
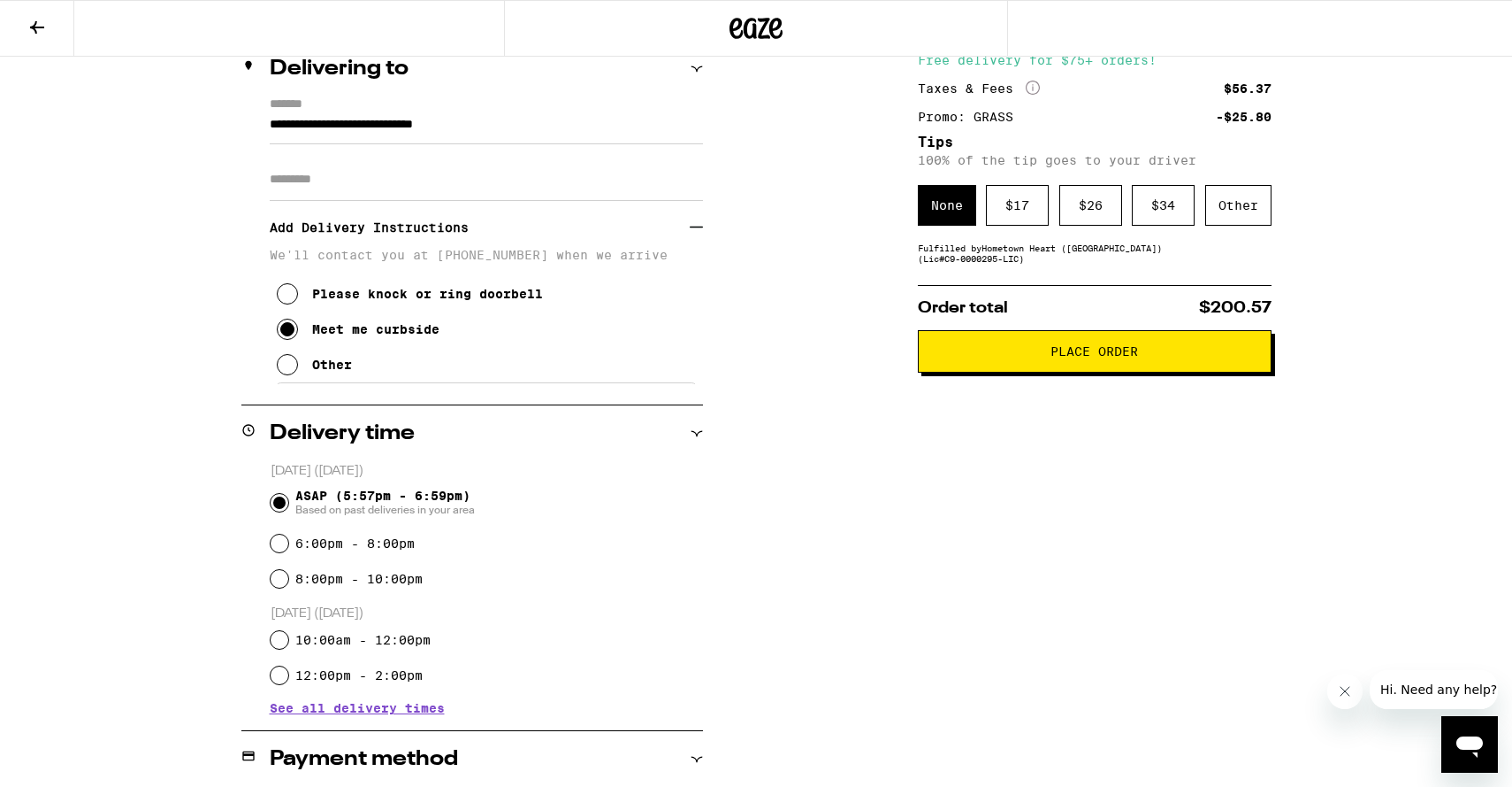
click at [831, 333] on div "**********" at bounding box center [756, 714] width 1274 height 1444
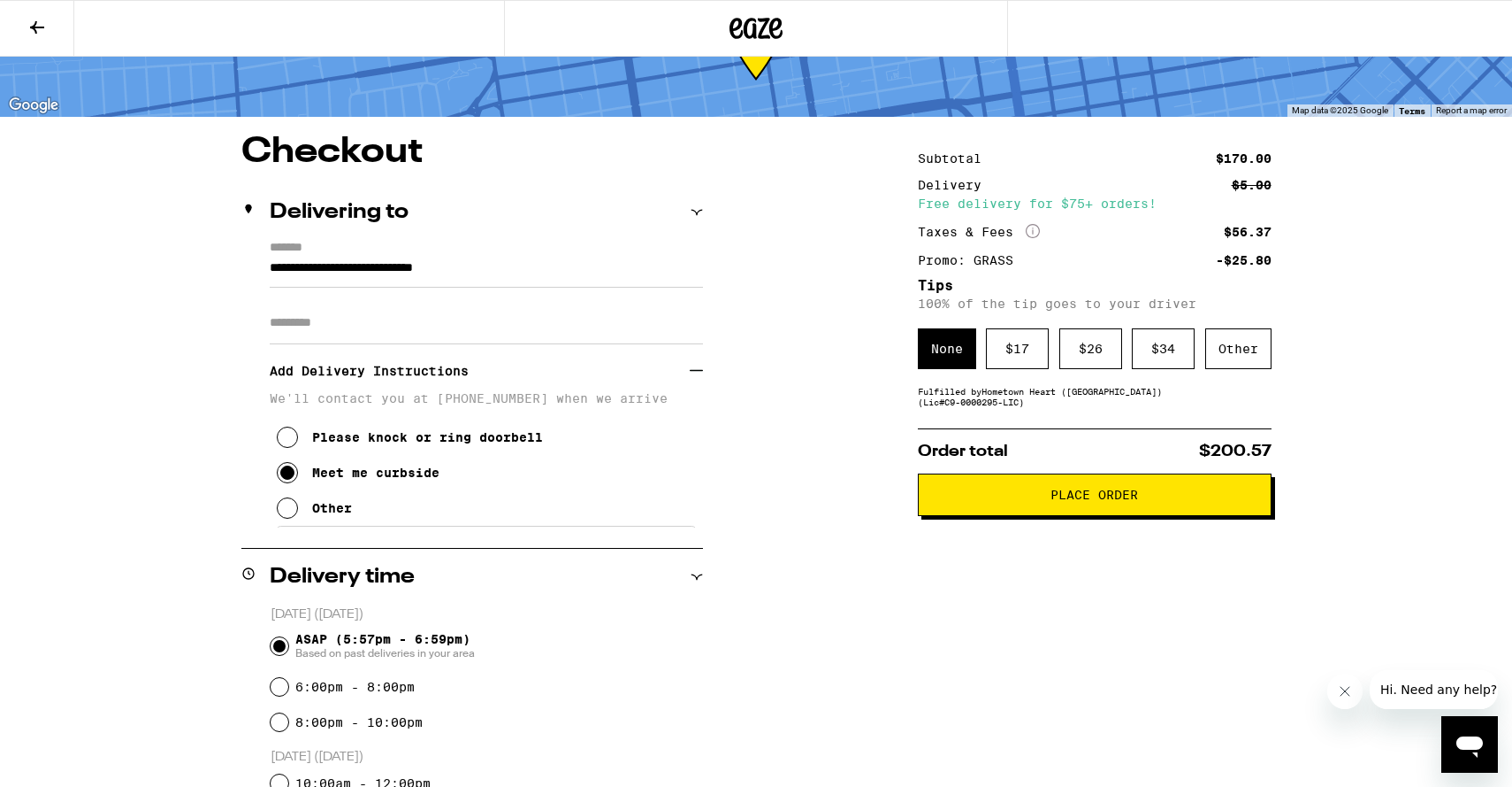
scroll to position [0, 0]
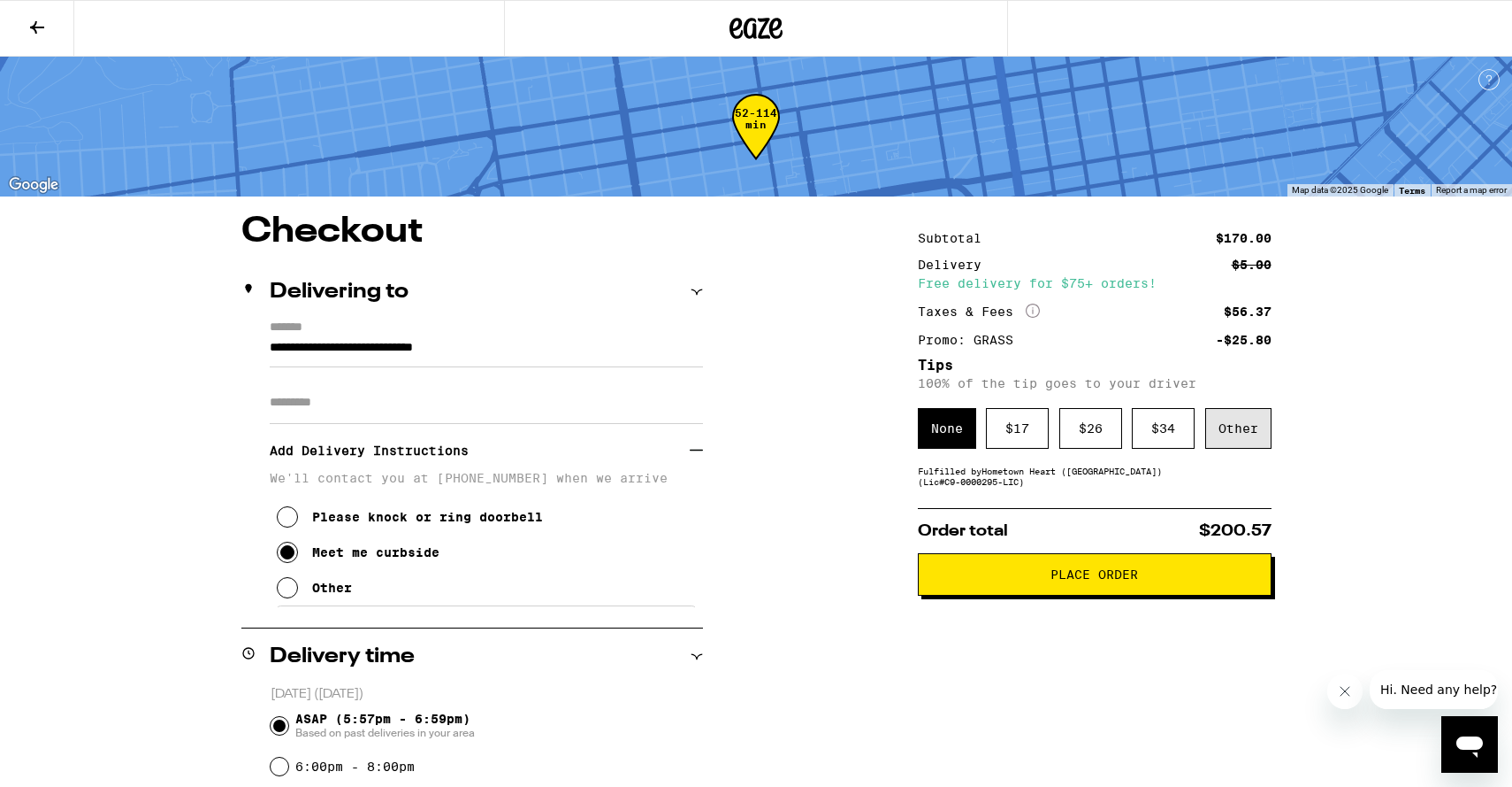
click at [1254, 430] on div "Other" at bounding box center [1238, 428] width 67 height 41
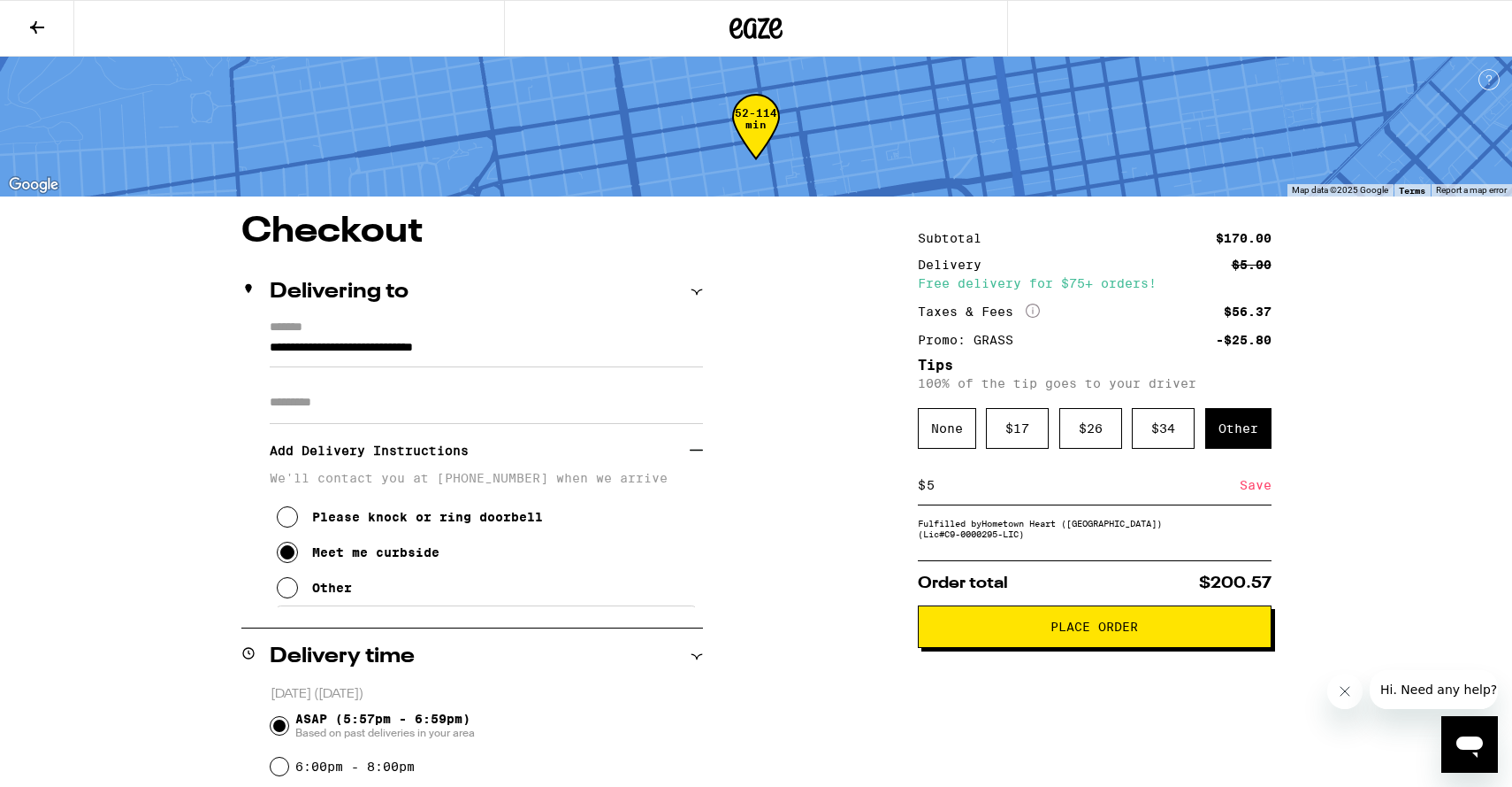
type input "5"
click at [1263, 489] on div "Save" at bounding box center [1256, 485] width 31 height 39
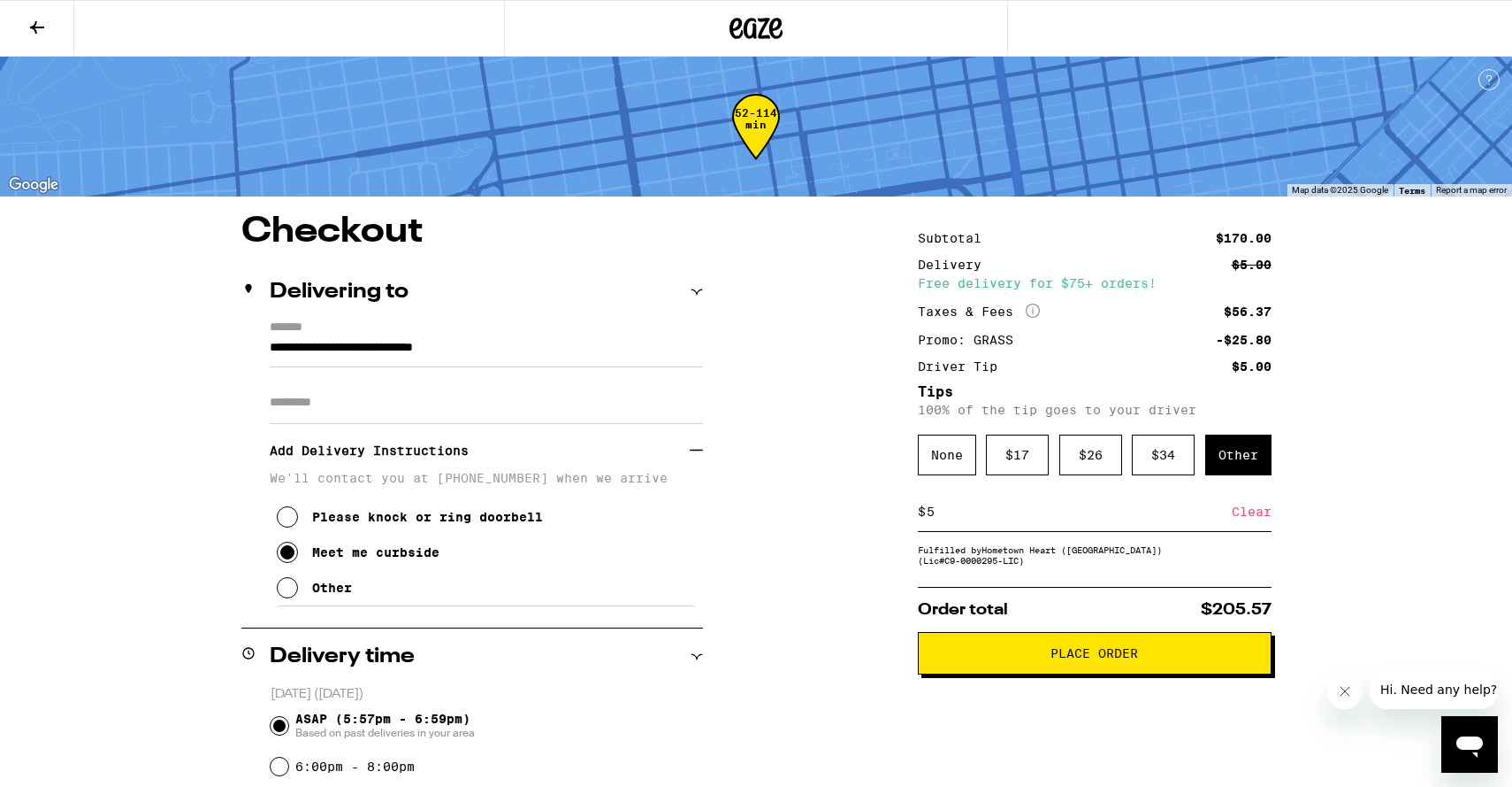
click at [1077, 673] on button "Place Order" at bounding box center [1094, 652] width 354 height 43
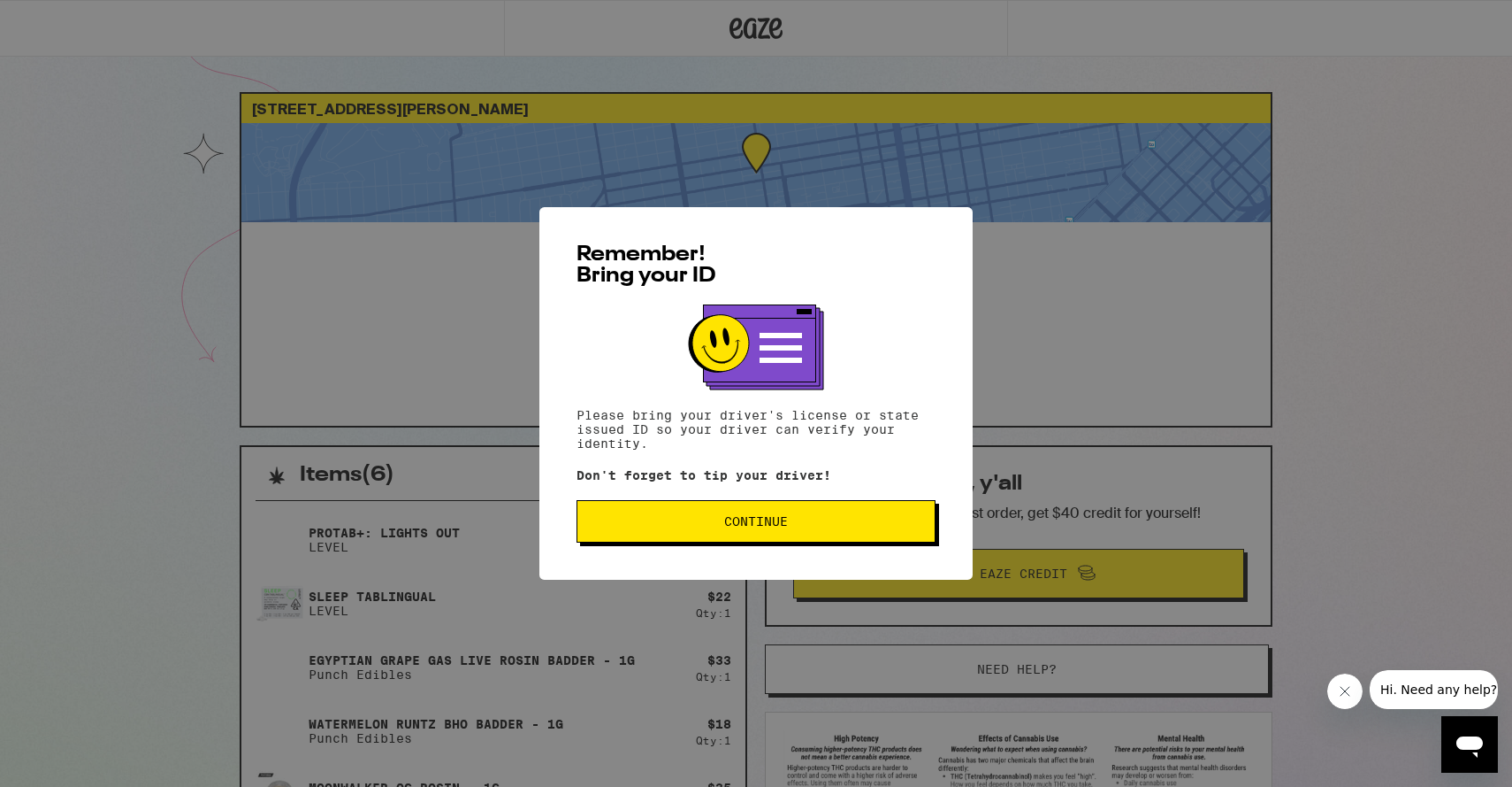
click at [727, 528] on span "Continue" at bounding box center [756, 521] width 64 height 12
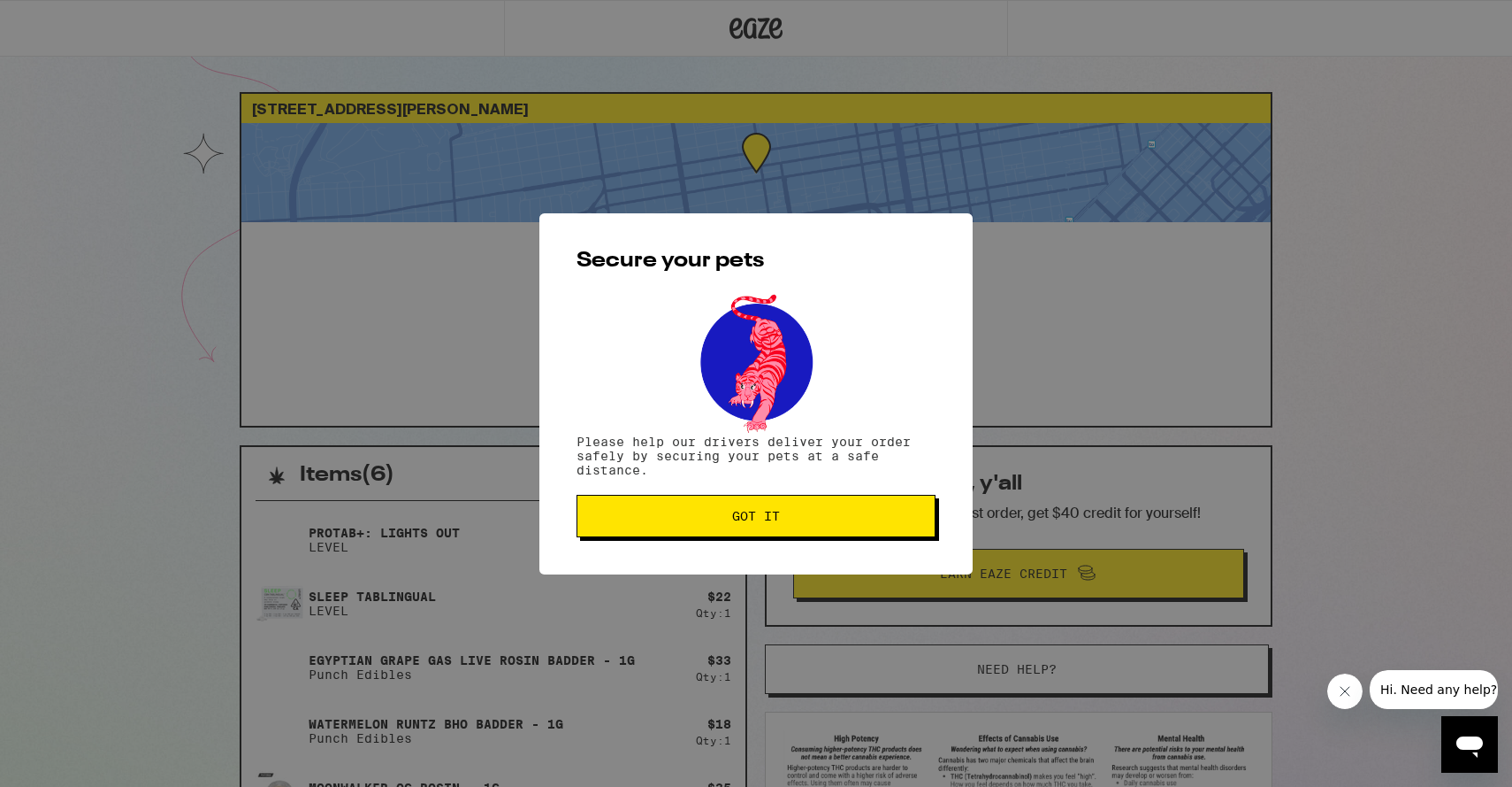
click at [874, 517] on span "Got it" at bounding box center [756, 515] width 329 height 12
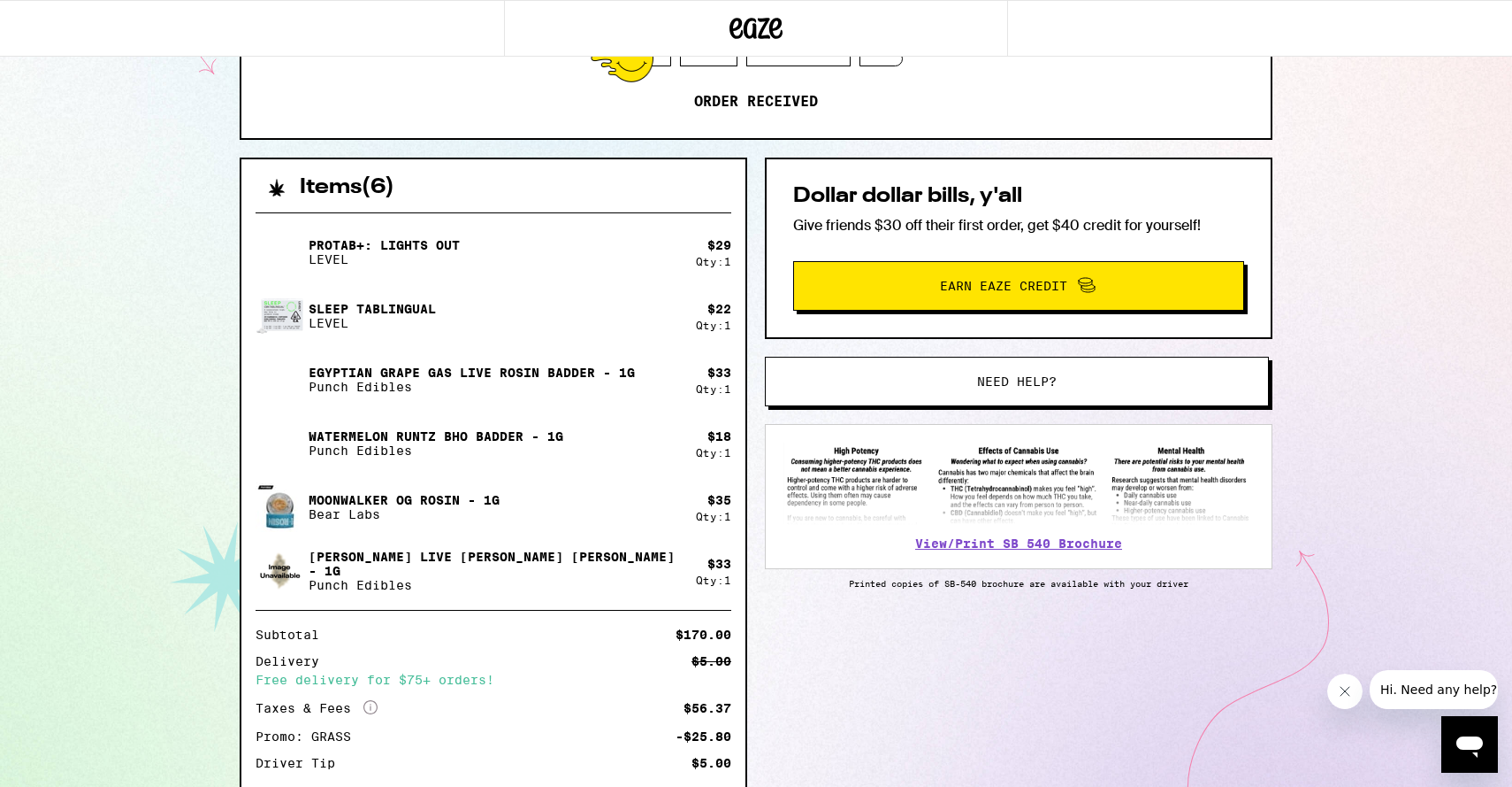
scroll to position [410, 0]
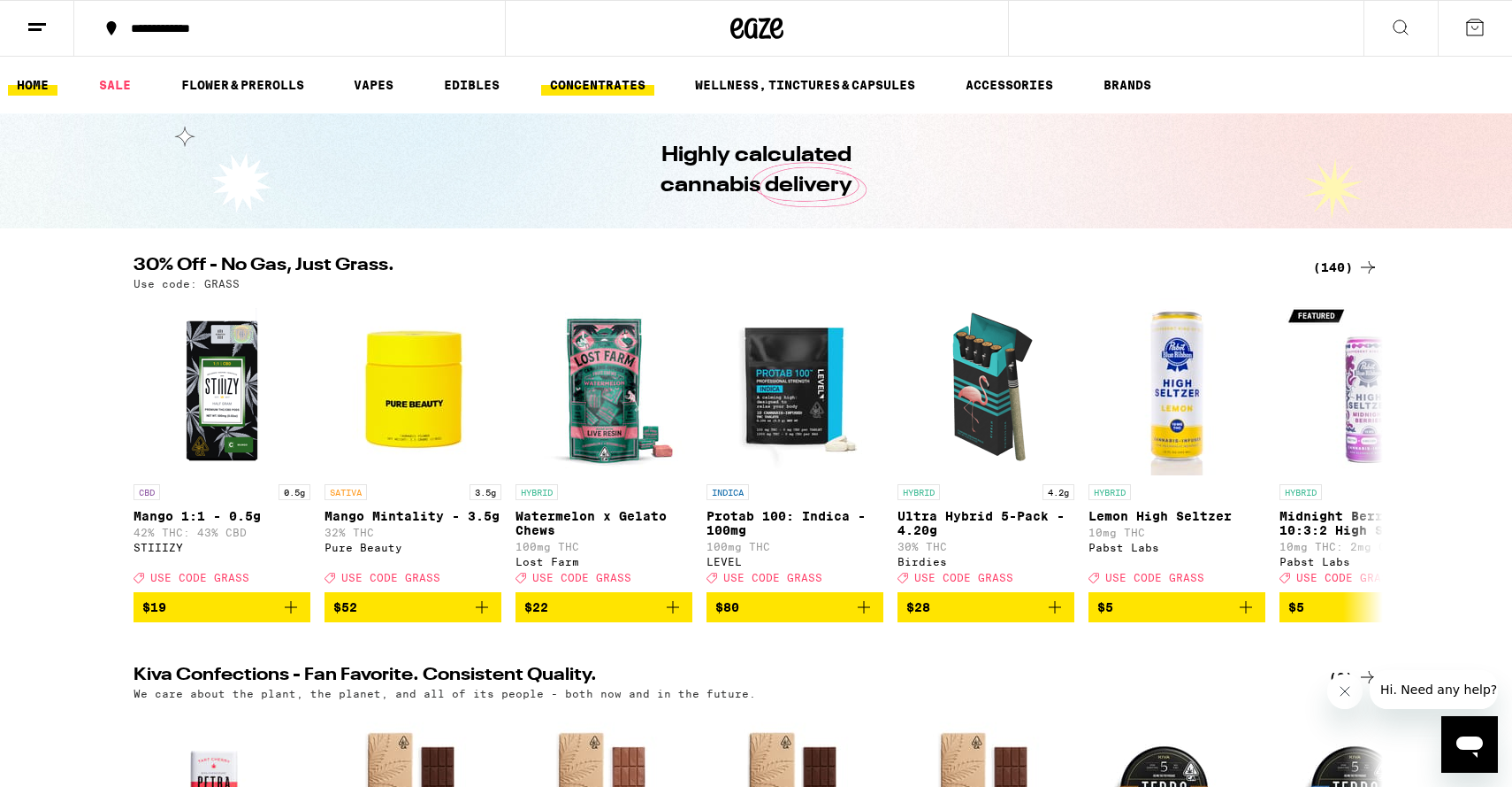
click at [597, 86] on link "CONCENTRATES" at bounding box center [598, 85] width 113 height 21
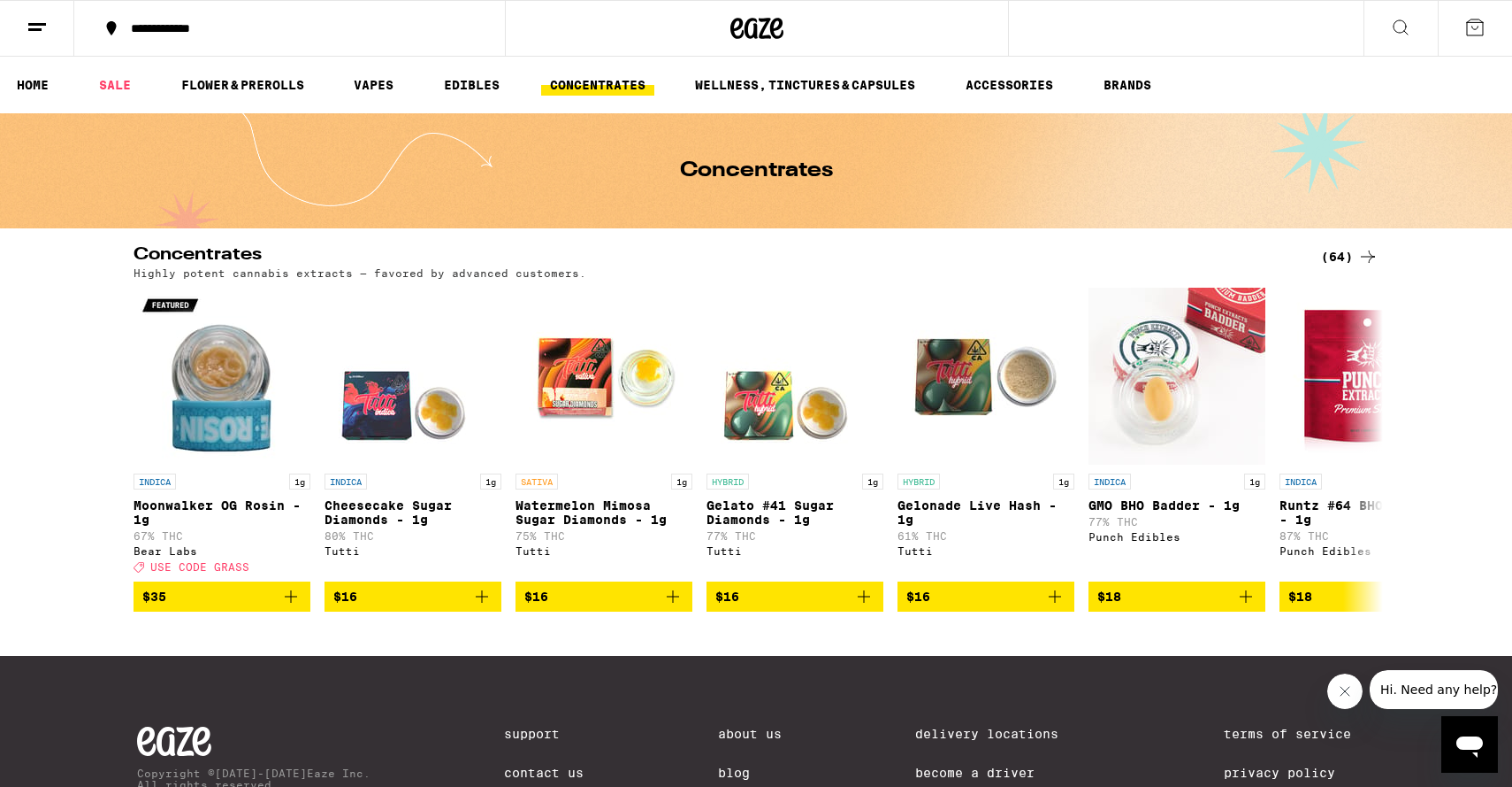
click at [1405, 24] on icon at bounding box center [1400, 28] width 21 height 21
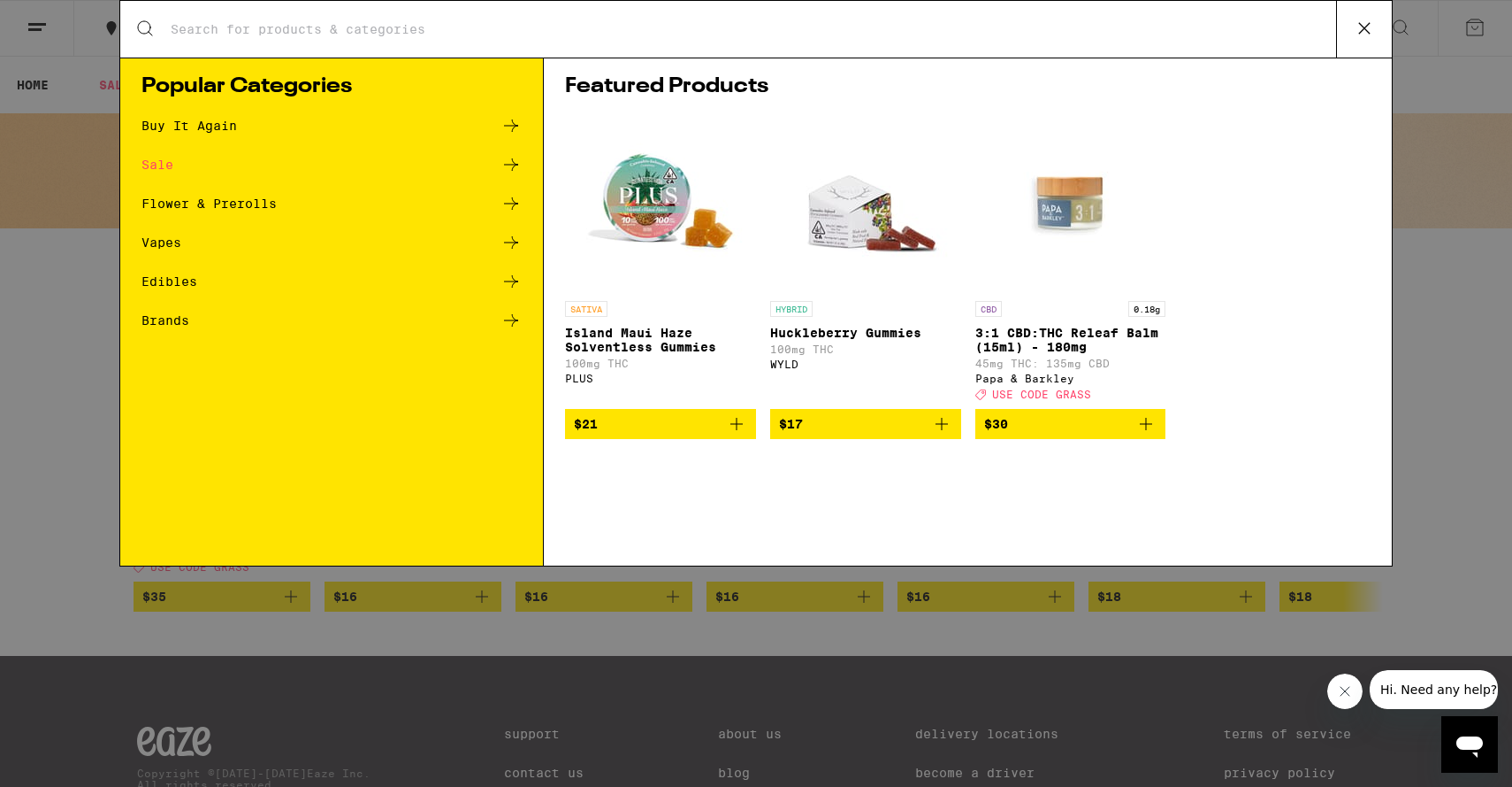
click at [456, 32] on input "Search for Products" at bounding box center [753, 29] width 1167 height 16
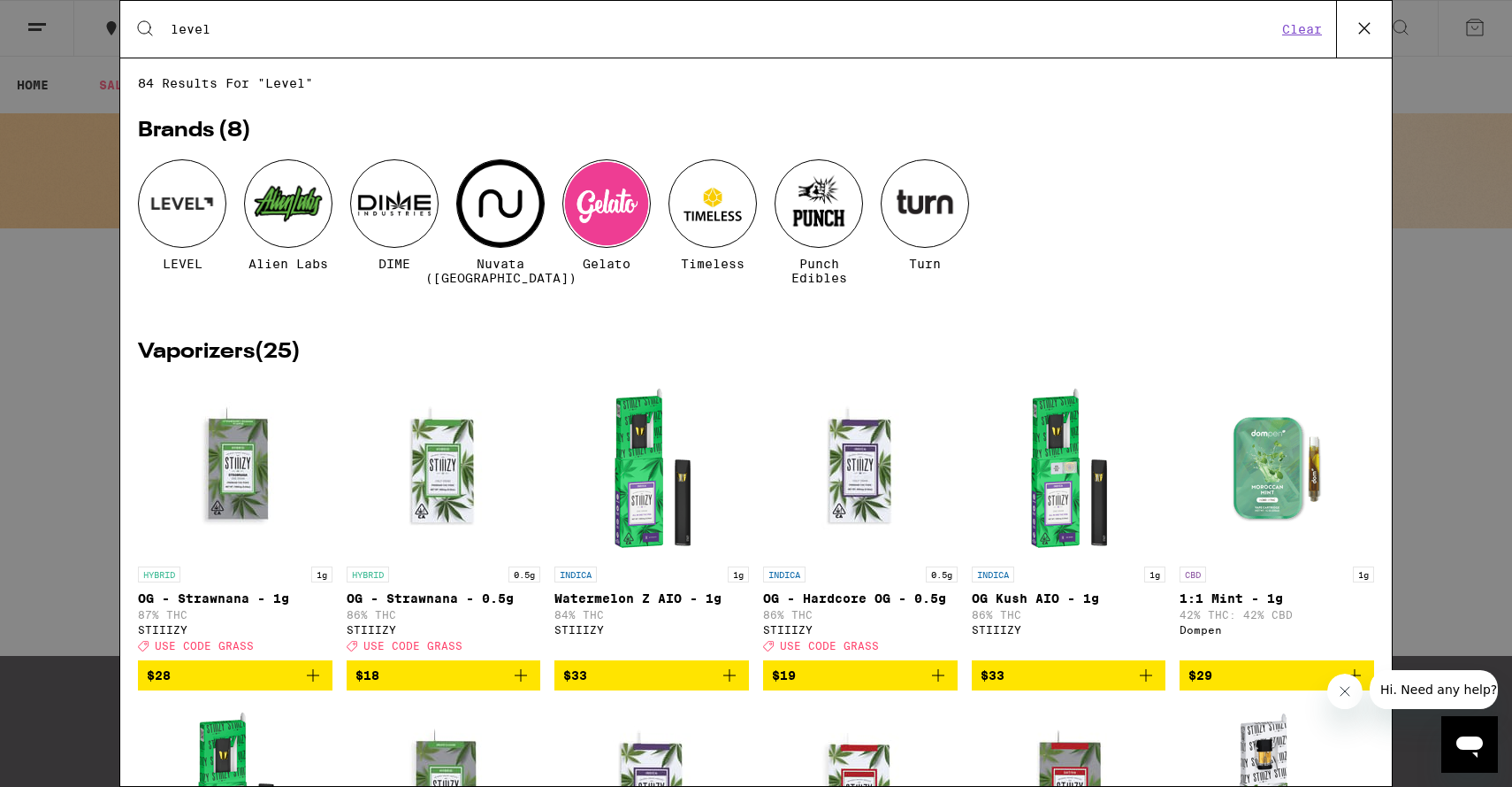
type input "level"
click at [186, 204] on div at bounding box center [182, 203] width 89 height 89
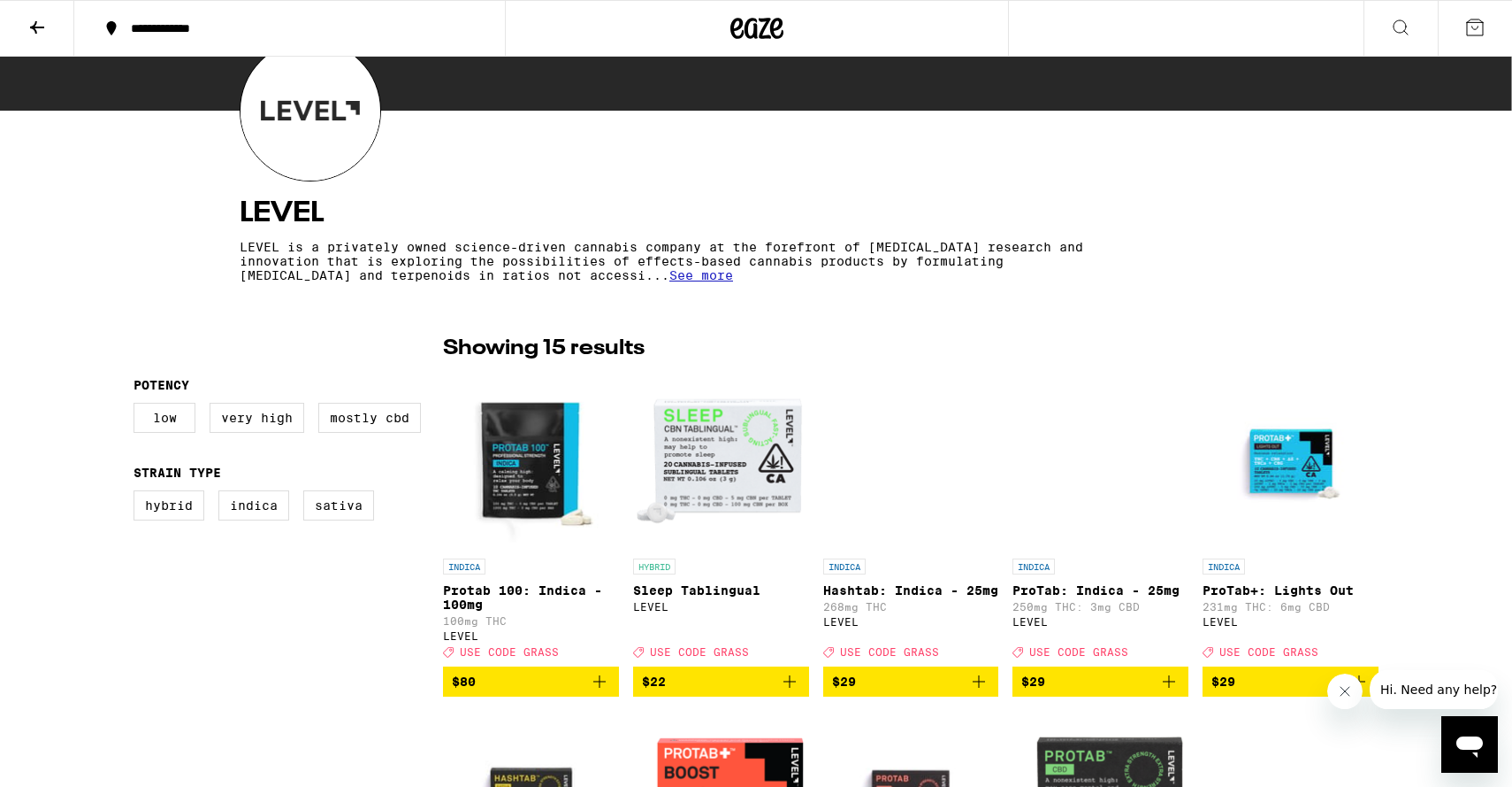
scroll to position [342, 0]
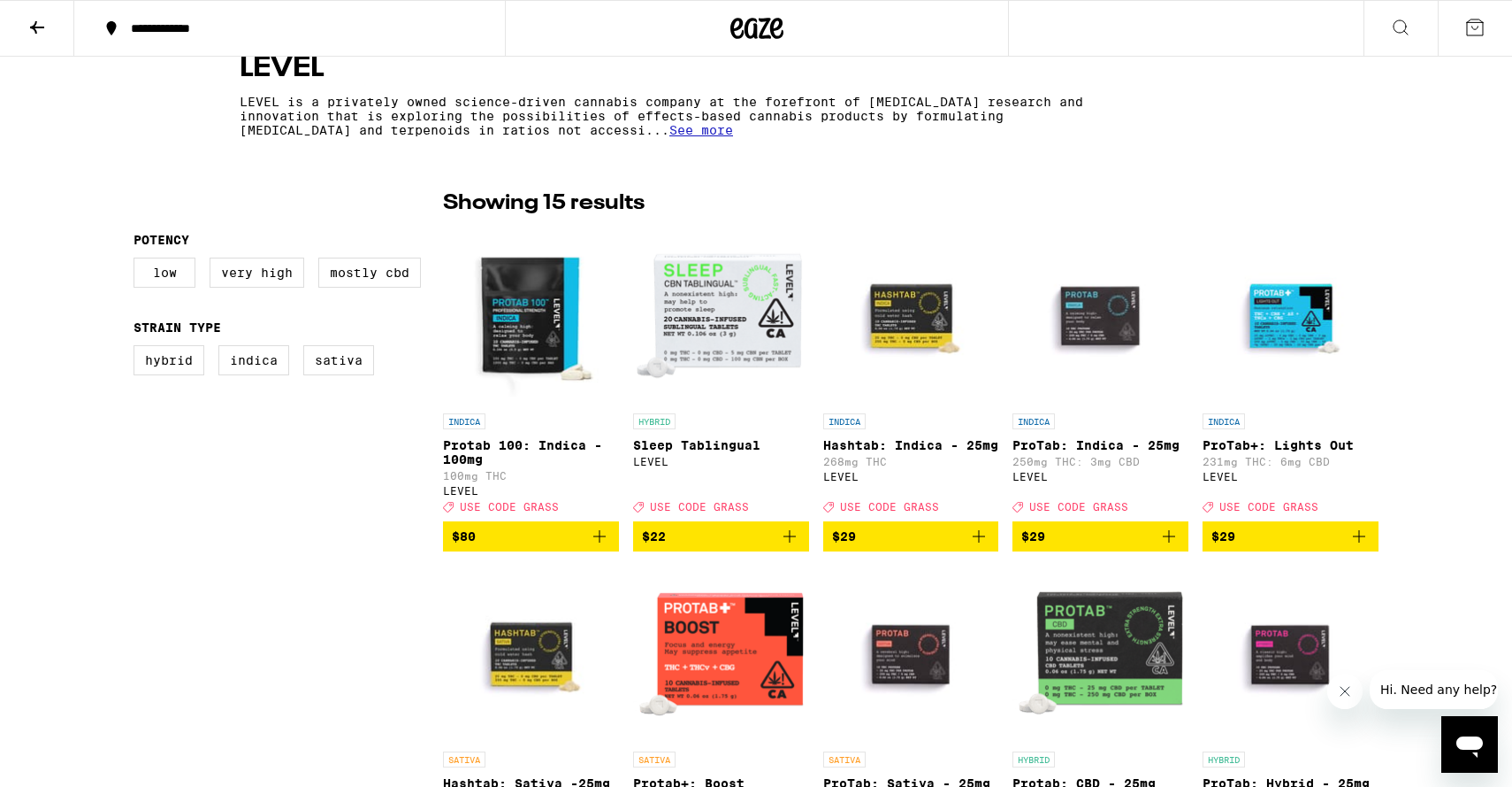
click at [734, 300] on img "Open page for Sleep Tablingual from LEVEL" at bounding box center [721, 316] width 176 height 177
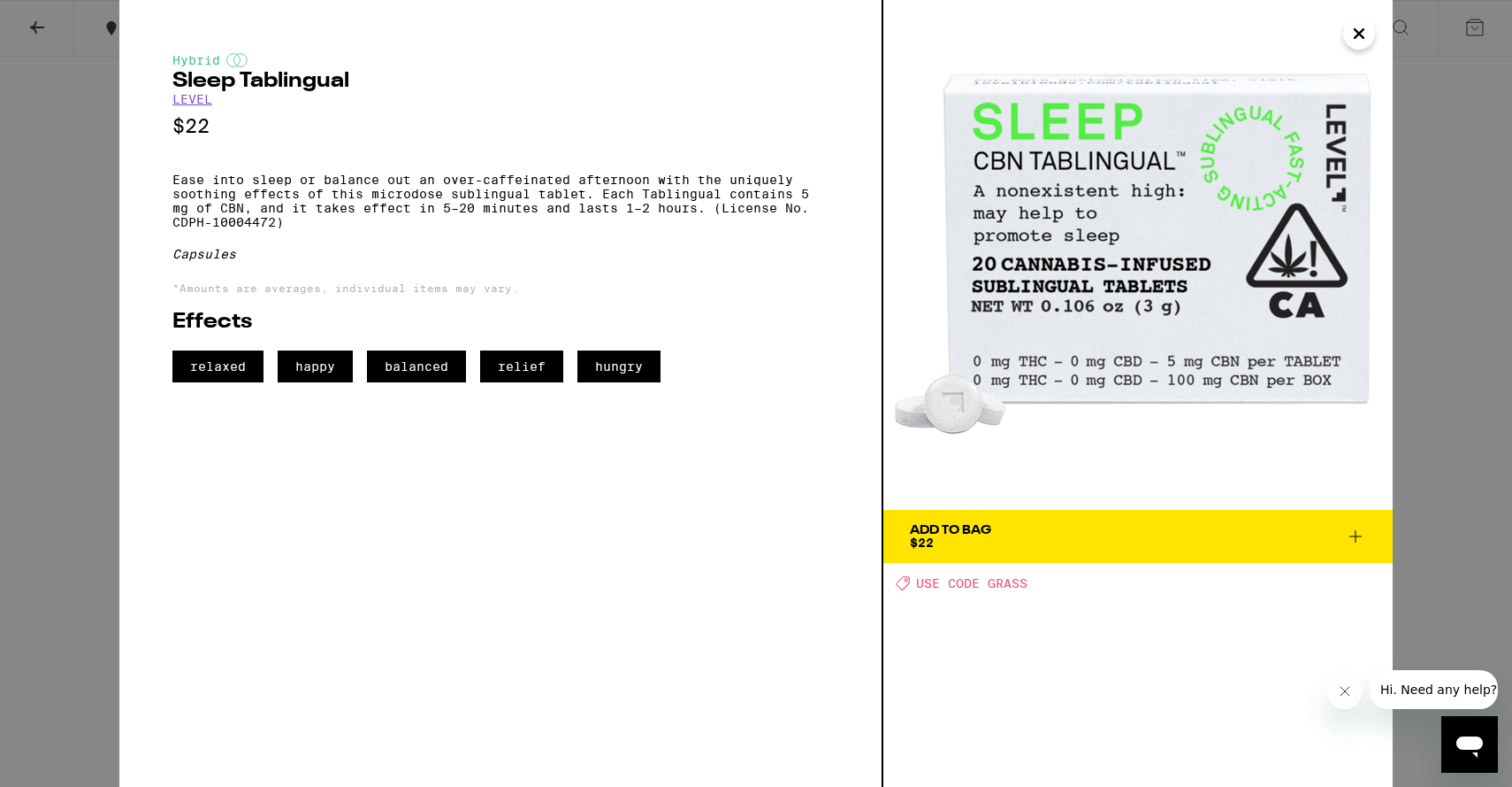
click at [1360, 43] on icon "Close" at bounding box center [1359, 33] width 21 height 27
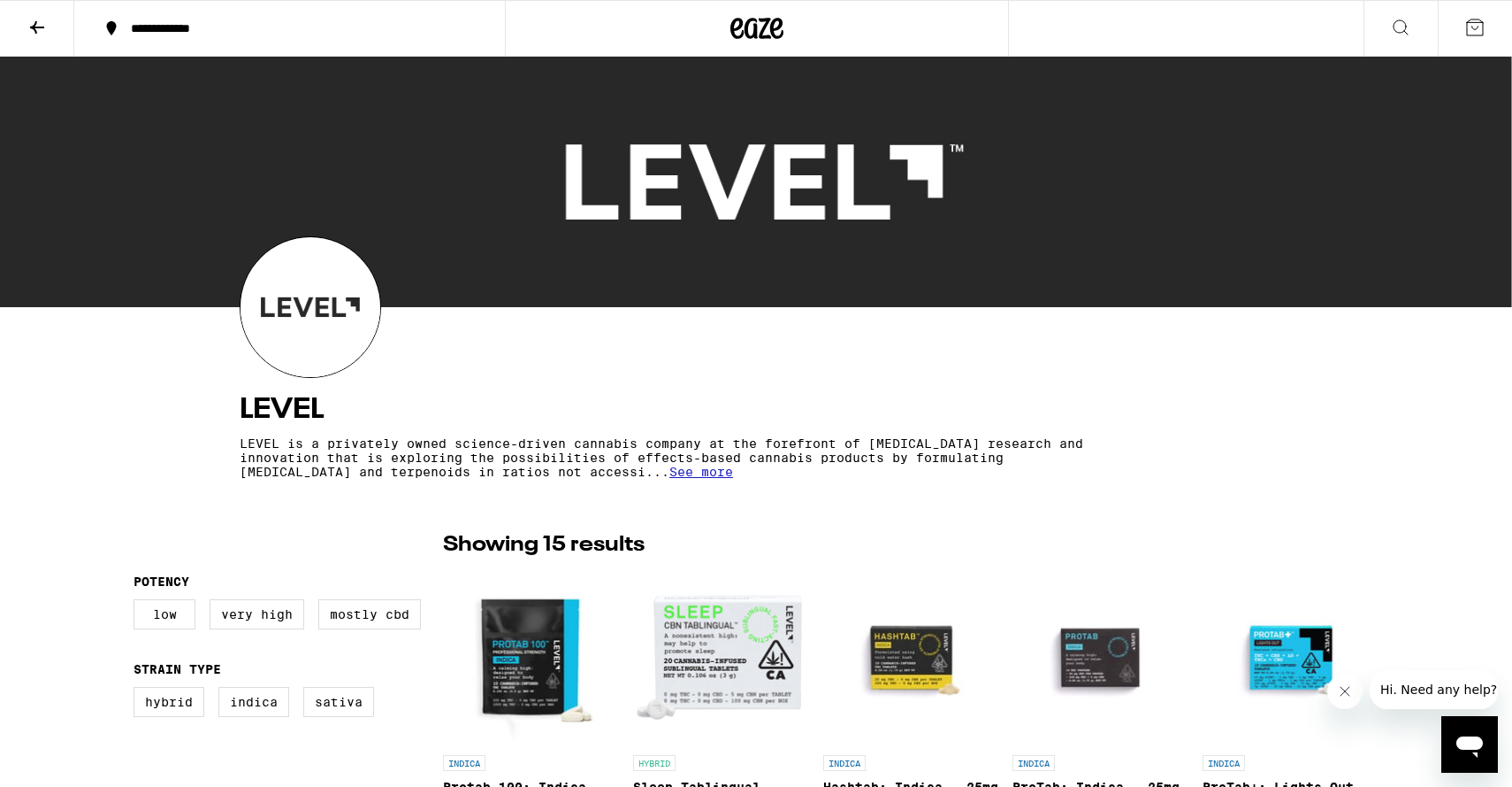
click at [730, 640] on img "Open page for Sleep Tablingual from LEVEL" at bounding box center [721, 657] width 176 height 177
